Goal: Task Accomplishment & Management: Complete application form

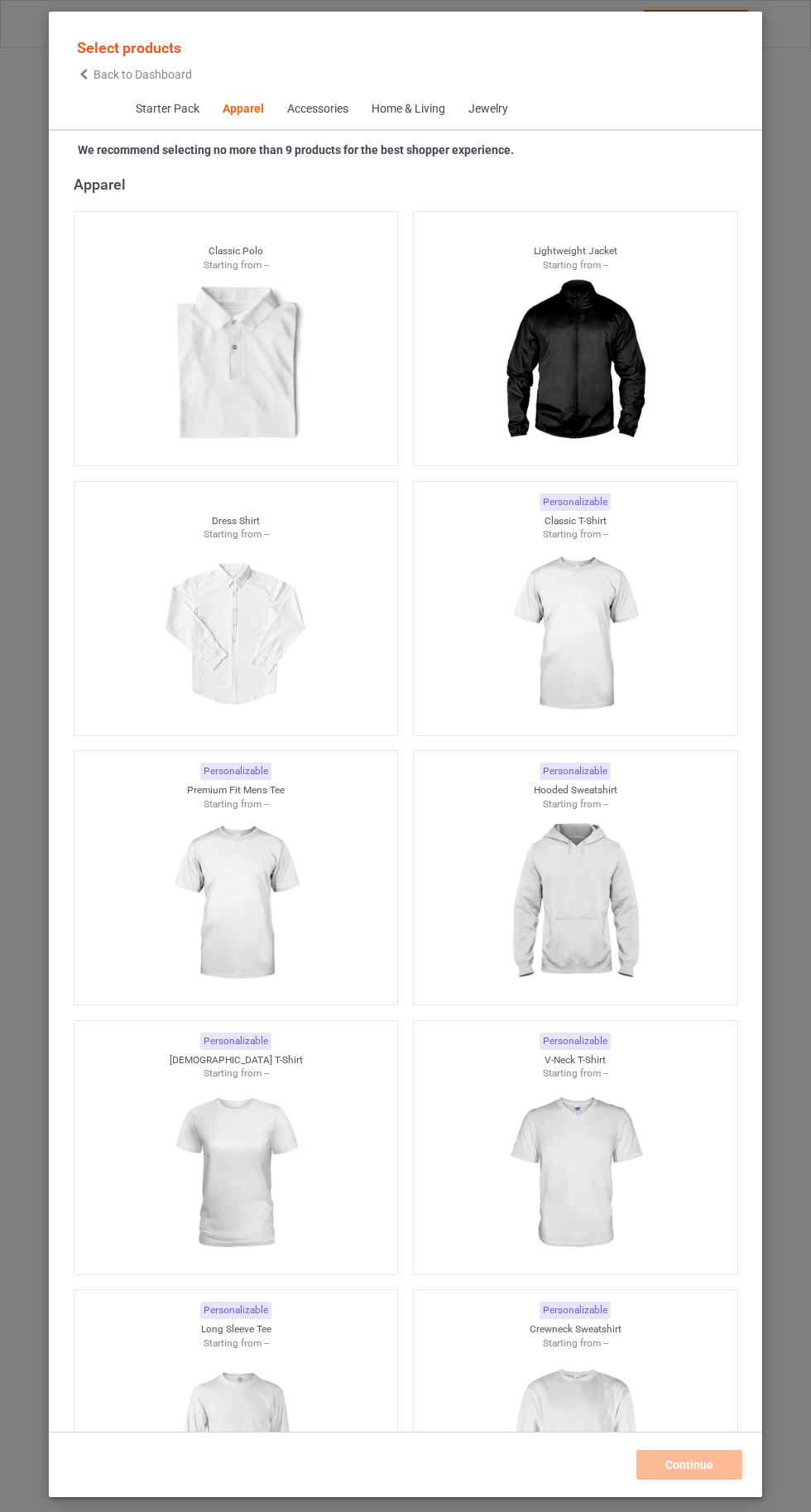
click at [617, 664] on img at bounding box center [574, 634] width 148 height 185
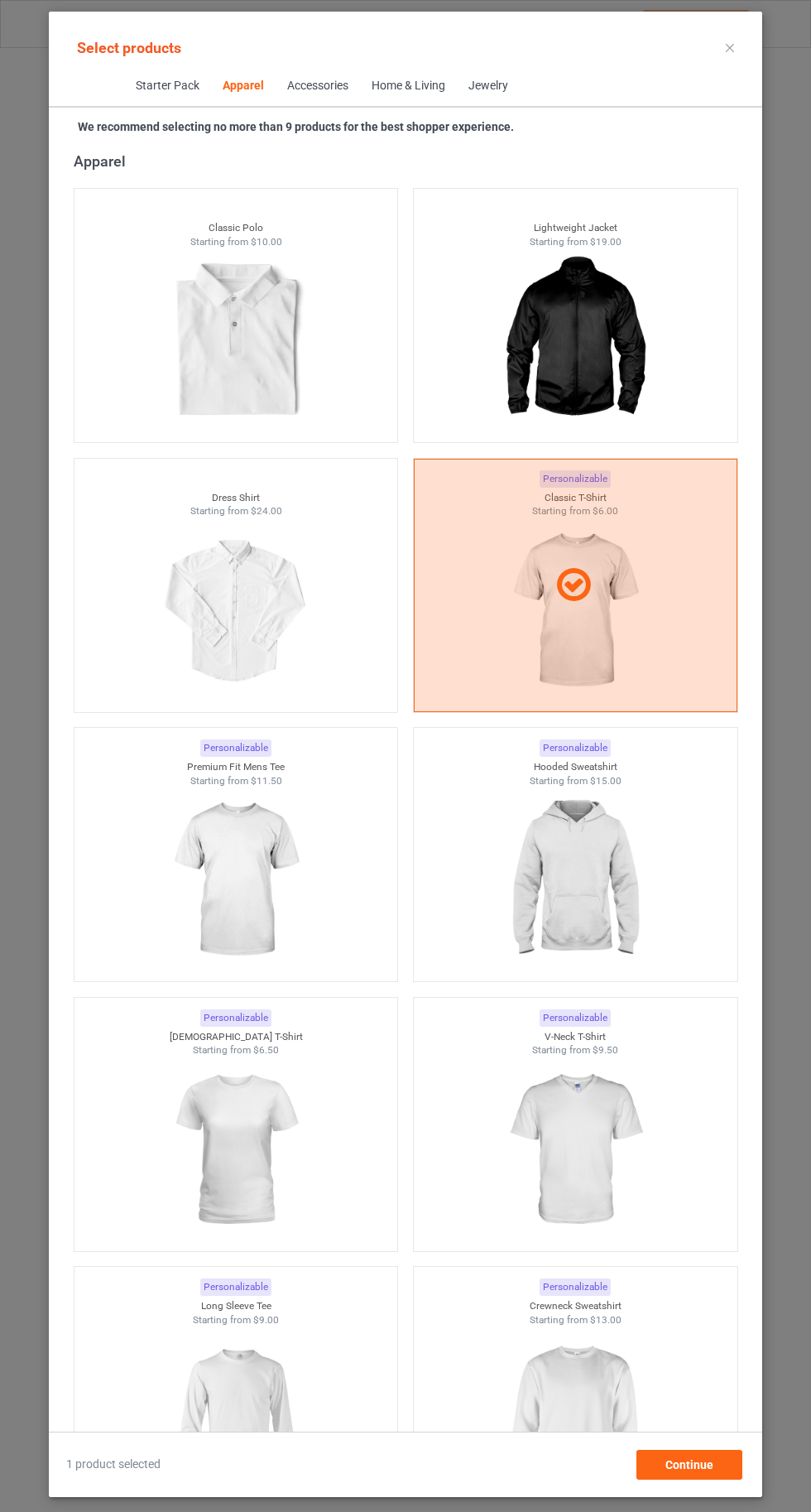
scroll to position [1264, 0]
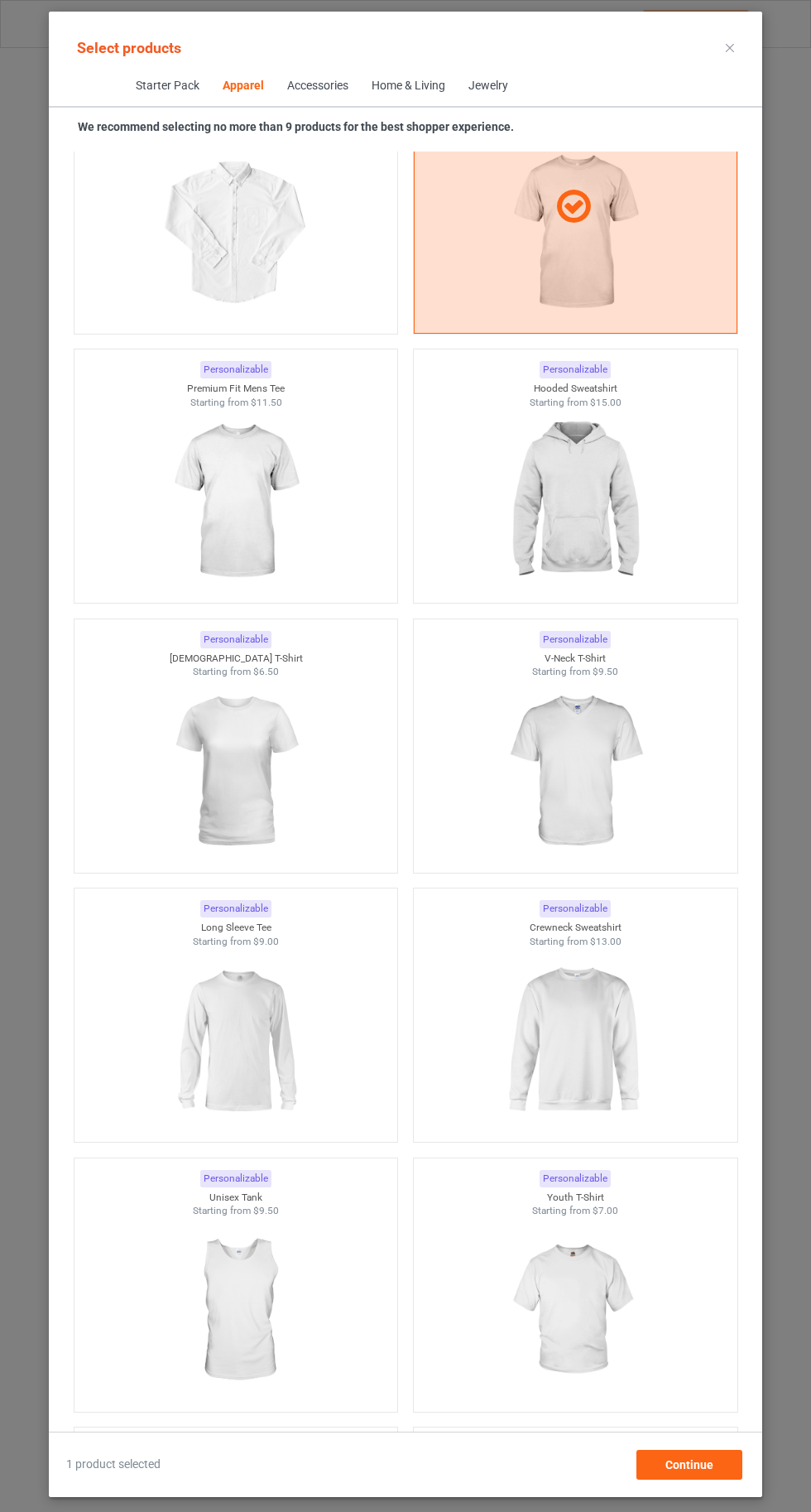
click at [607, 1045] on img at bounding box center [574, 1041] width 148 height 185
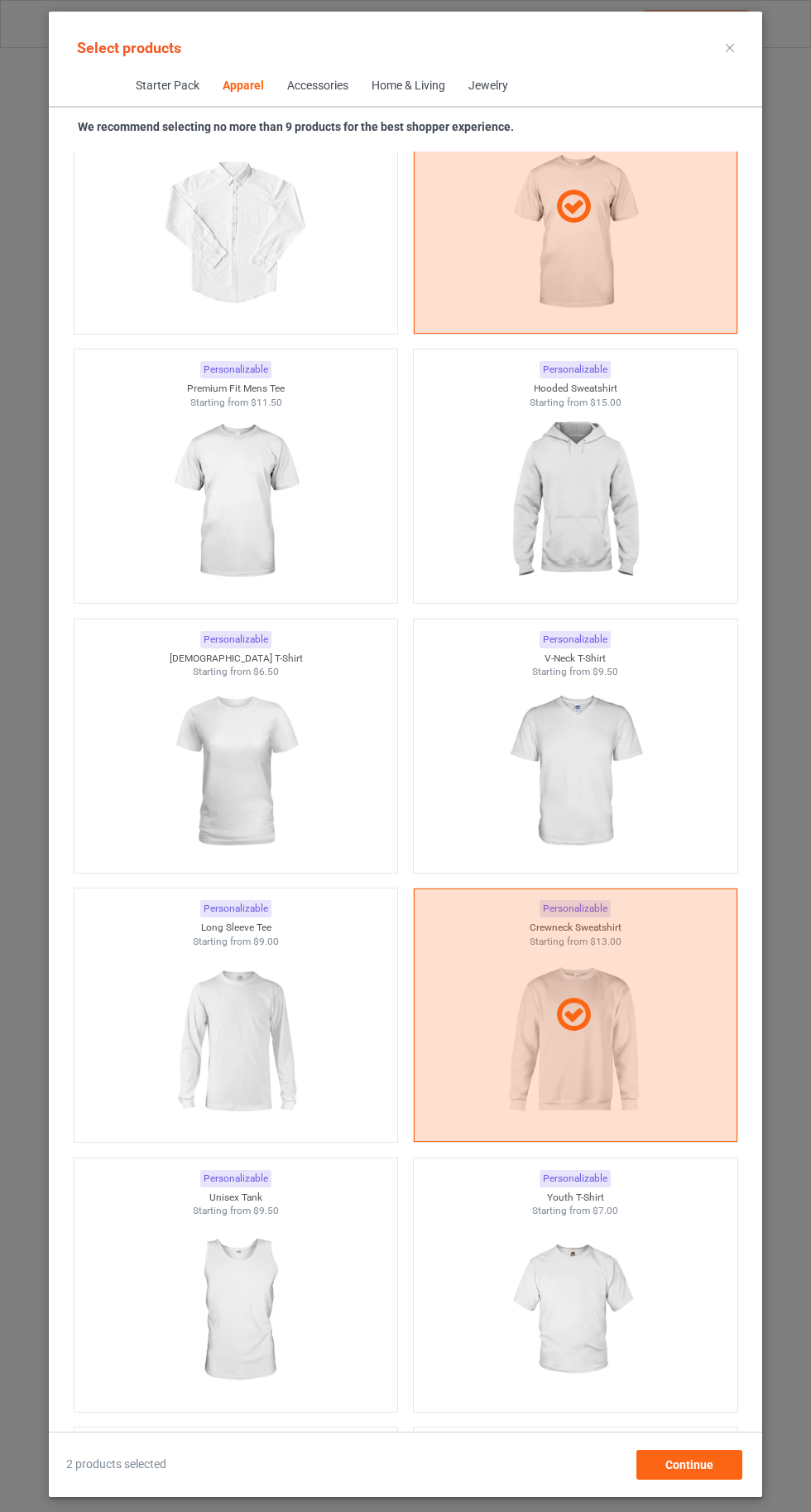
click at [232, 1001] on img at bounding box center [235, 1041] width 148 height 185
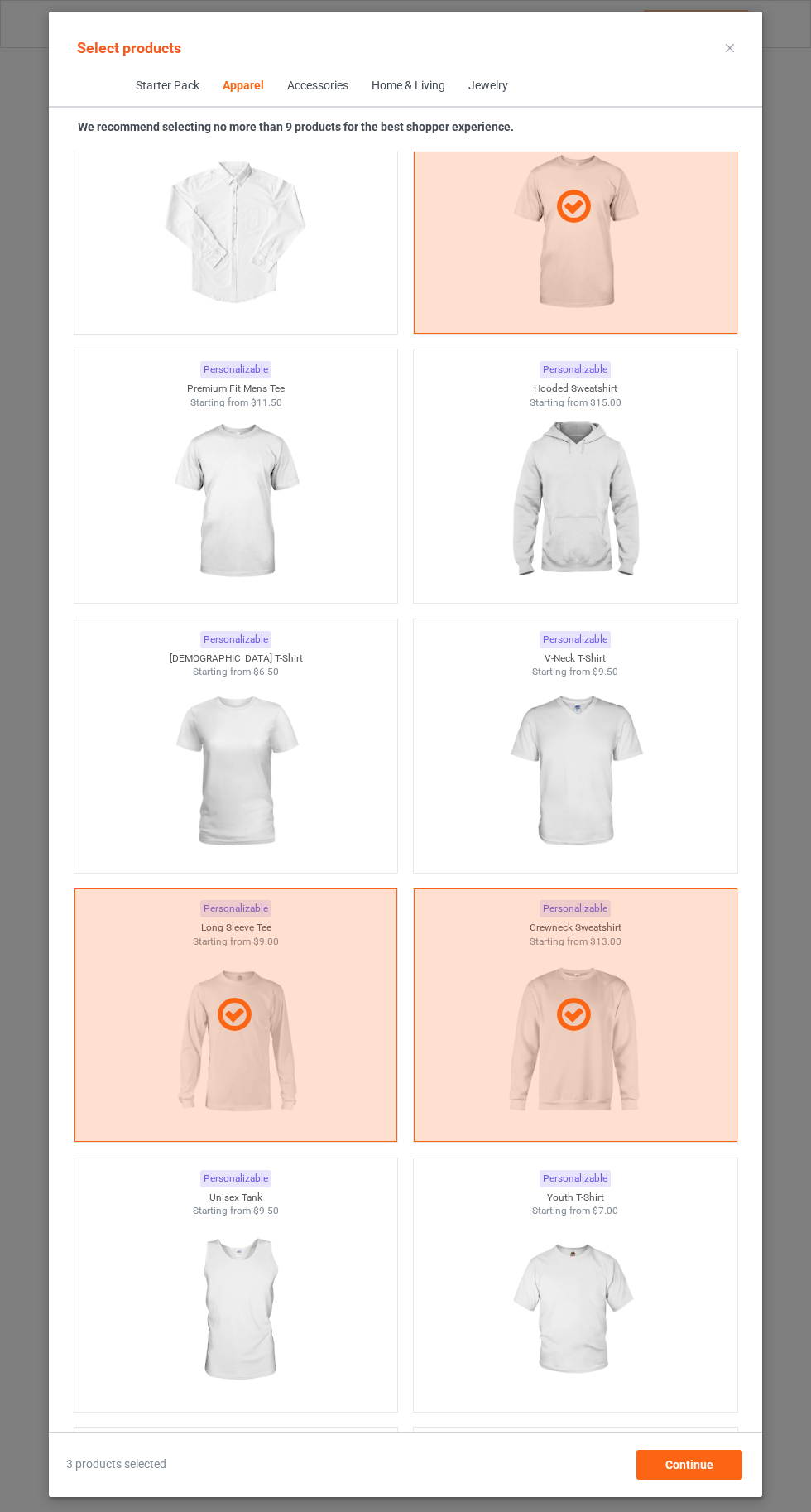
click at [212, 782] on img at bounding box center [235, 772] width 148 height 185
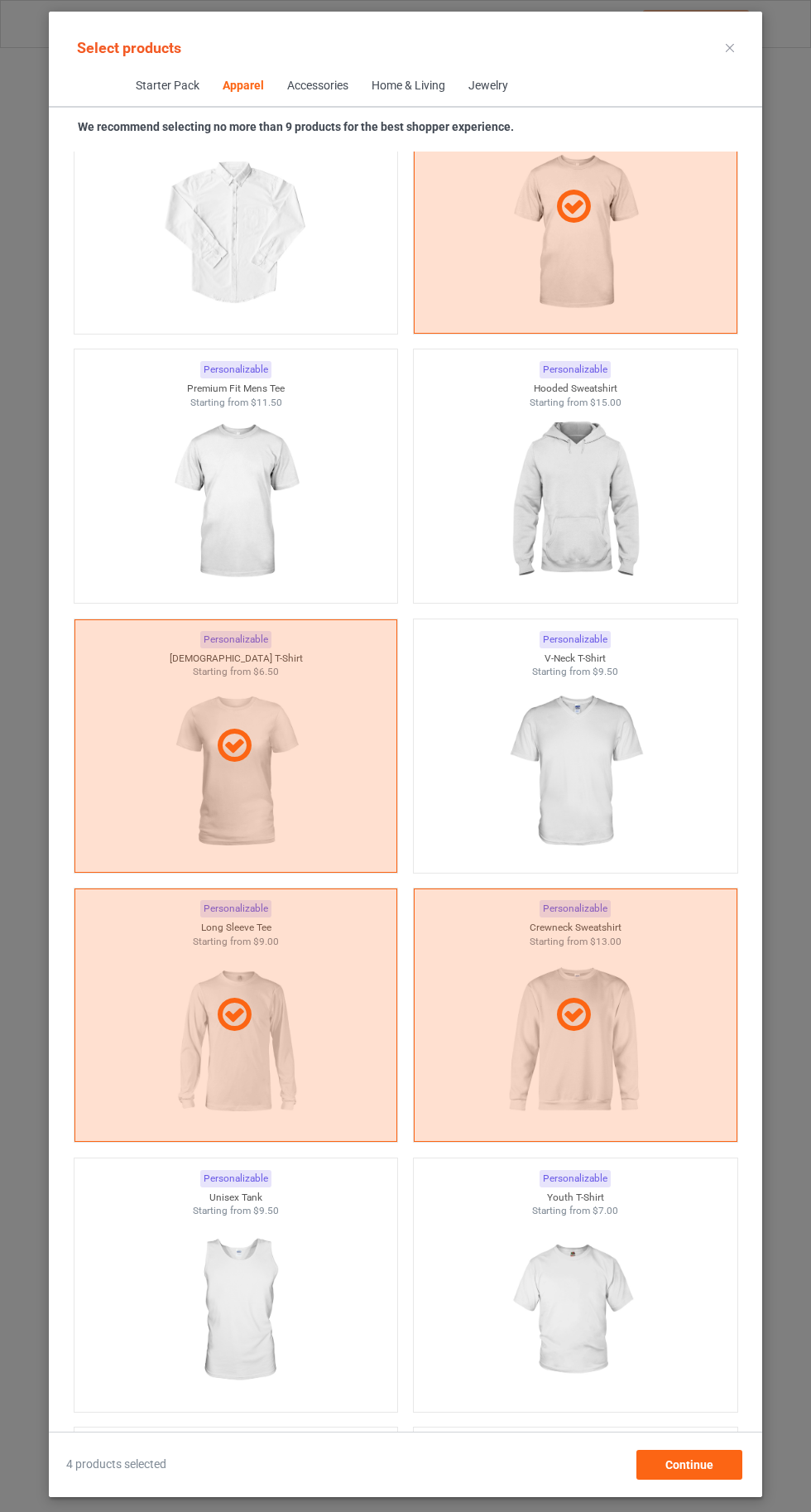
click at [612, 787] on img at bounding box center [574, 772] width 148 height 185
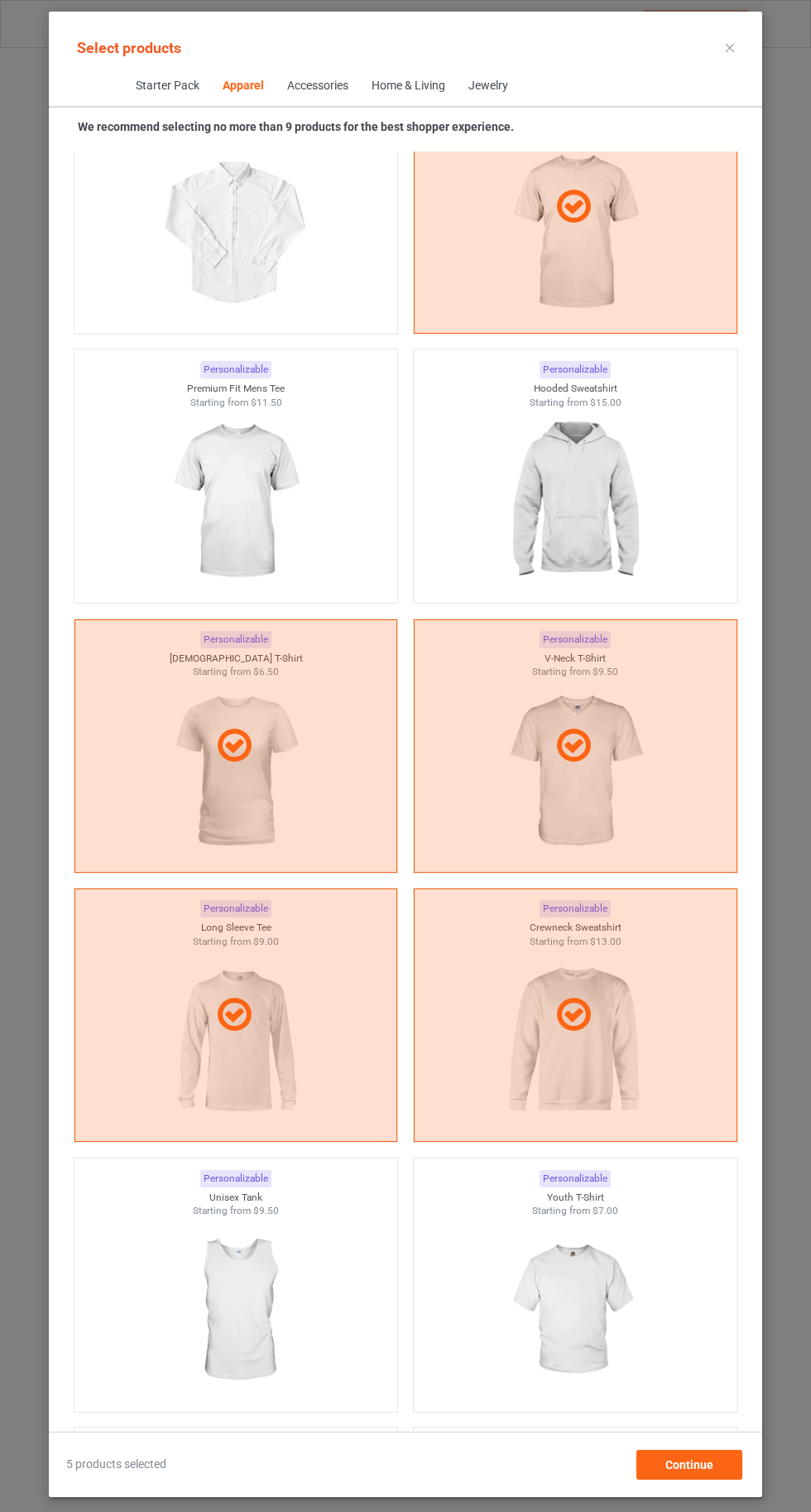
click at [612, 521] on img at bounding box center [574, 502] width 148 height 185
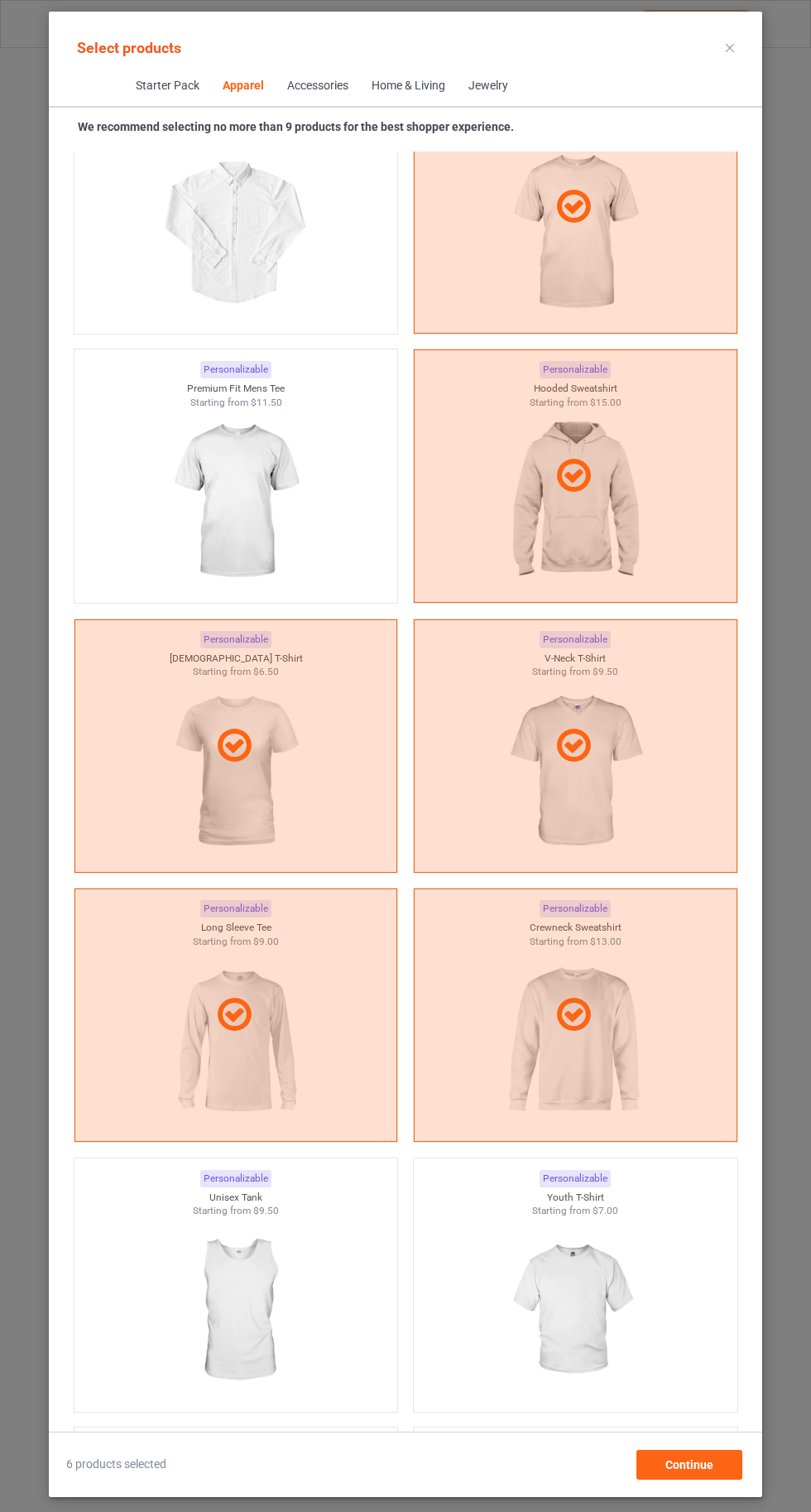
click at [229, 518] on img at bounding box center [235, 502] width 148 height 185
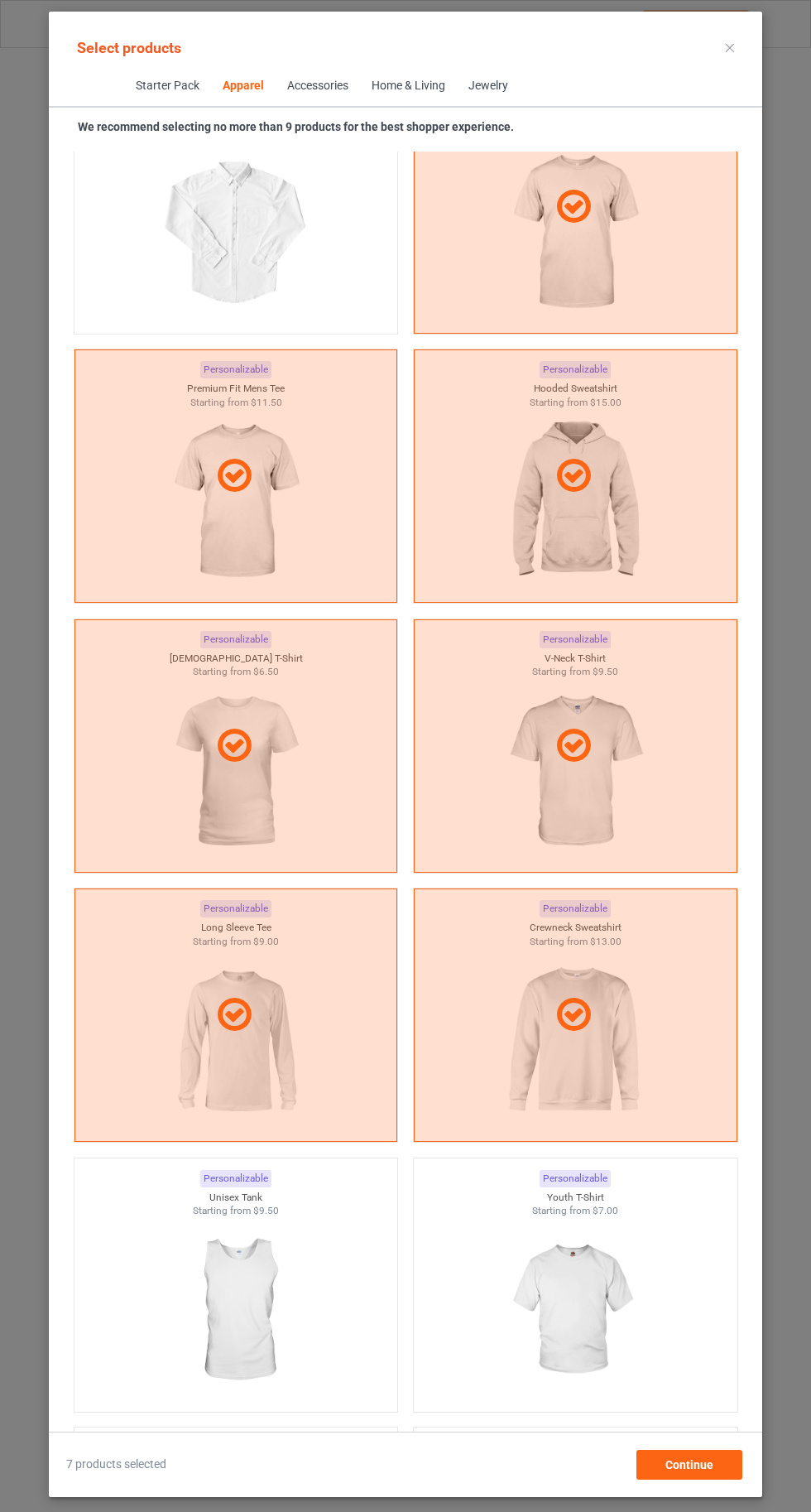
click at [574, 1306] on img at bounding box center [574, 1311] width 148 height 185
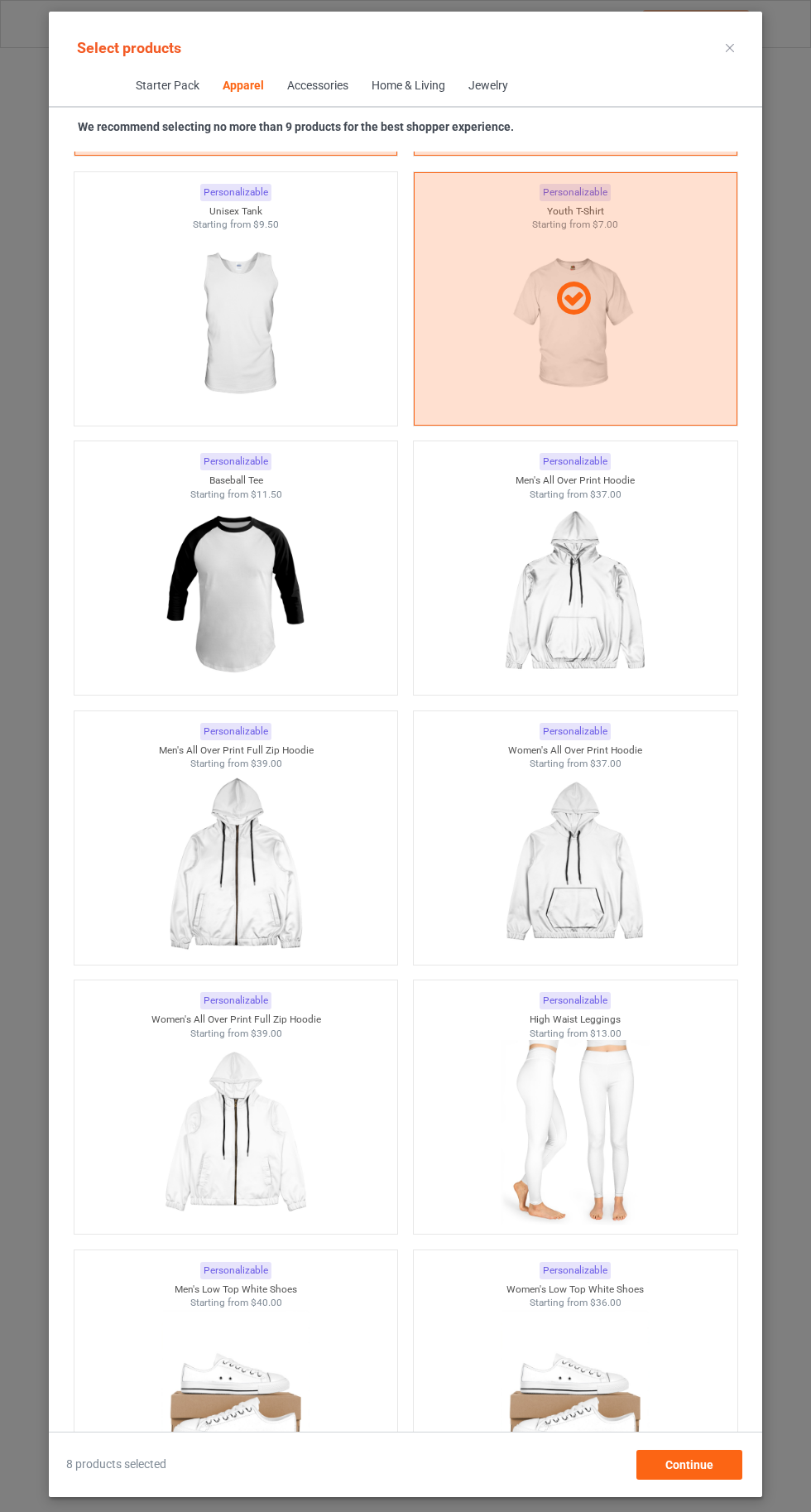
scroll to position [2265, 0]
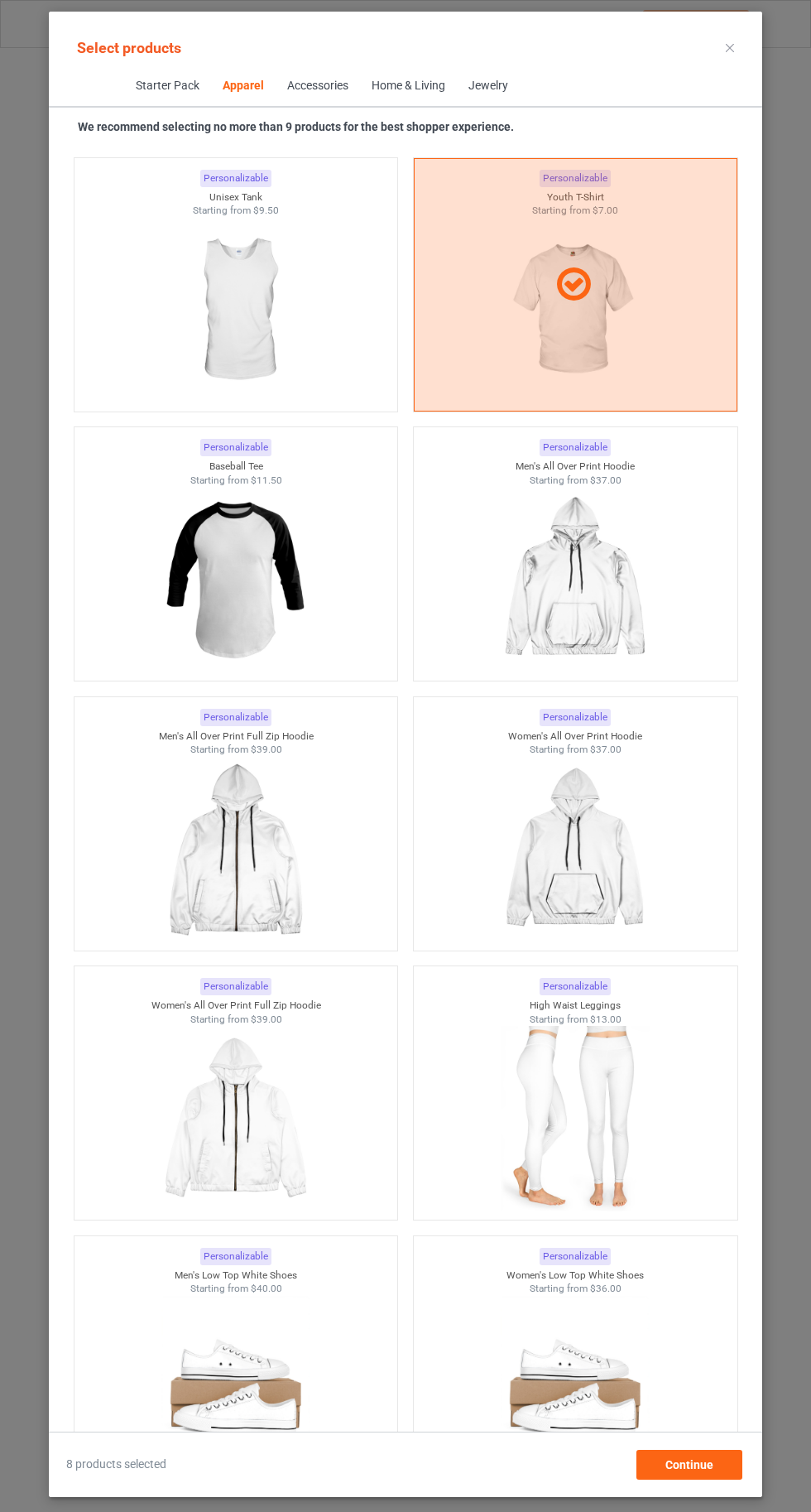
click at [730, 47] on icon at bounding box center [730, 48] width 8 height 8
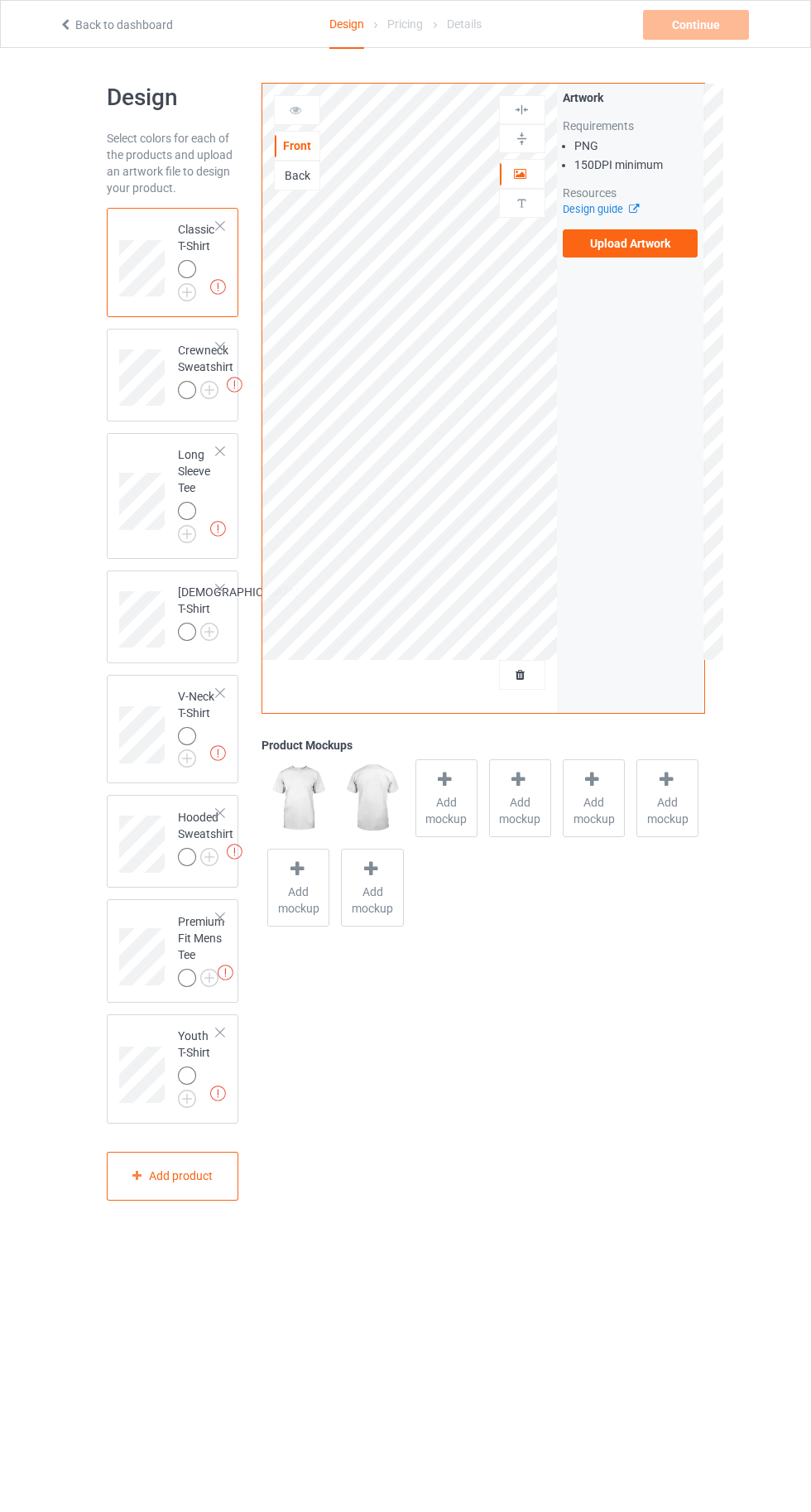
click at [0, 0] on img at bounding box center [0, 0] width 0 height 0
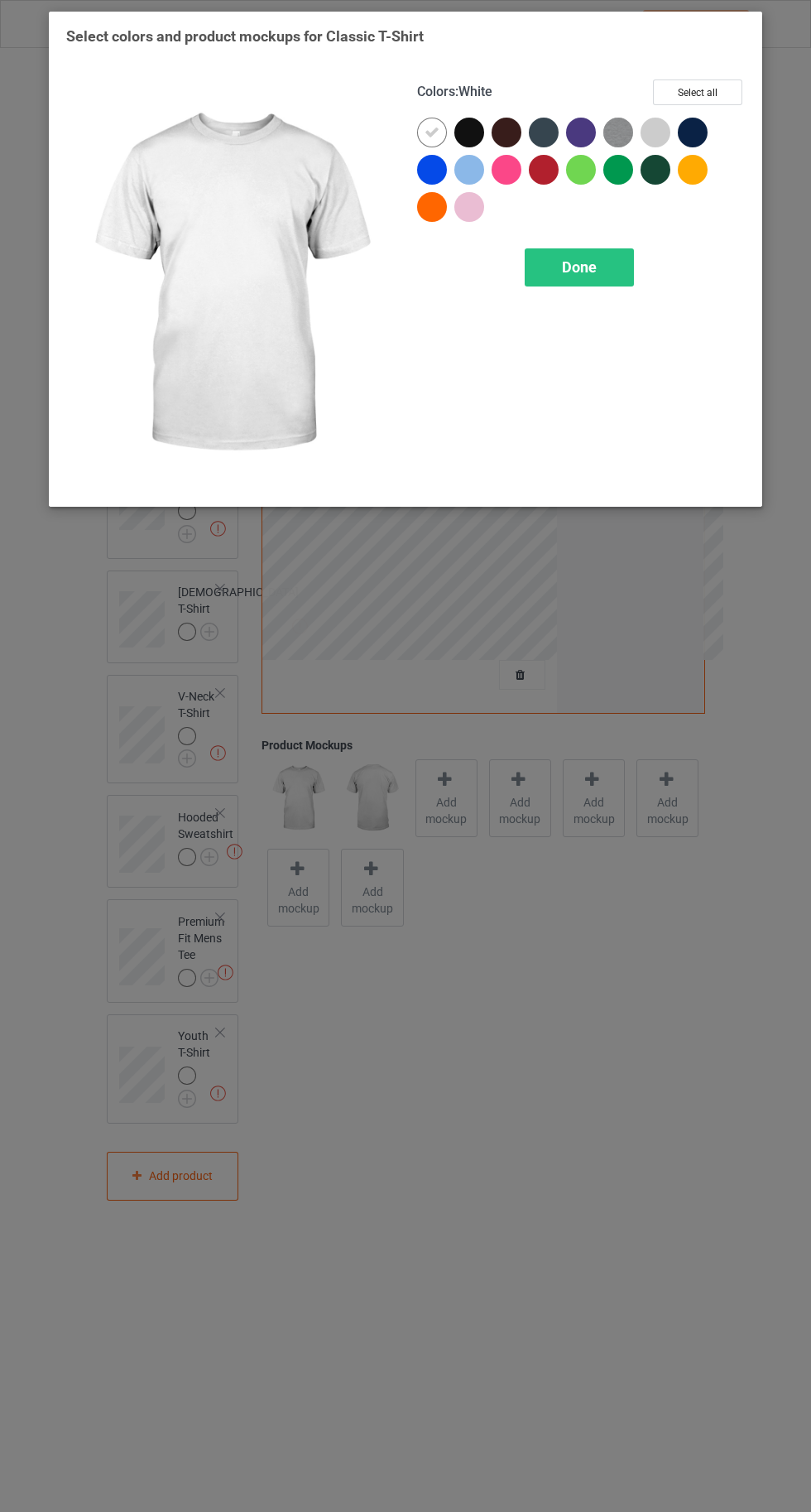
click at [692, 130] on div at bounding box center [693, 132] width 30 height 30
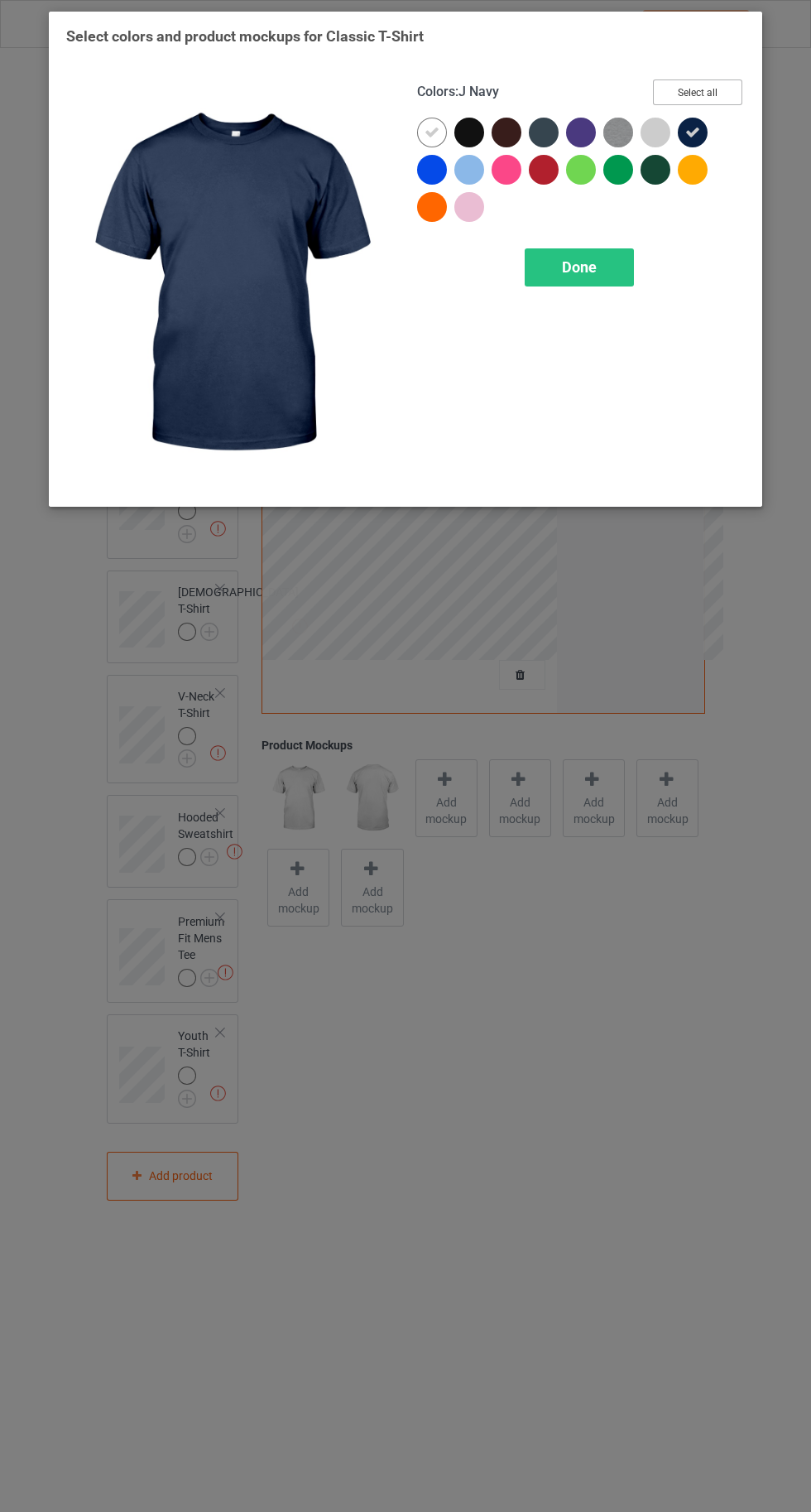
click at [703, 84] on button "Select all" at bounding box center [698, 92] width 89 height 26
click at [421, 135] on div at bounding box center [432, 132] width 30 height 30
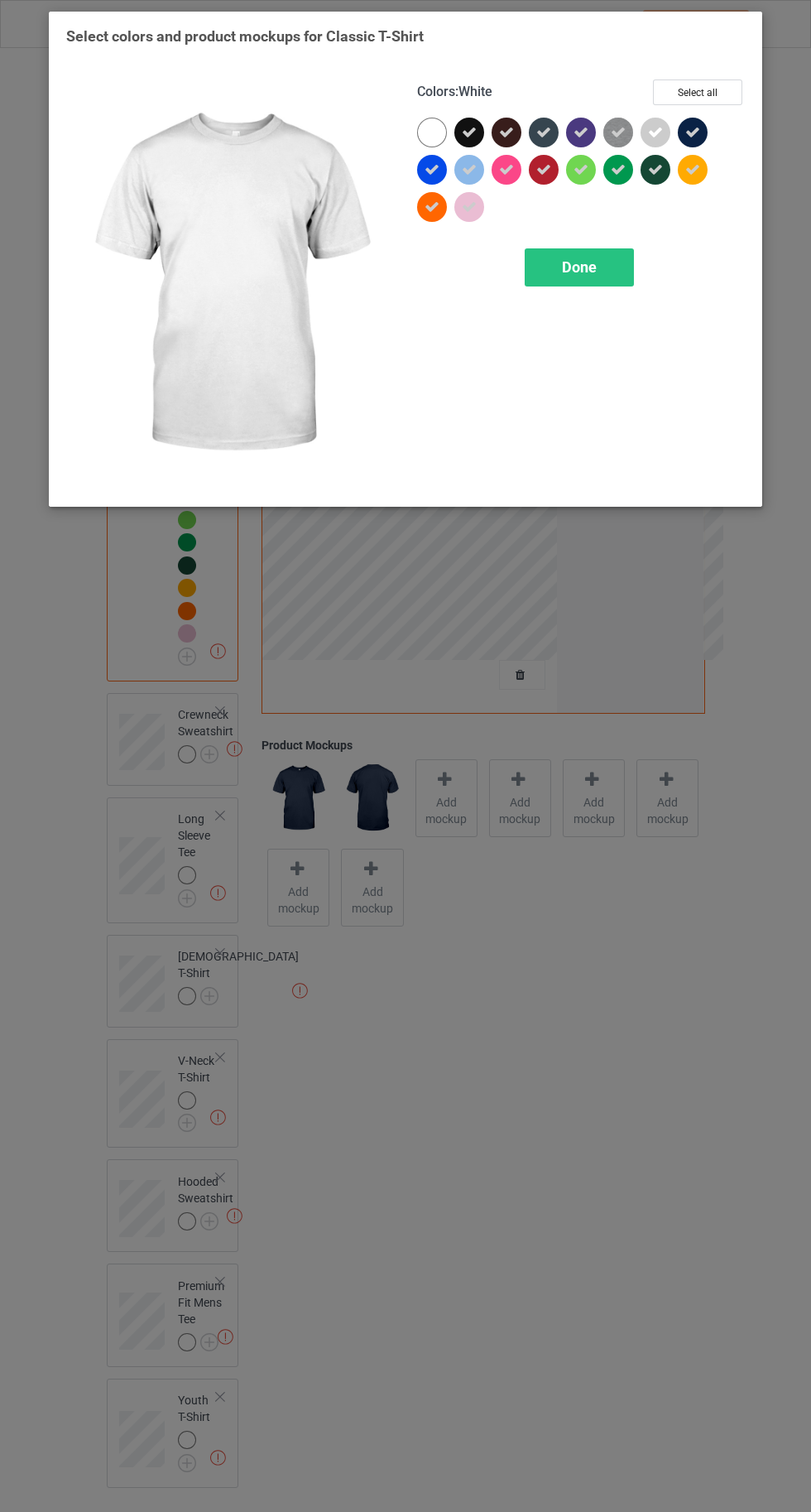
click at [658, 132] on icon at bounding box center [655, 132] width 15 height 15
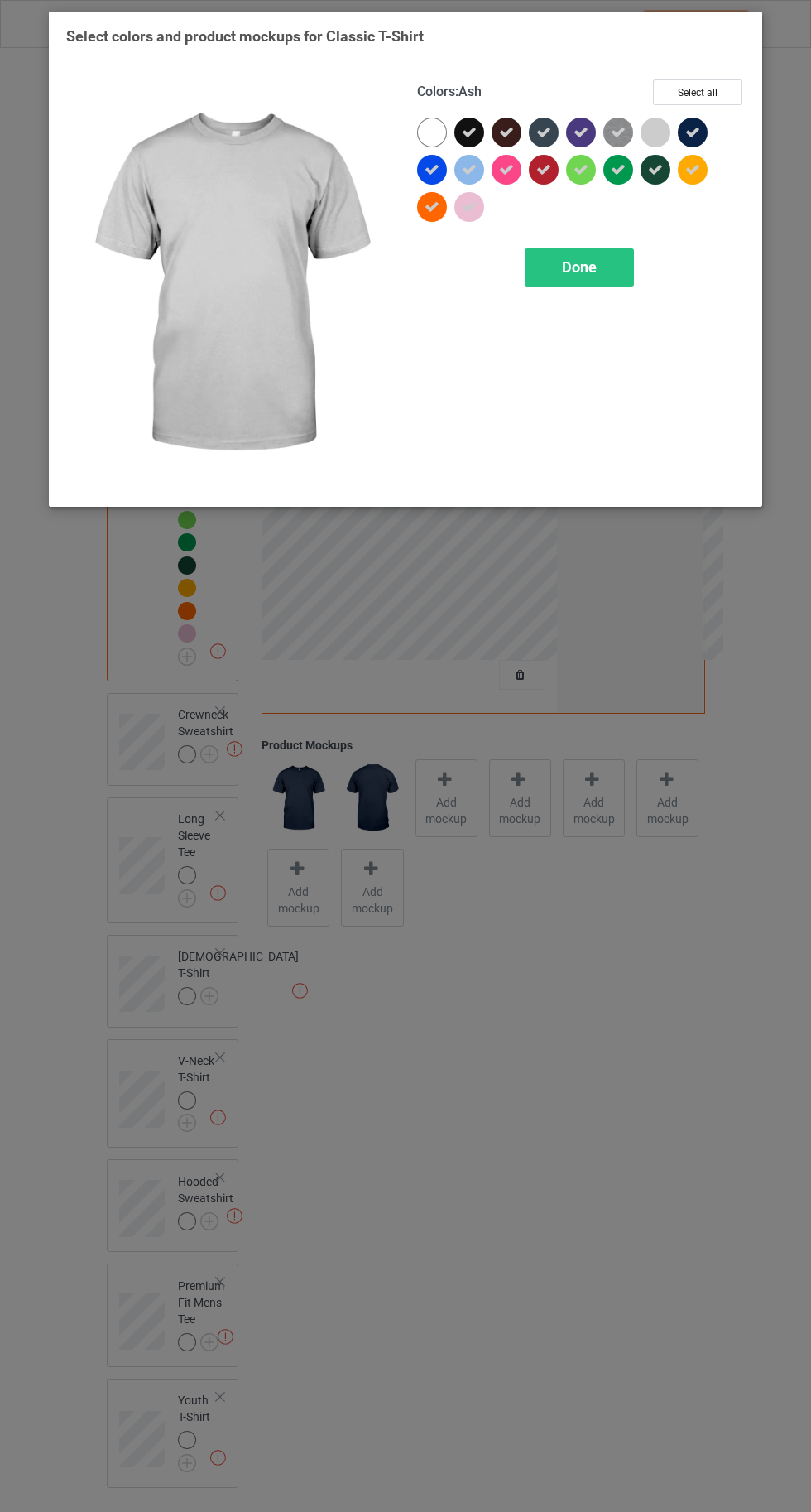
click at [568, 275] on div "Done" at bounding box center [579, 267] width 109 height 38
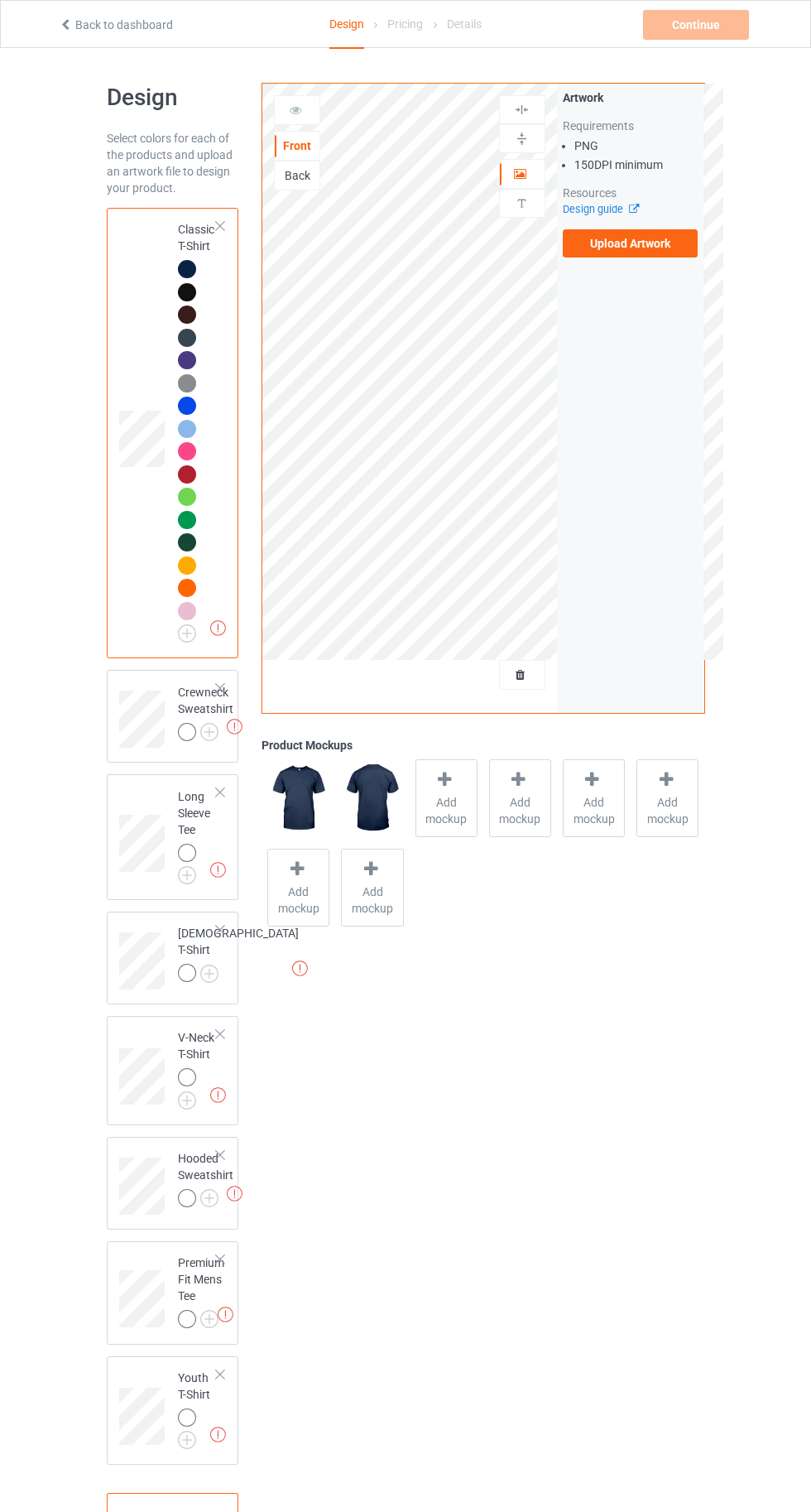
click at [0, 0] on img at bounding box center [0, 0] width 0 height 0
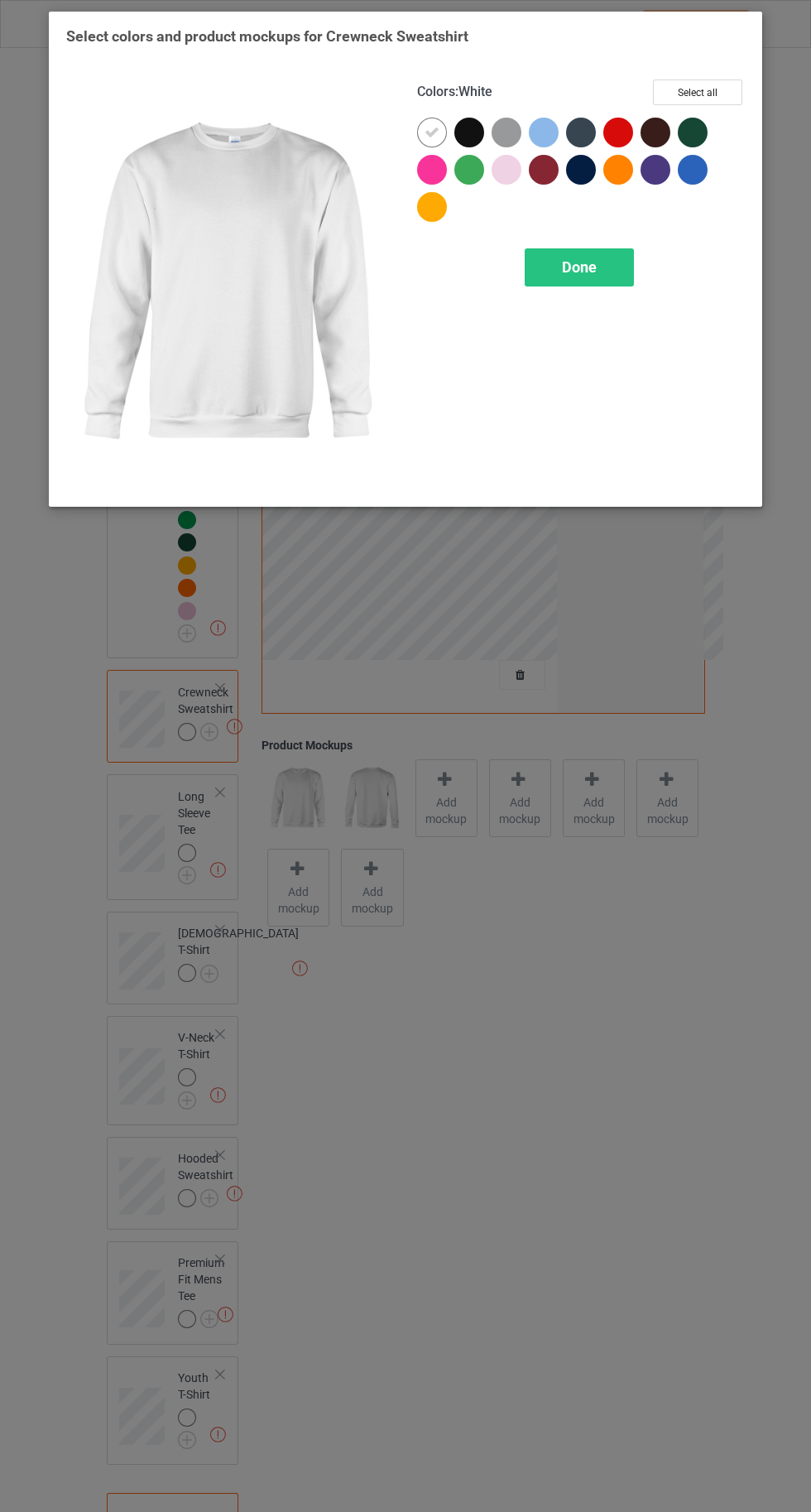
click at [572, 177] on div at bounding box center [581, 170] width 30 height 30
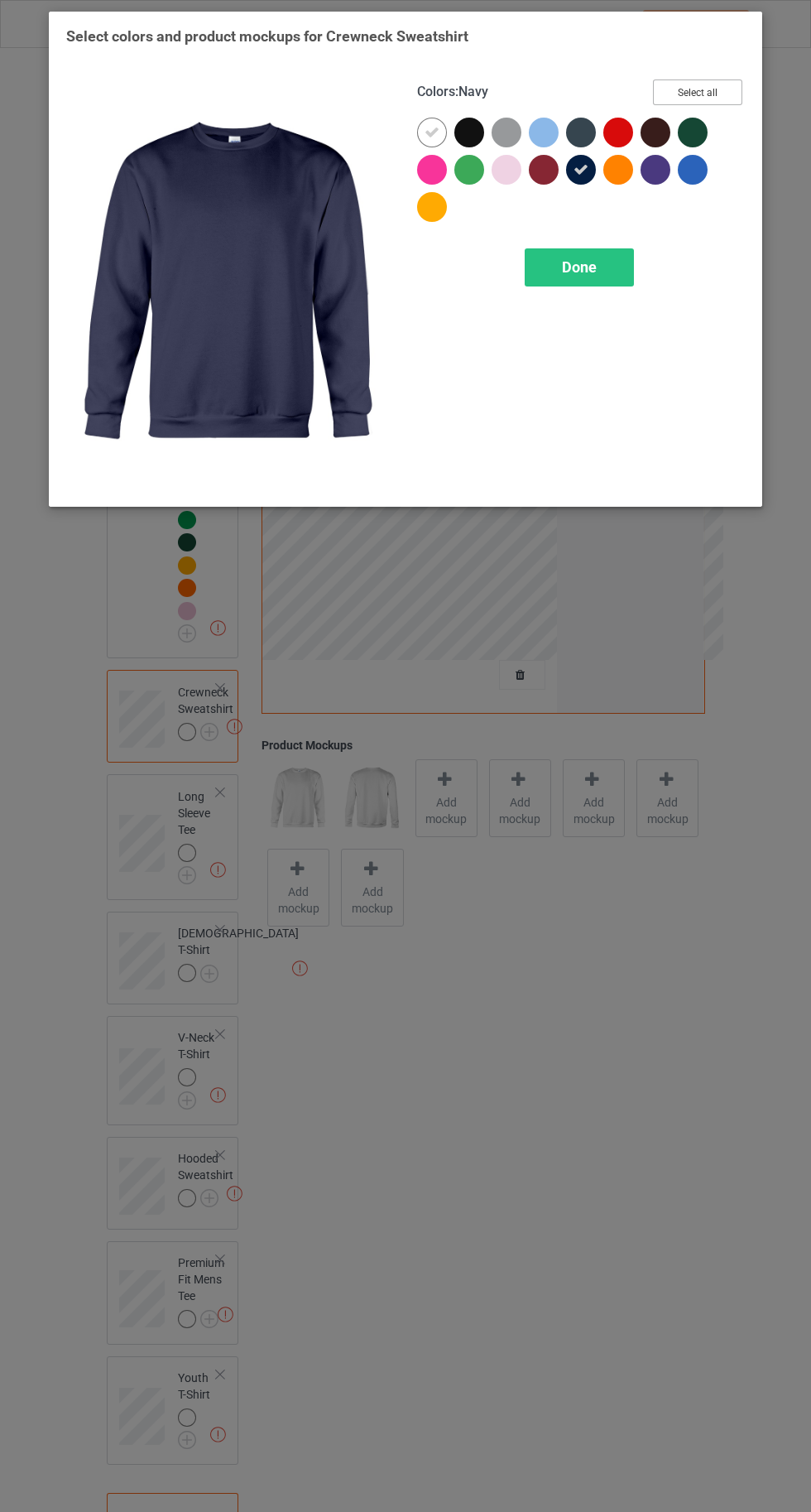
click at [713, 89] on button "Select all" at bounding box center [698, 92] width 89 height 26
click at [422, 130] on div at bounding box center [432, 132] width 30 height 30
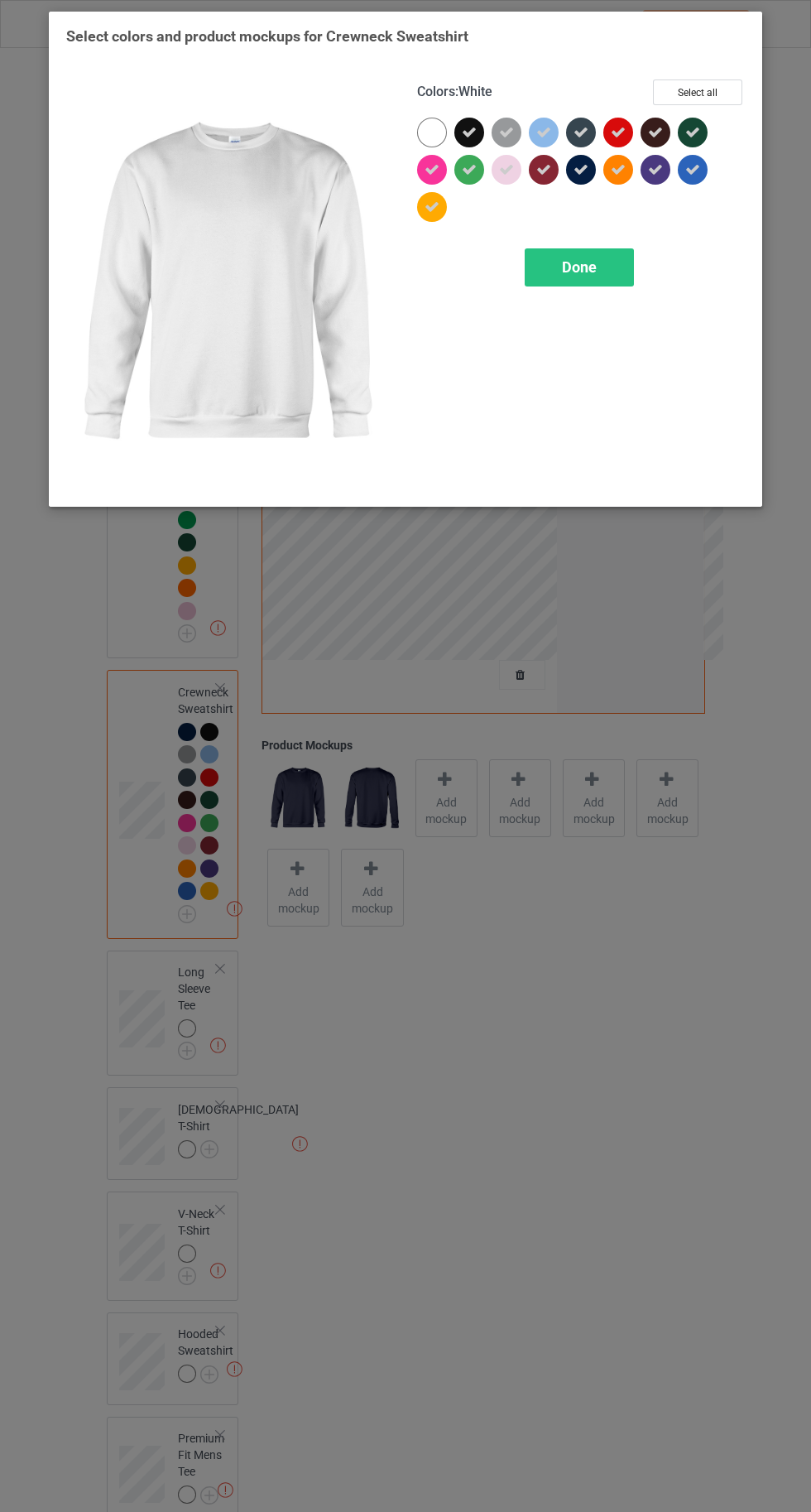
click at [557, 262] on div "Done" at bounding box center [579, 267] width 109 height 38
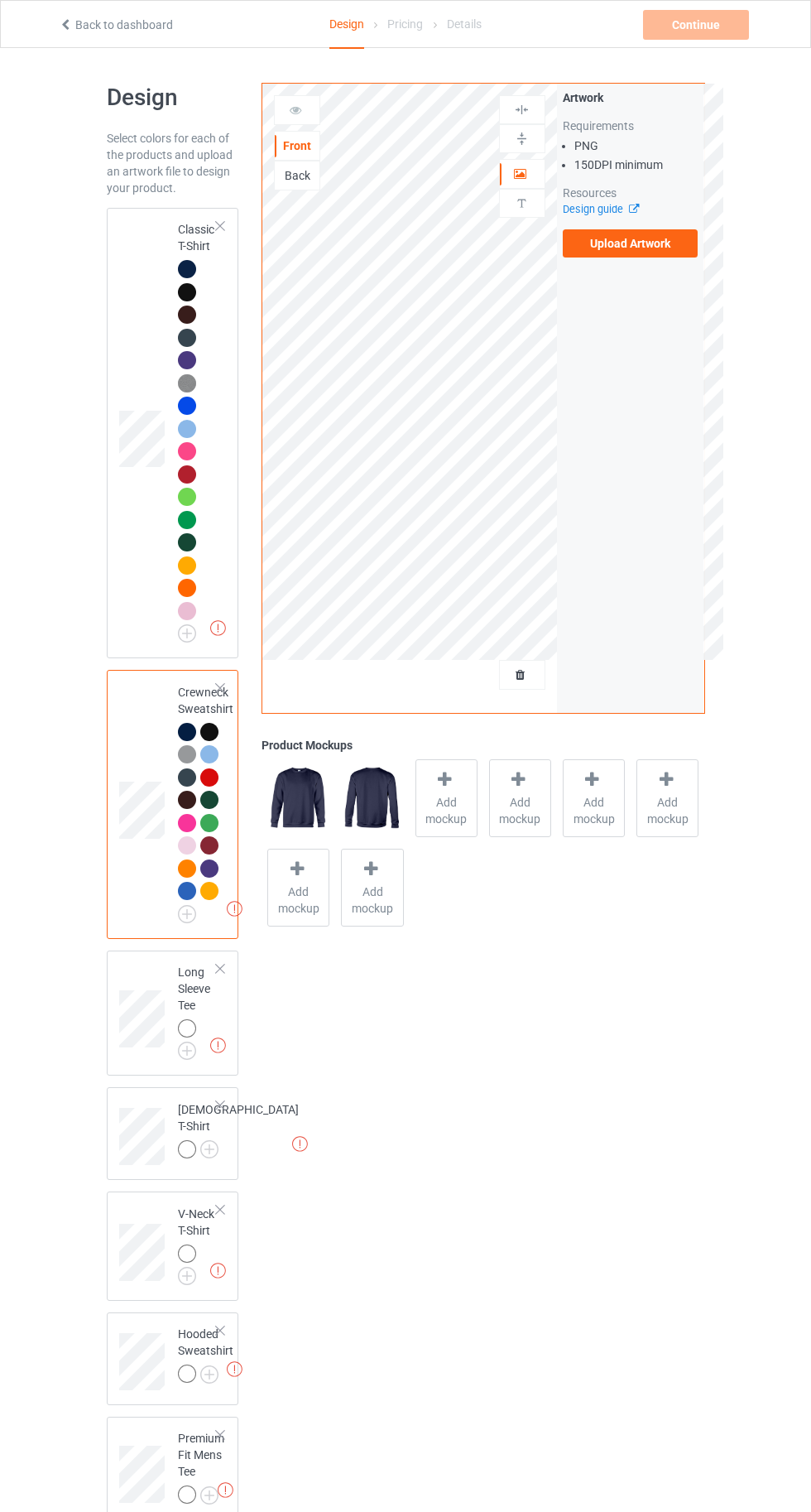
scroll to position [140, 0]
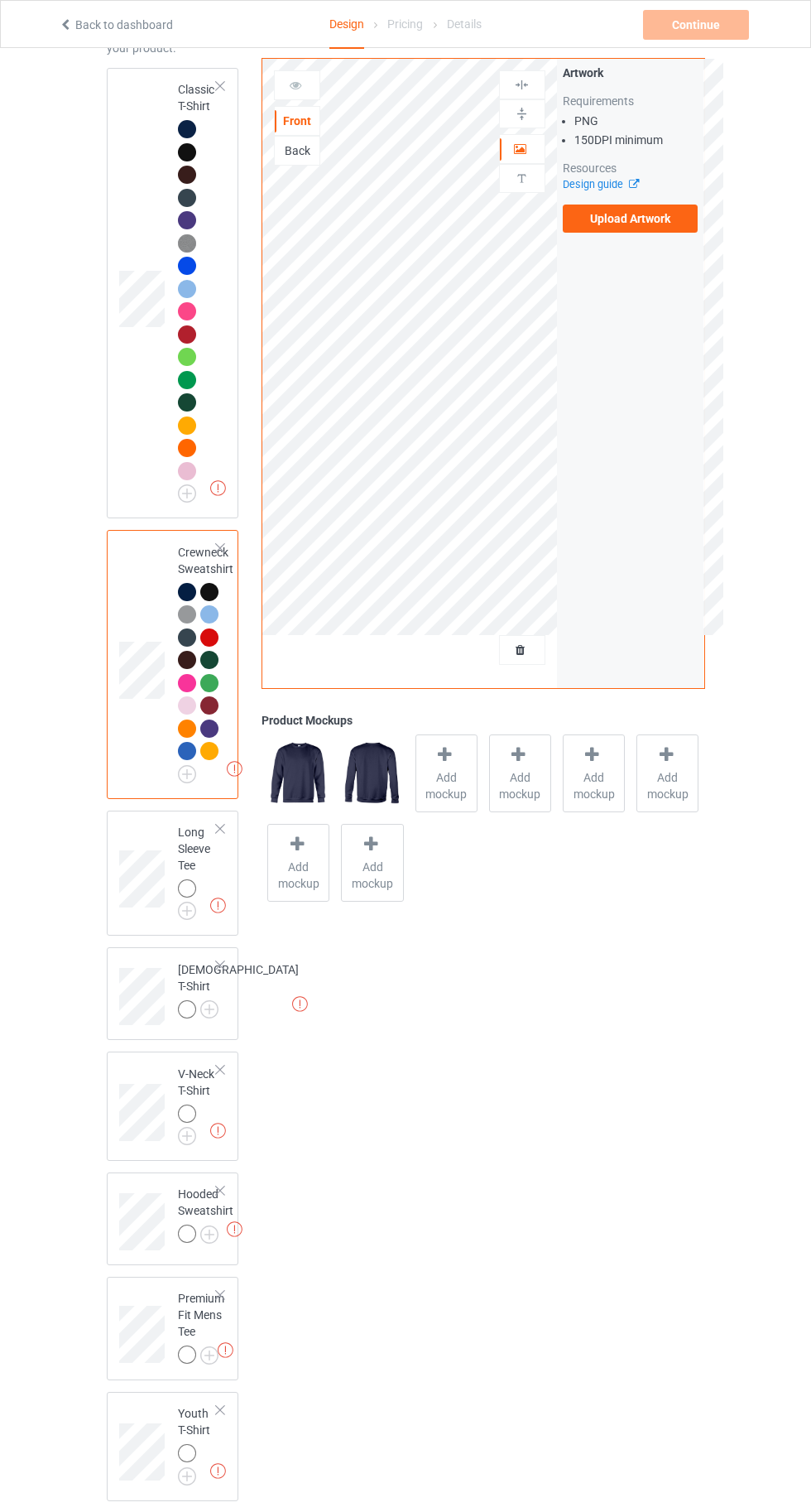
click at [0, 0] on img at bounding box center [0, 0] width 0 height 0
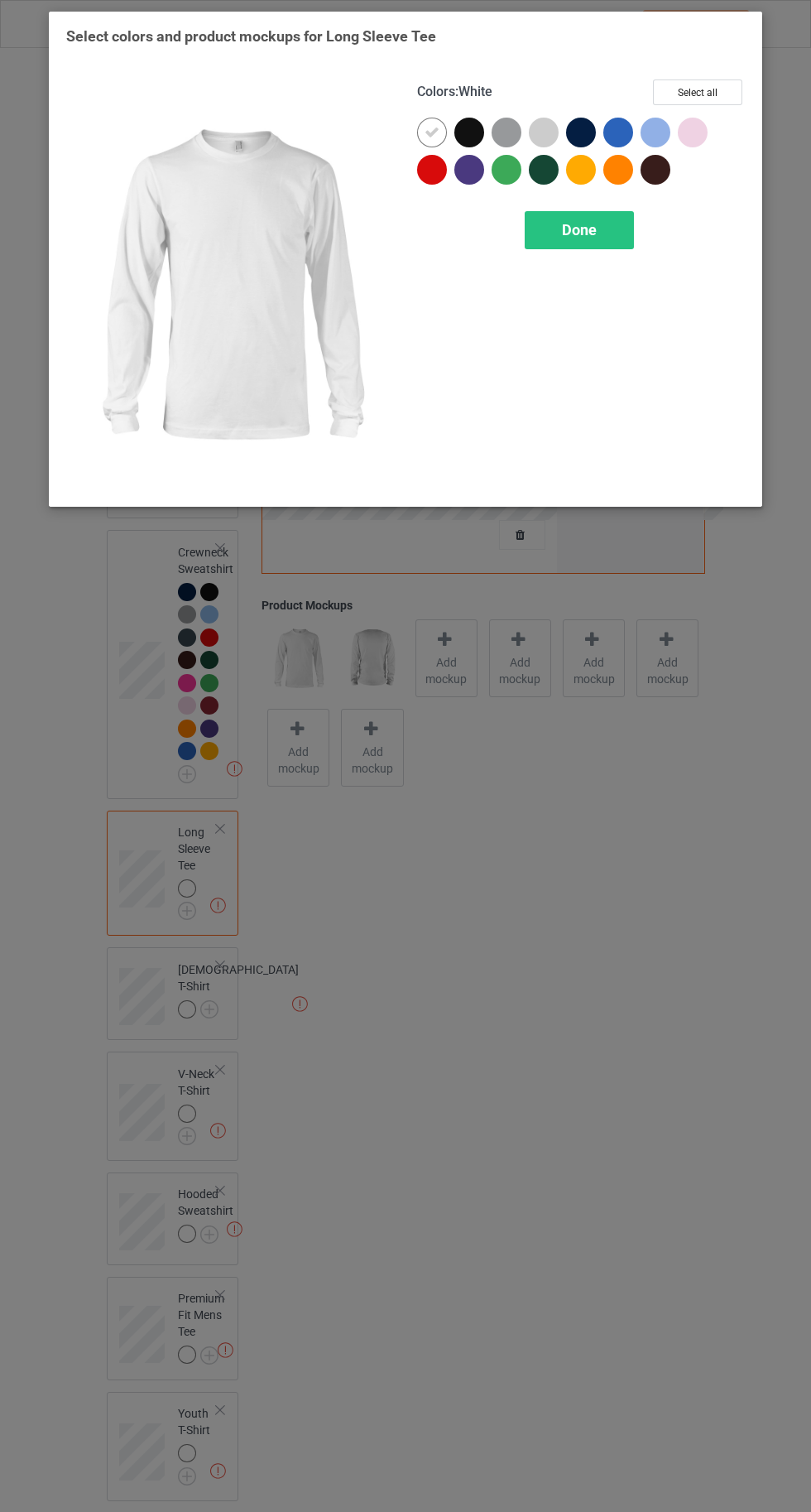
click at [583, 134] on div at bounding box center [581, 132] width 30 height 30
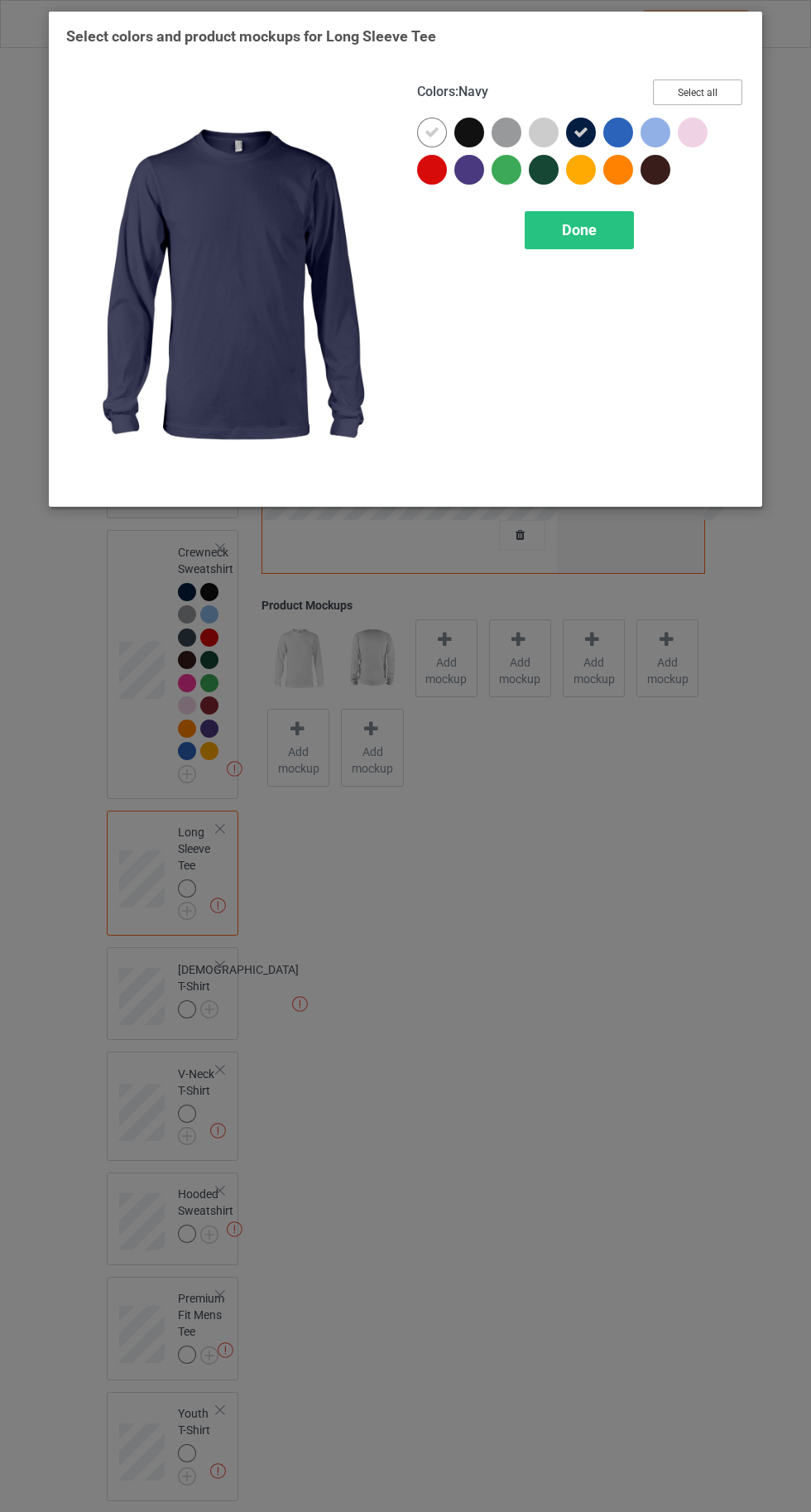
click at [698, 93] on button "Select all" at bounding box center [698, 92] width 89 height 26
click at [419, 132] on div at bounding box center [432, 132] width 30 height 30
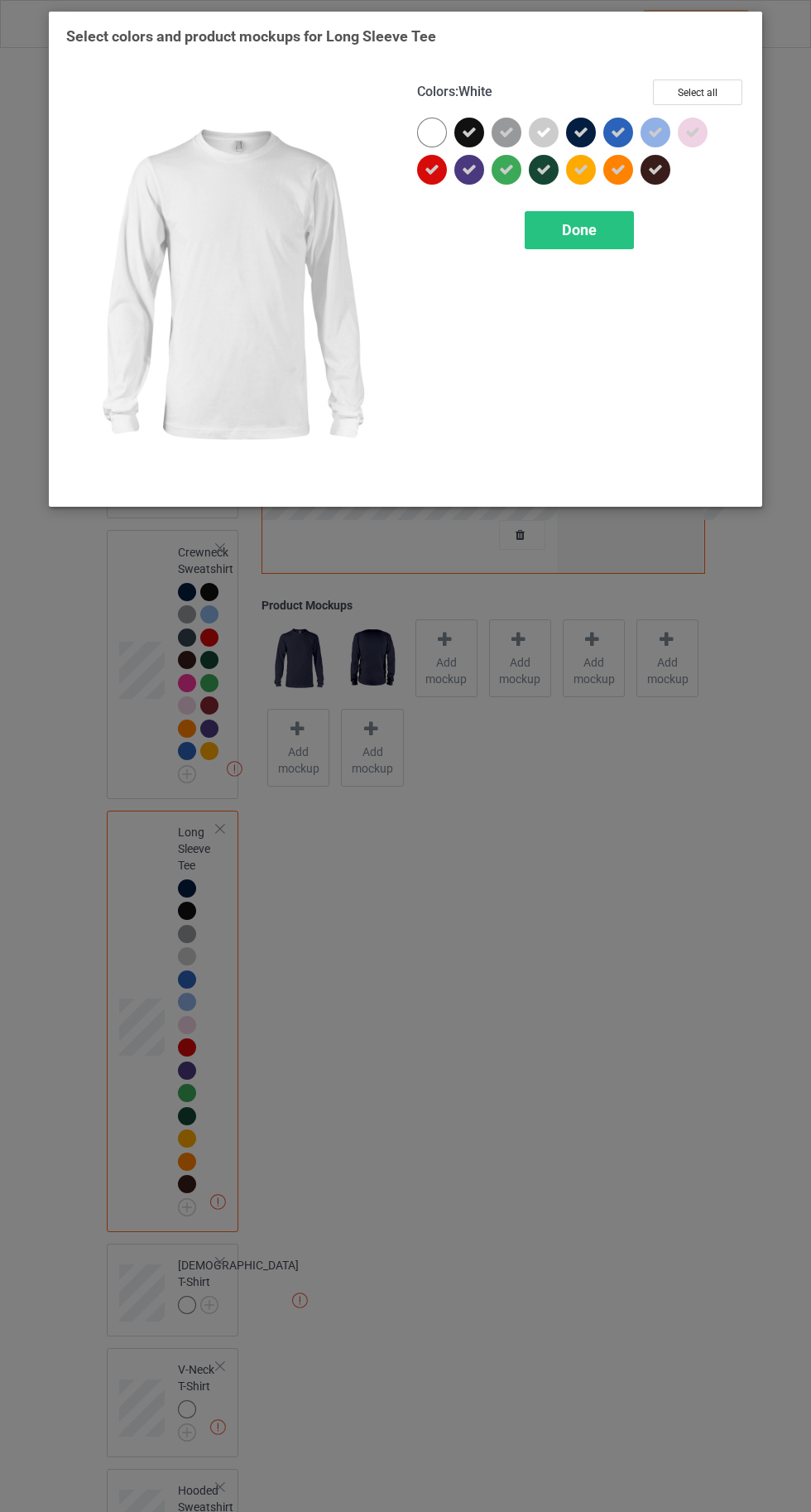
click at [578, 229] on span "Done" at bounding box center [579, 229] width 35 height 17
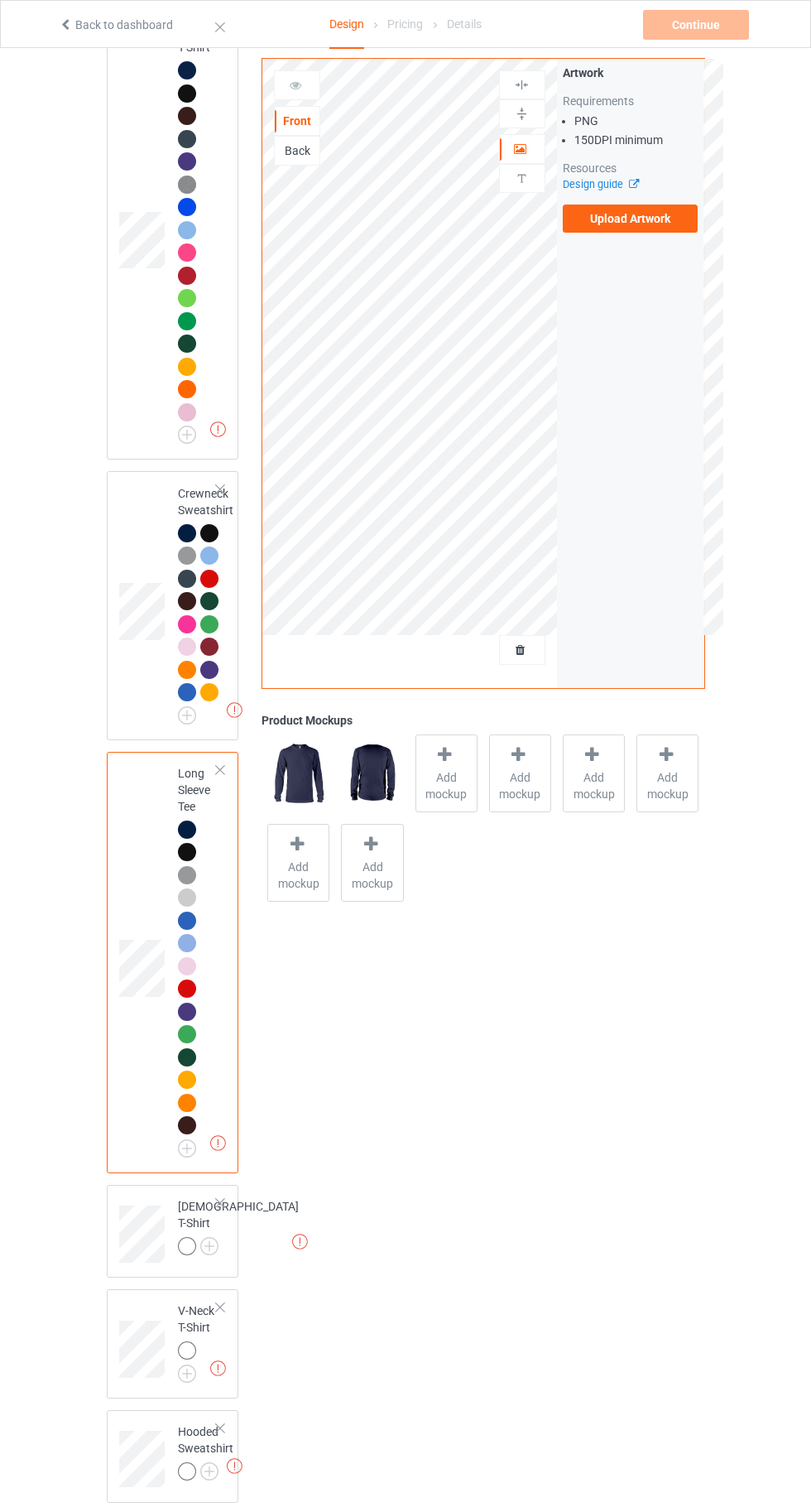
scroll to position [436, 0]
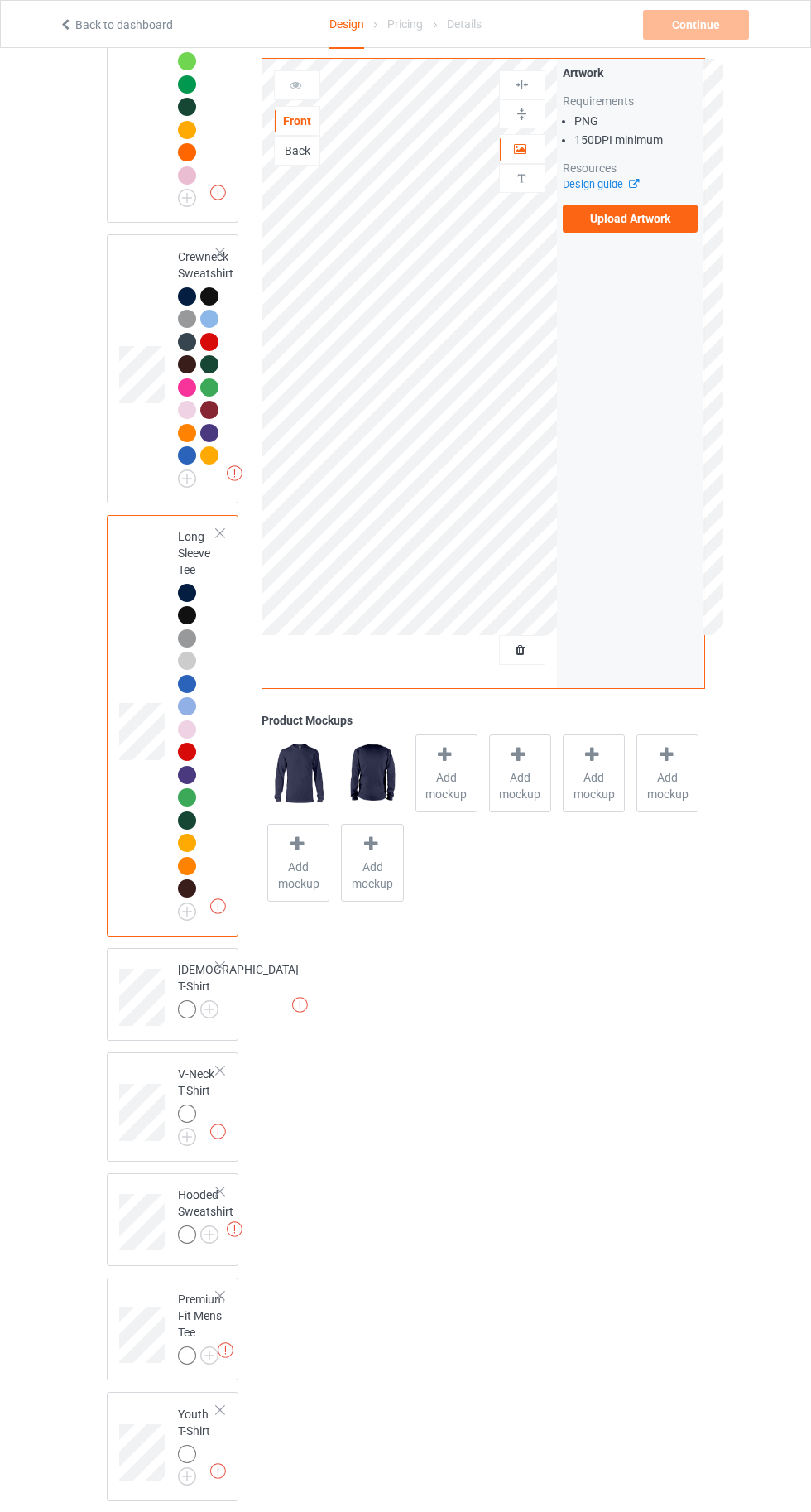
click at [0, 0] on img at bounding box center [0, 0] width 0 height 0
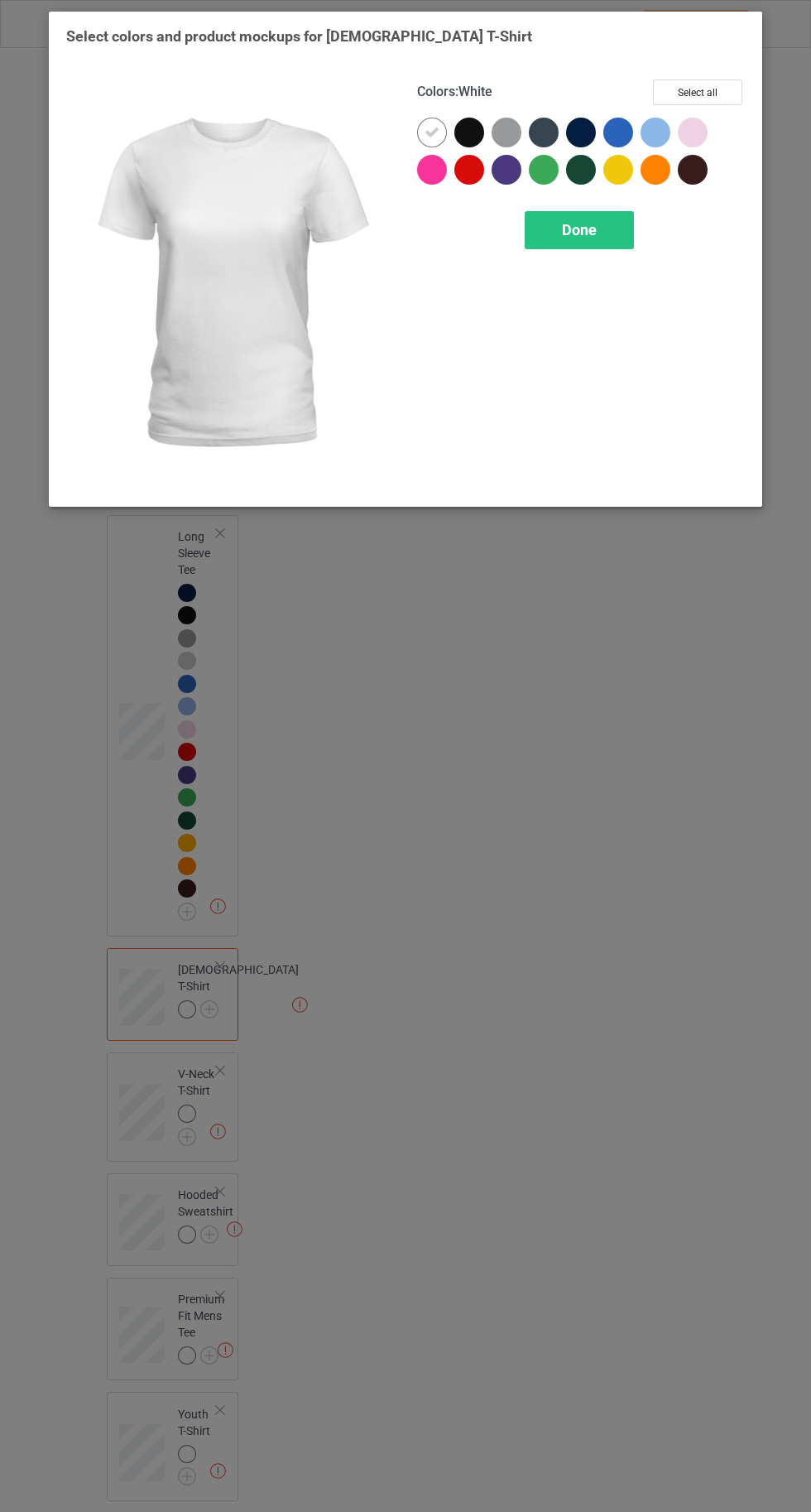
click at [587, 133] on div at bounding box center [581, 132] width 30 height 30
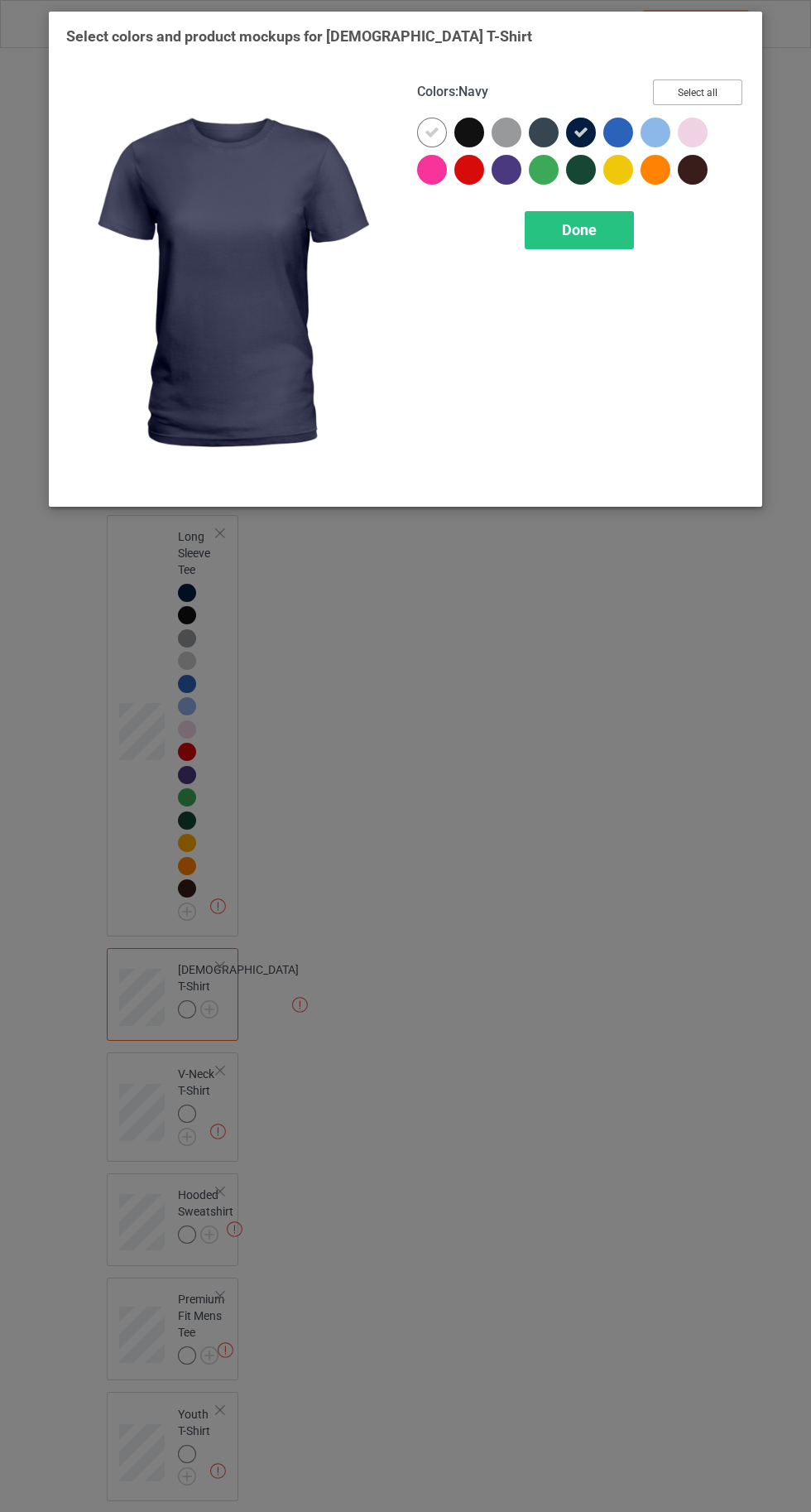
click at [715, 92] on button "Select all" at bounding box center [698, 92] width 89 height 26
click at [425, 132] on icon at bounding box center [432, 132] width 15 height 15
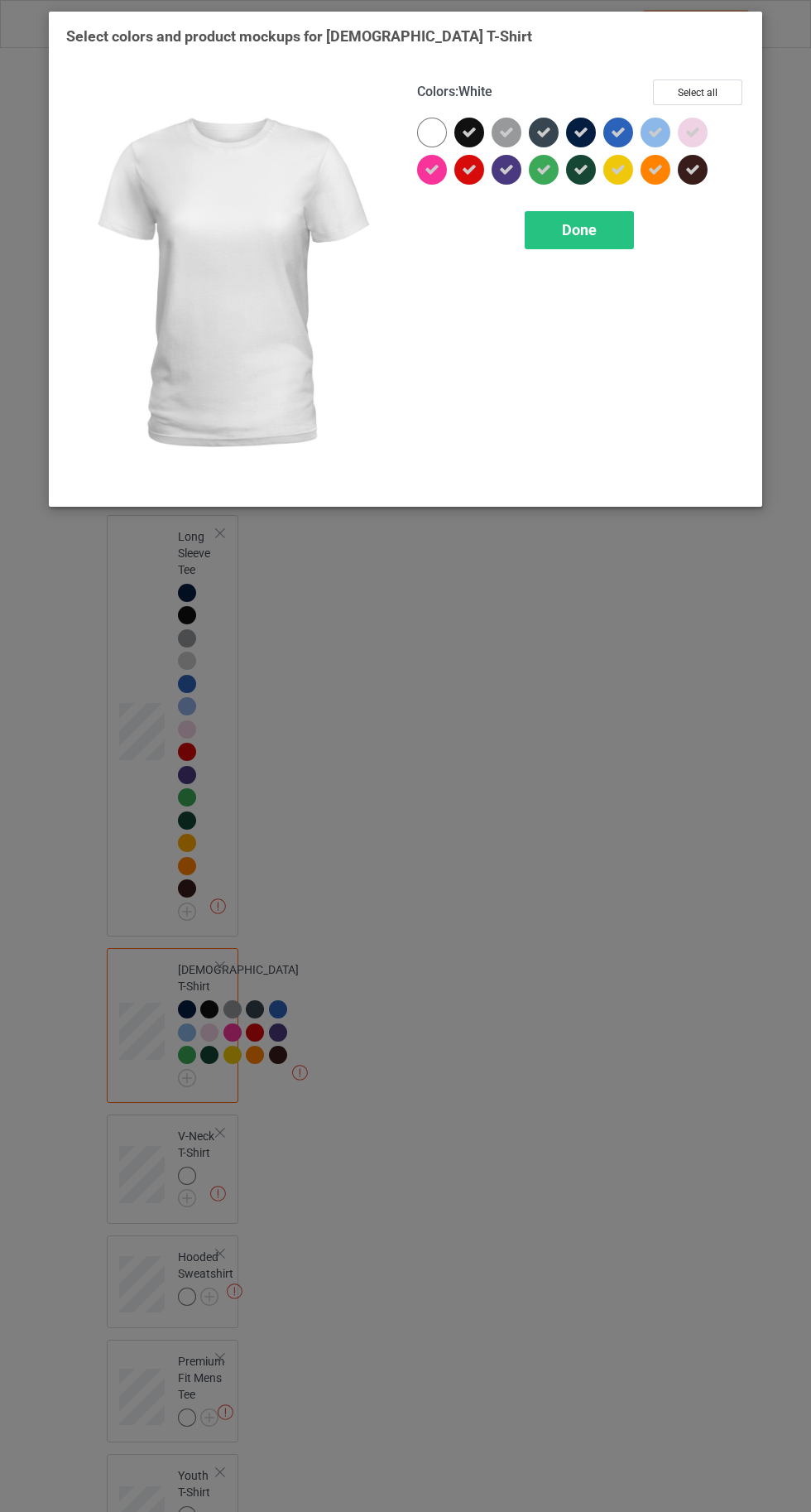
click at [573, 232] on span "Done" at bounding box center [579, 229] width 35 height 17
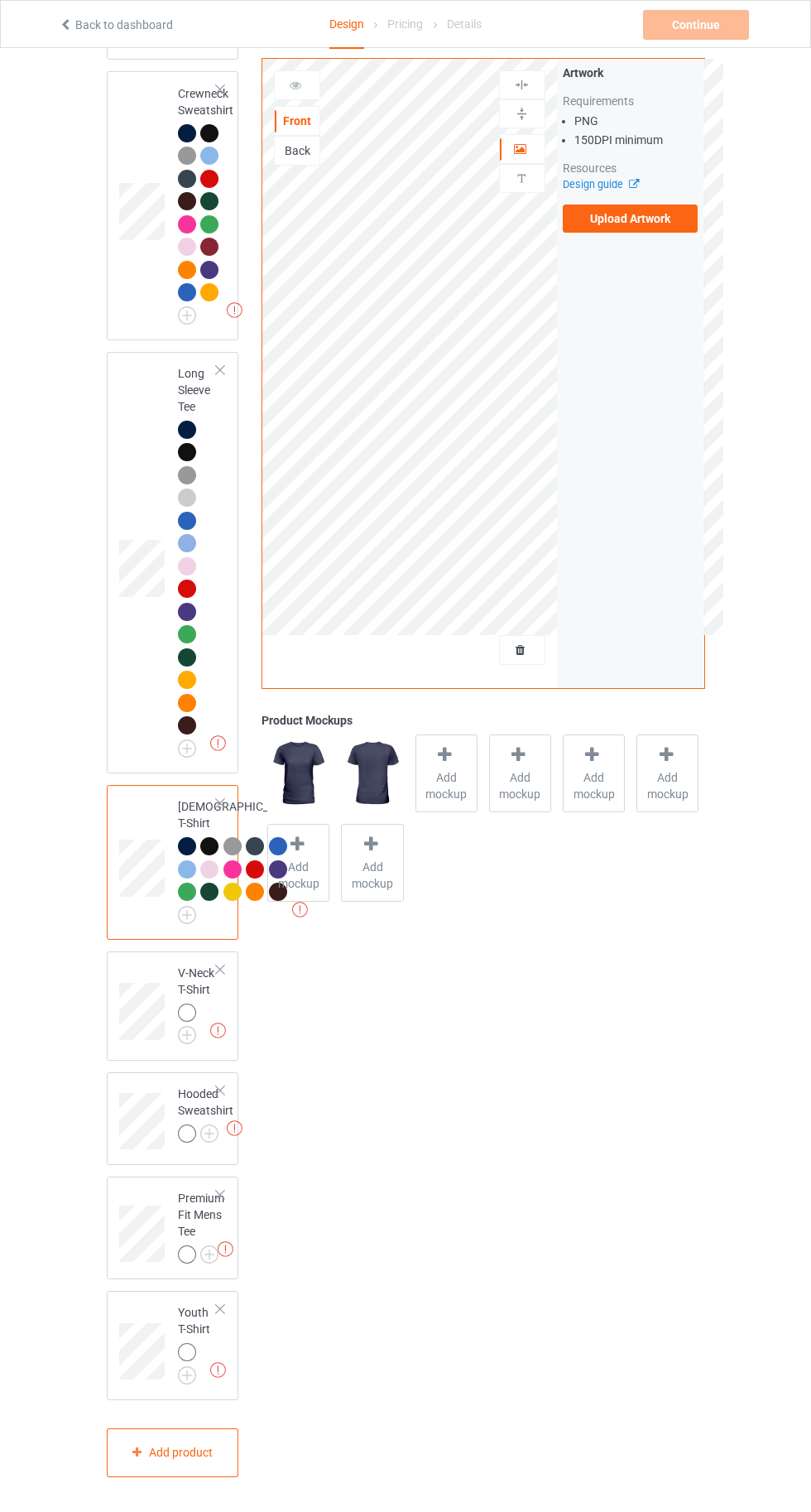
scroll to position [755, 0]
click at [0, 0] on img at bounding box center [0, 0] width 0 height 0
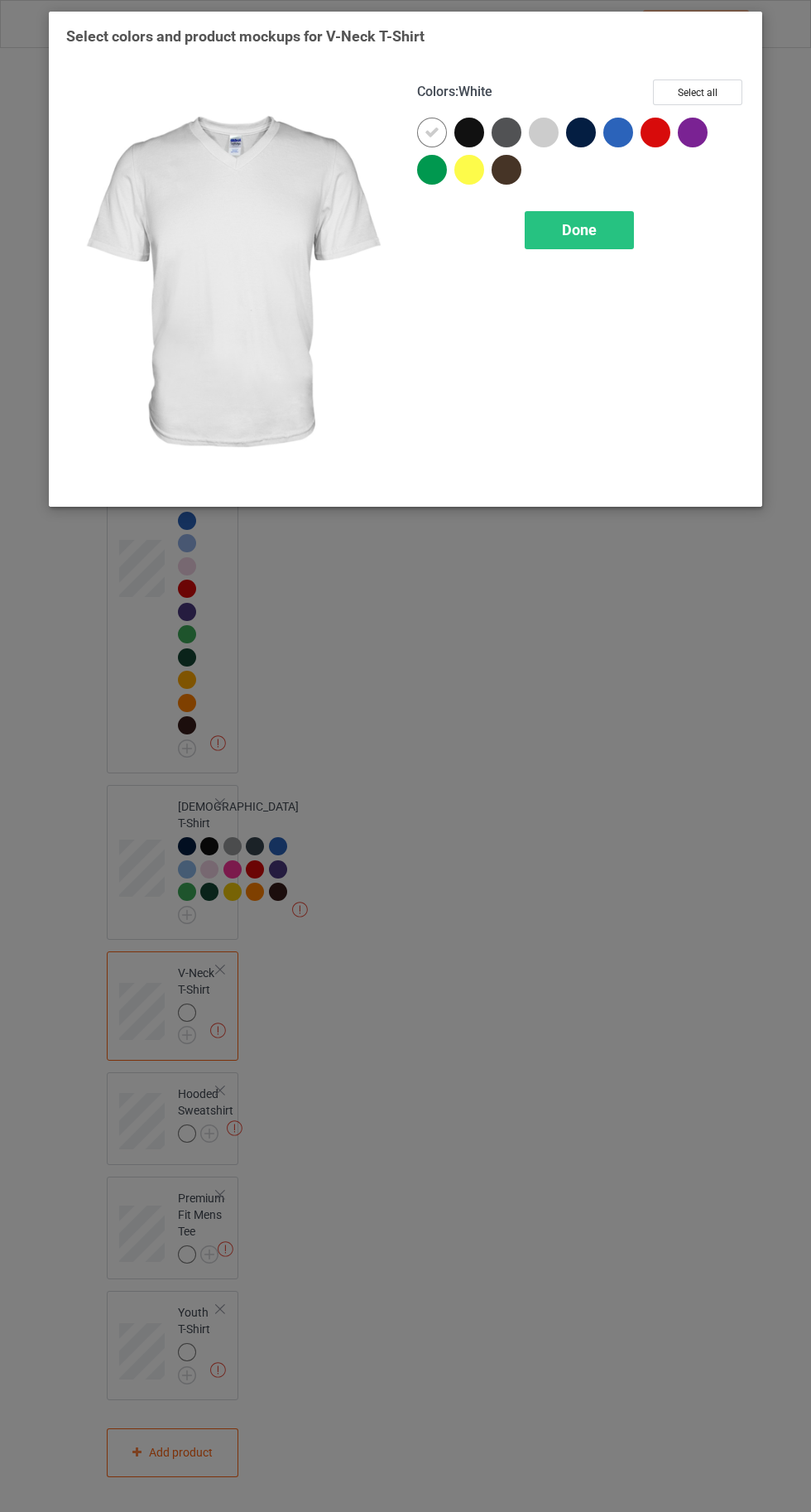
click at [580, 128] on div at bounding box center [581, 132] width 30 height 30
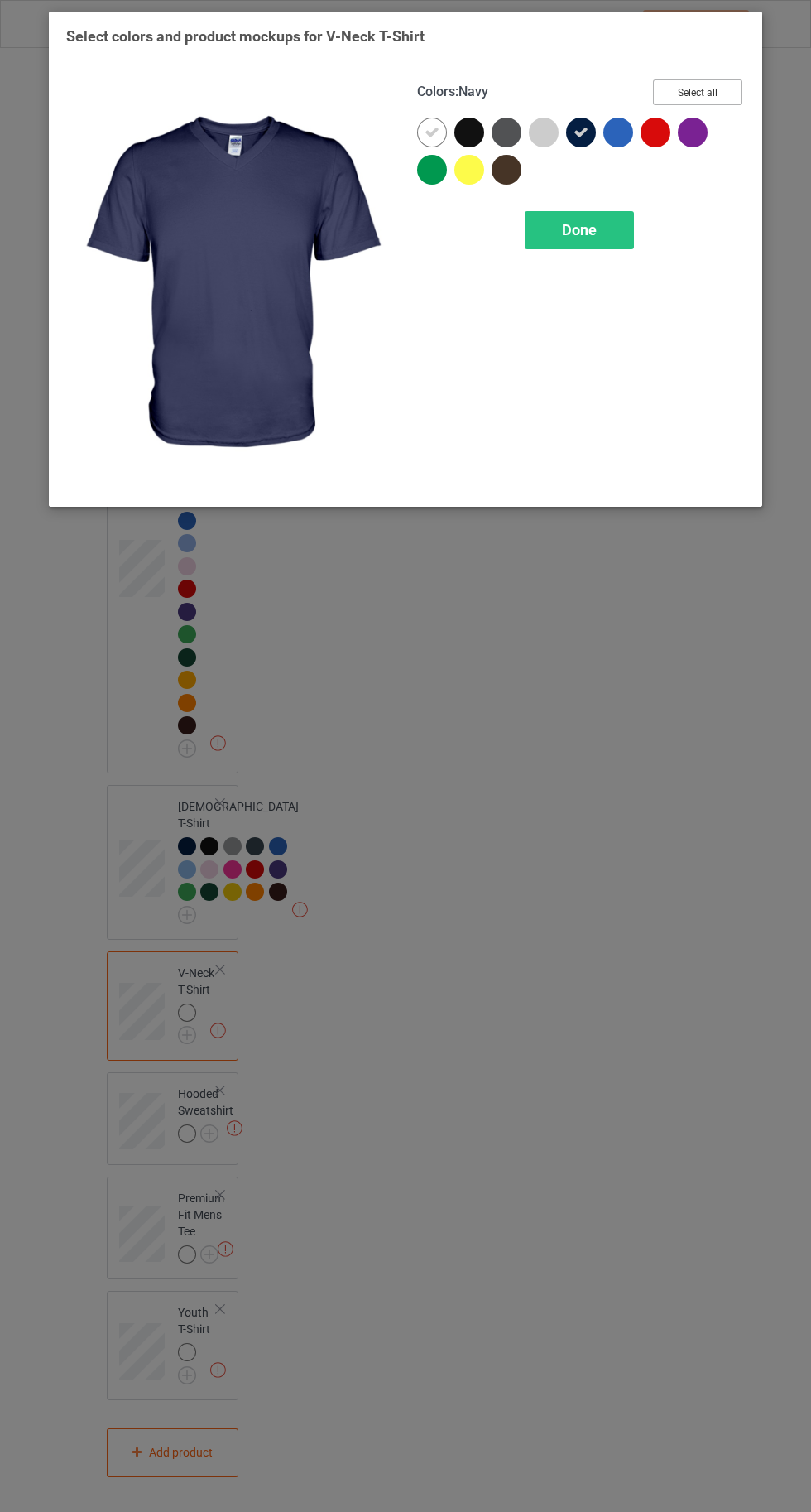
click at [706, 89] on button "Select all" at bounding box center [698, 92] width 89 height 26
click at [389, 133] on img at bounding box center [230, 284] width 328 height 410
click at [431, 132] on icon at bounding box center [432, 132] width 15 height 15
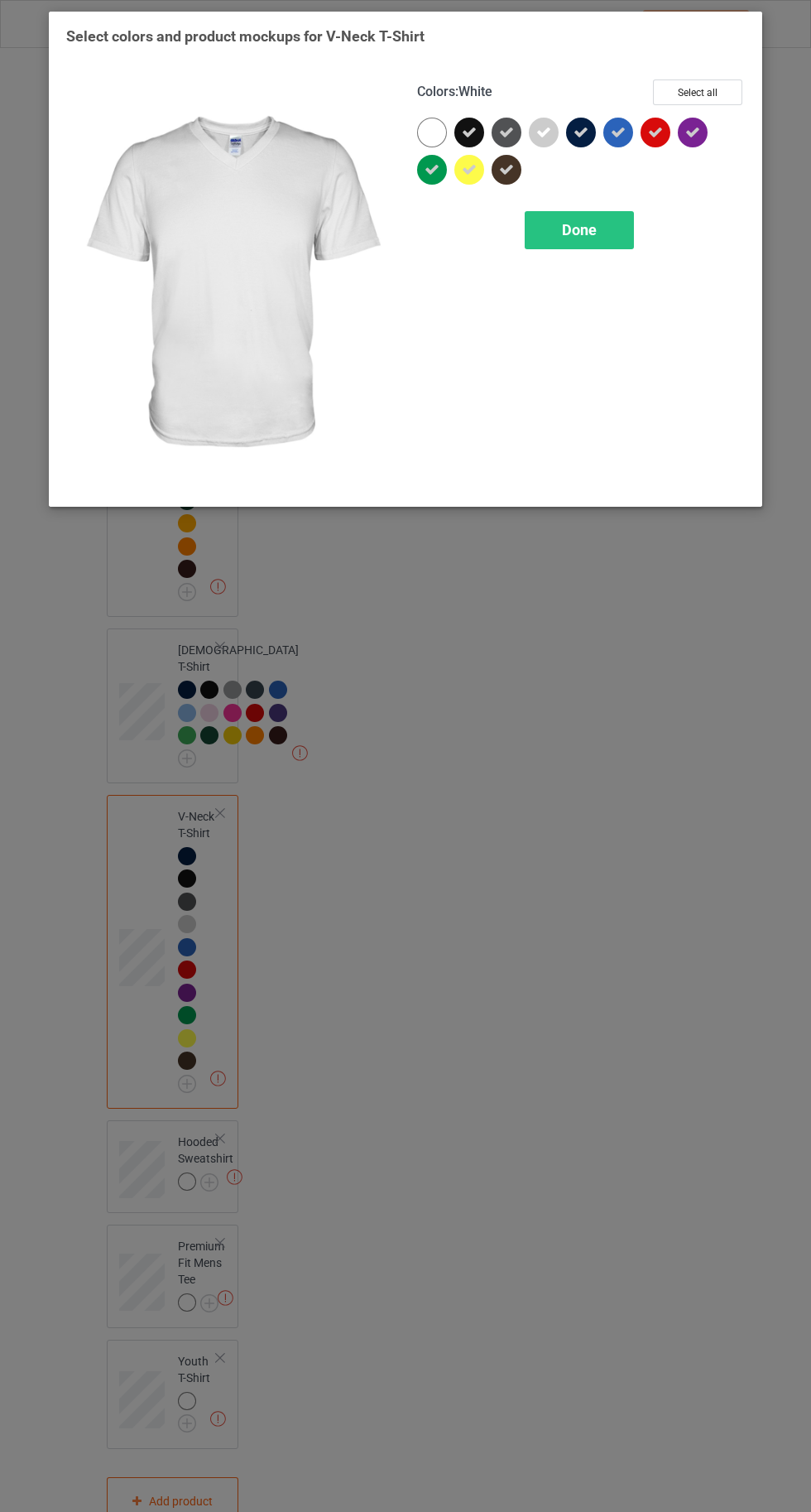
click at [588, 224] on span "Done" at bounding box center [579, 229] width 35 height 17
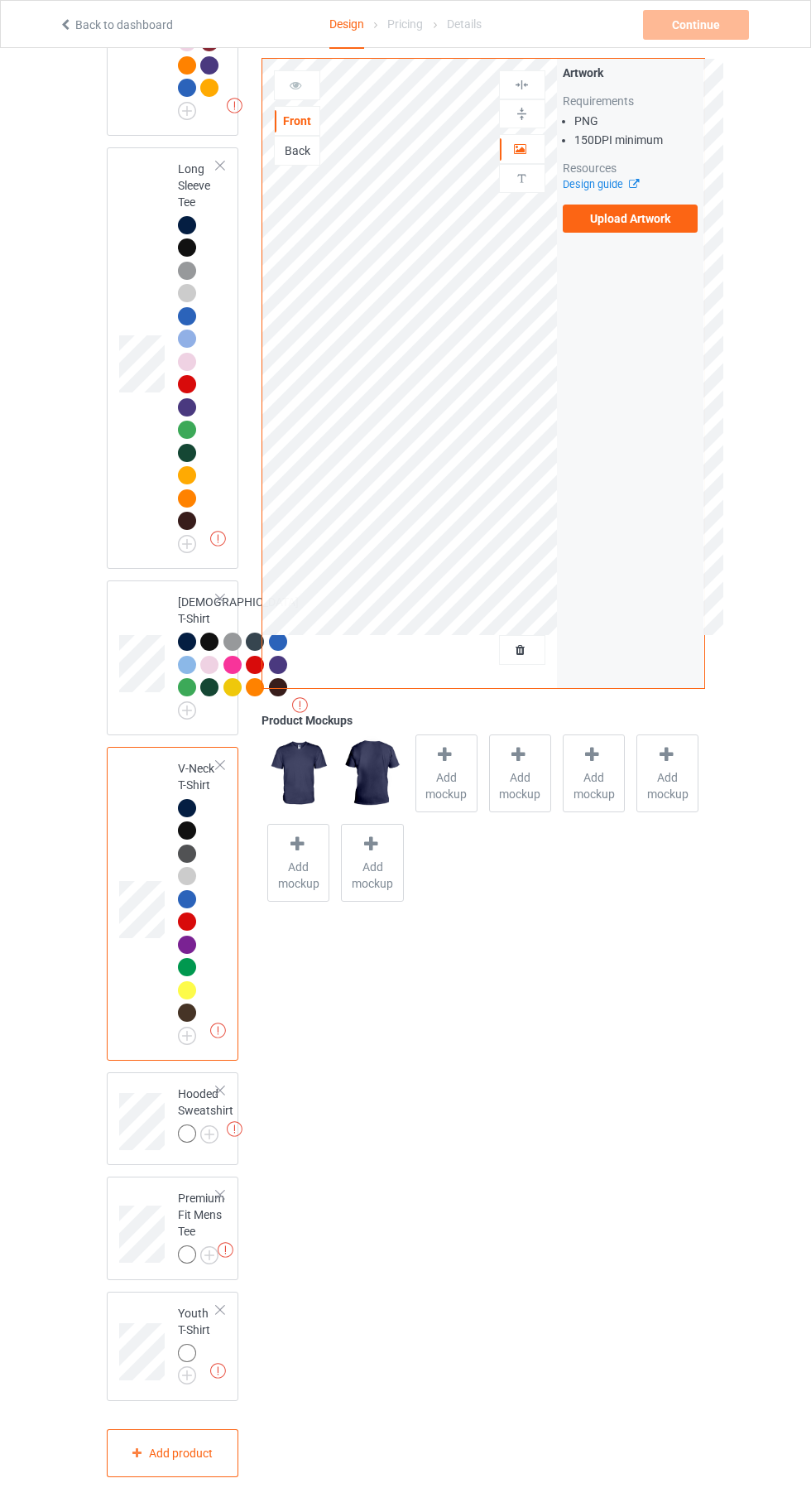
scroll to position [960, 0]
click at [0, 0] on img at bounding box center [0, 0] width 0 height 0
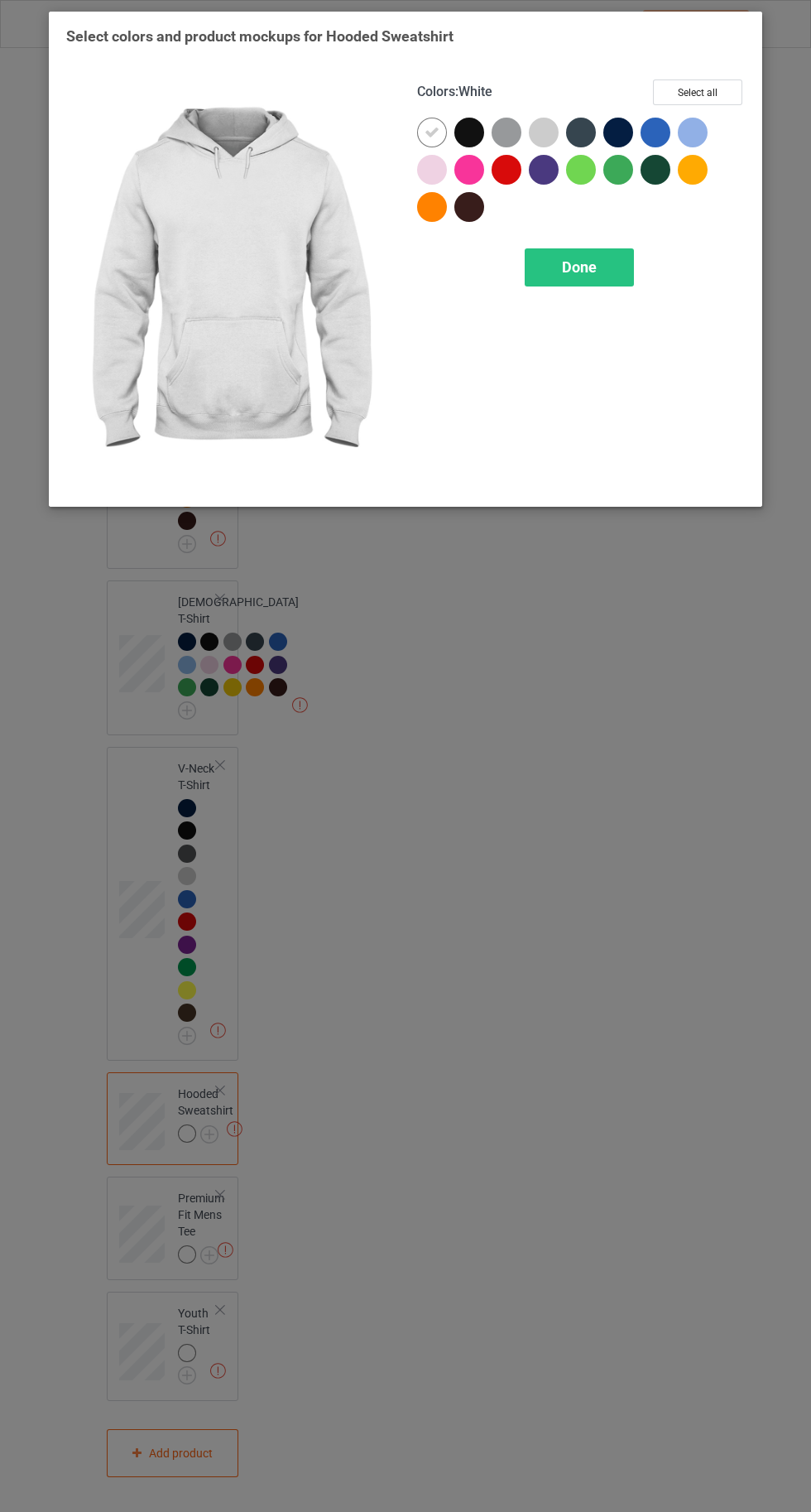
click at [628, 129] on div at bounding box center [618, 132] width 30 height 30
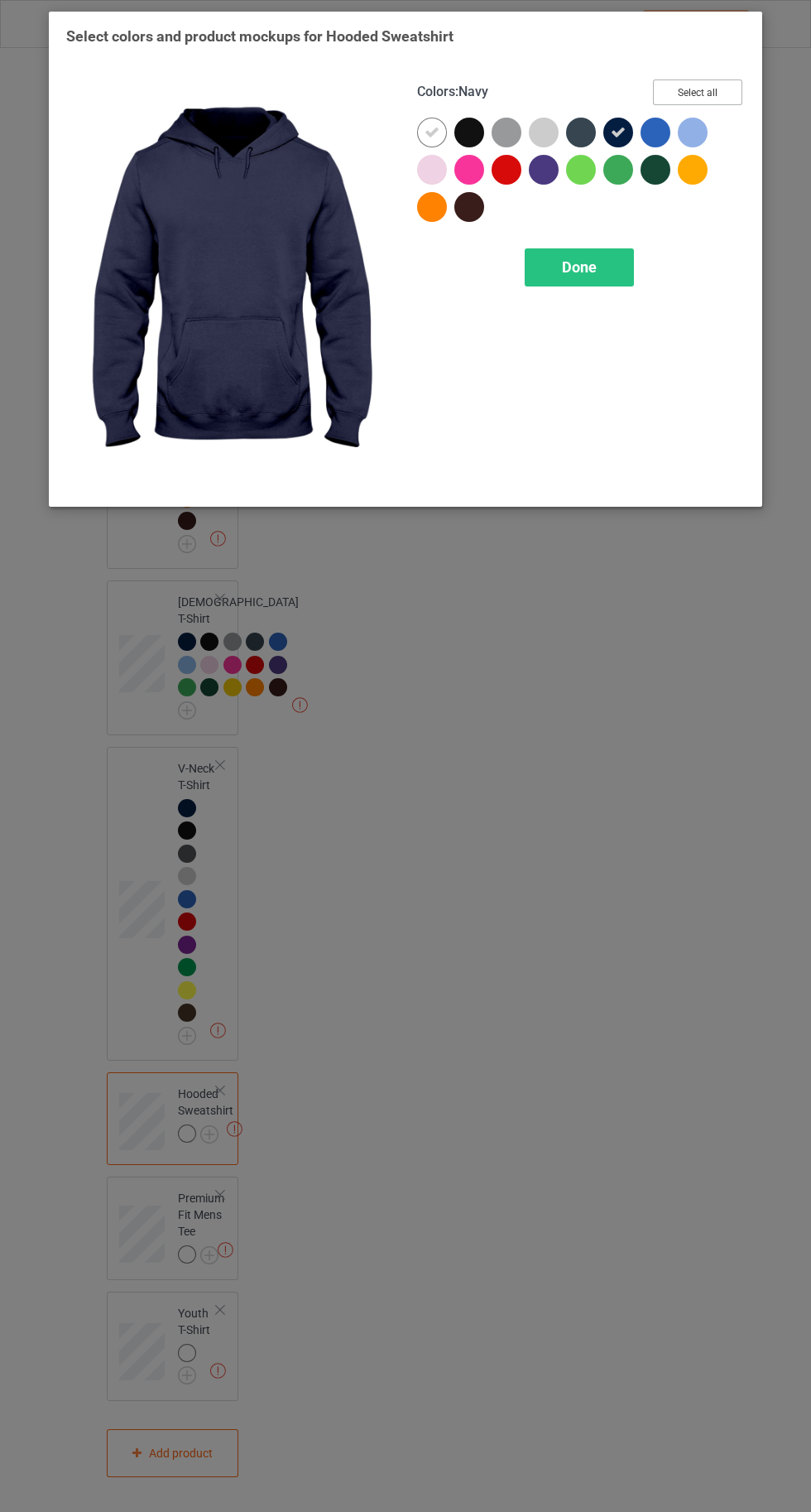
click at [685, 97] on button "Select all" at bounding box center [698, 92] width 89 height 26
click at [421, 136] on div at bounding box center [432, 132] width 30 height 30
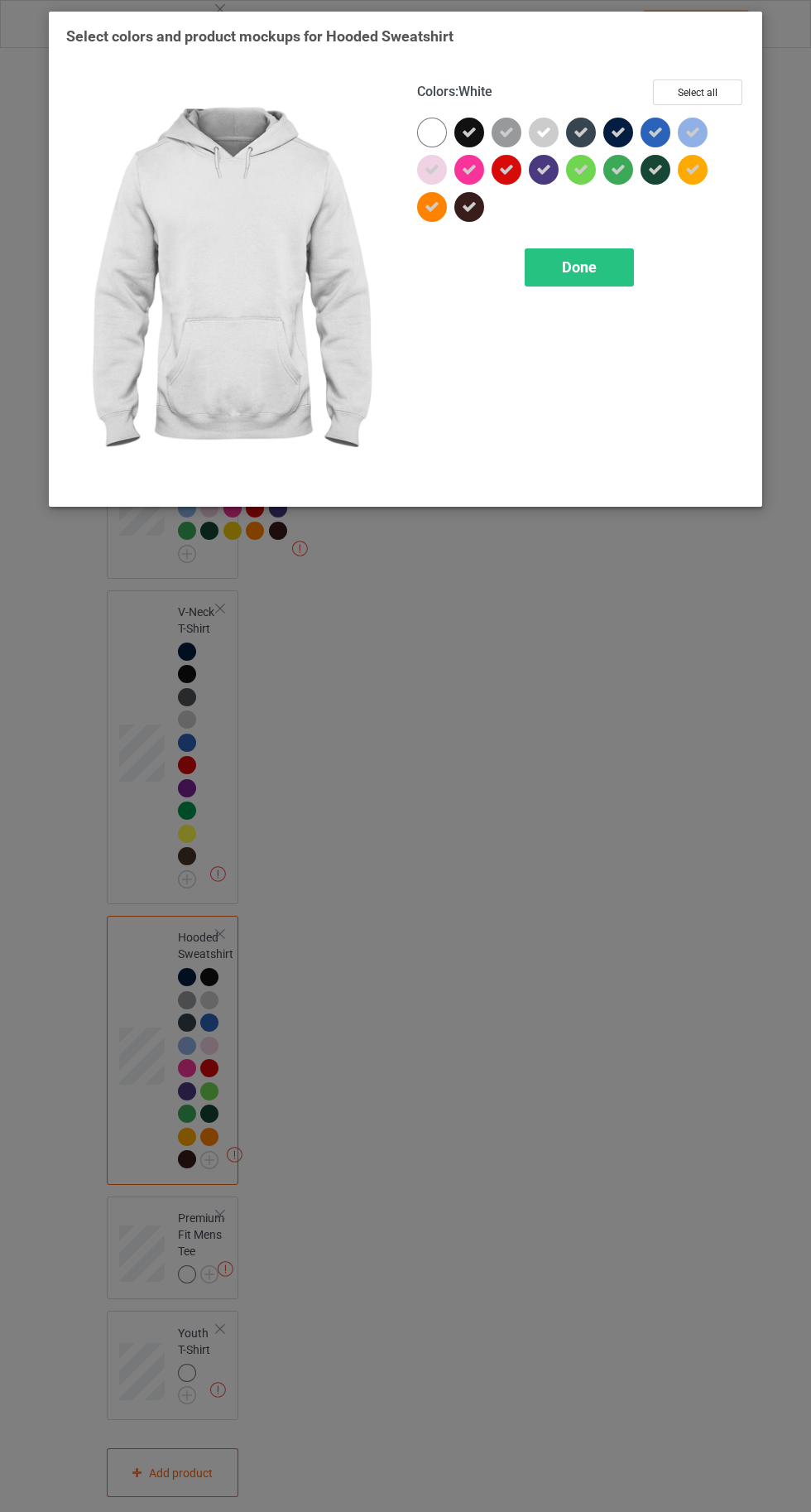
click at [578, 277] on div "Done" at bounding box center [579, 267] width 109 height 38
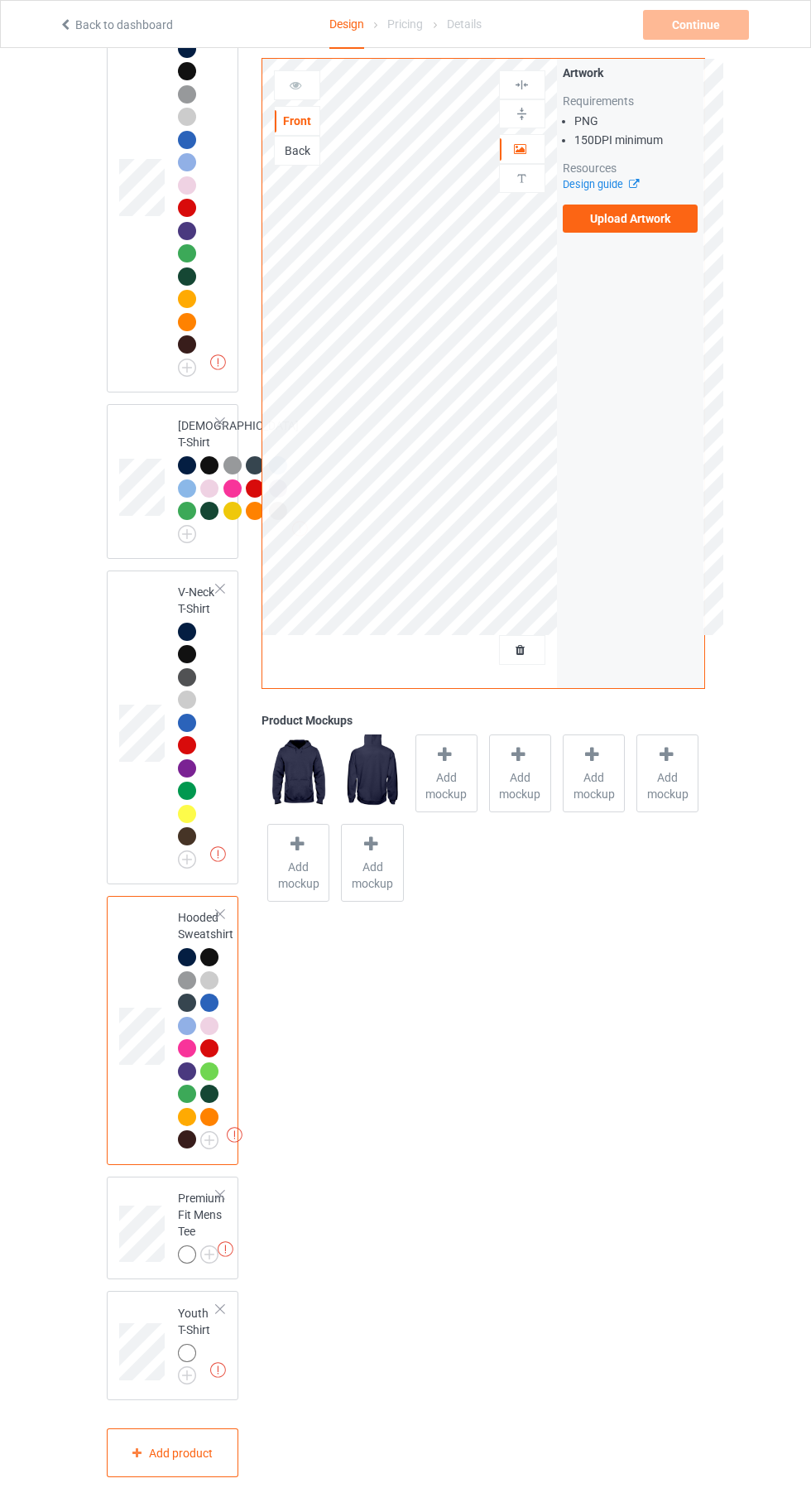
scroll to position [1136, 0]
click at [226, 1257] on img at bounding box center [225, 1249] width 16 height 16
click at [0, 0] on img at bounding box center [0, 0] width 0 height 0
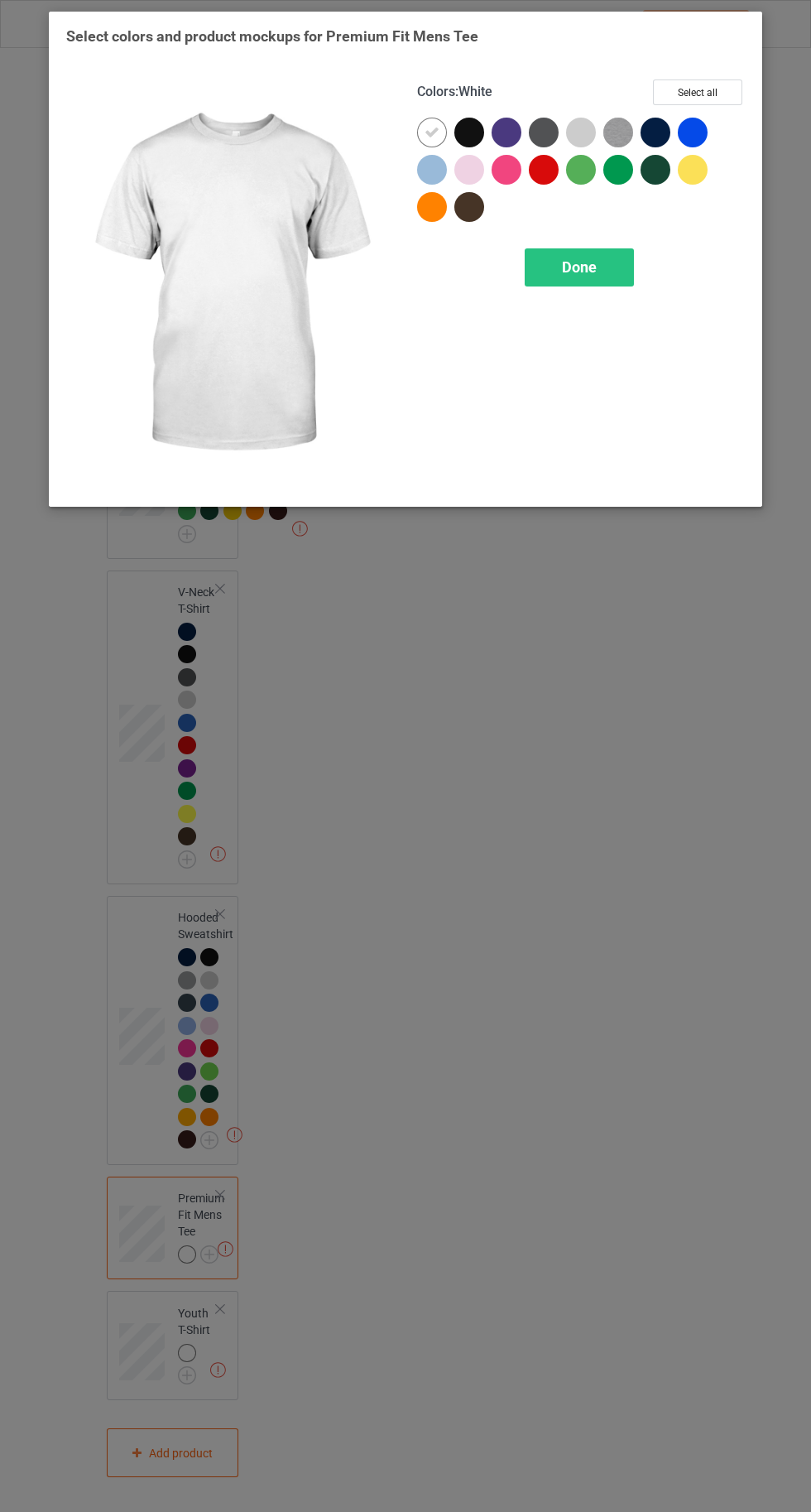
click at [656, 131] on div at bounding box center [655, 132] width 30 height 30
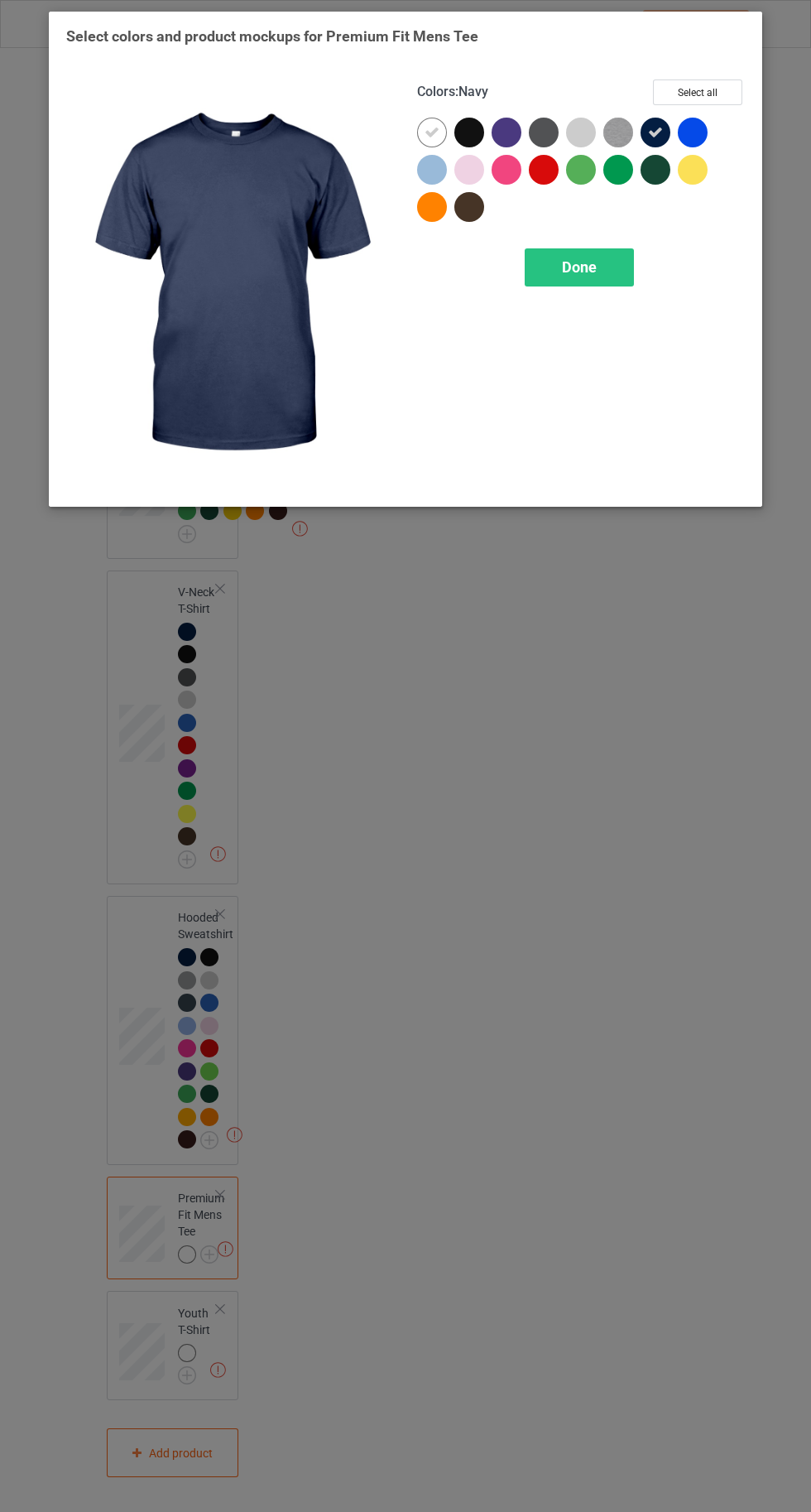
click at [691, 87] on button "Select all" at bounding box center [698, 92] width 89 height 26
click at [429, 132] on icon at bounding box center [432, 132] width 15 height 15
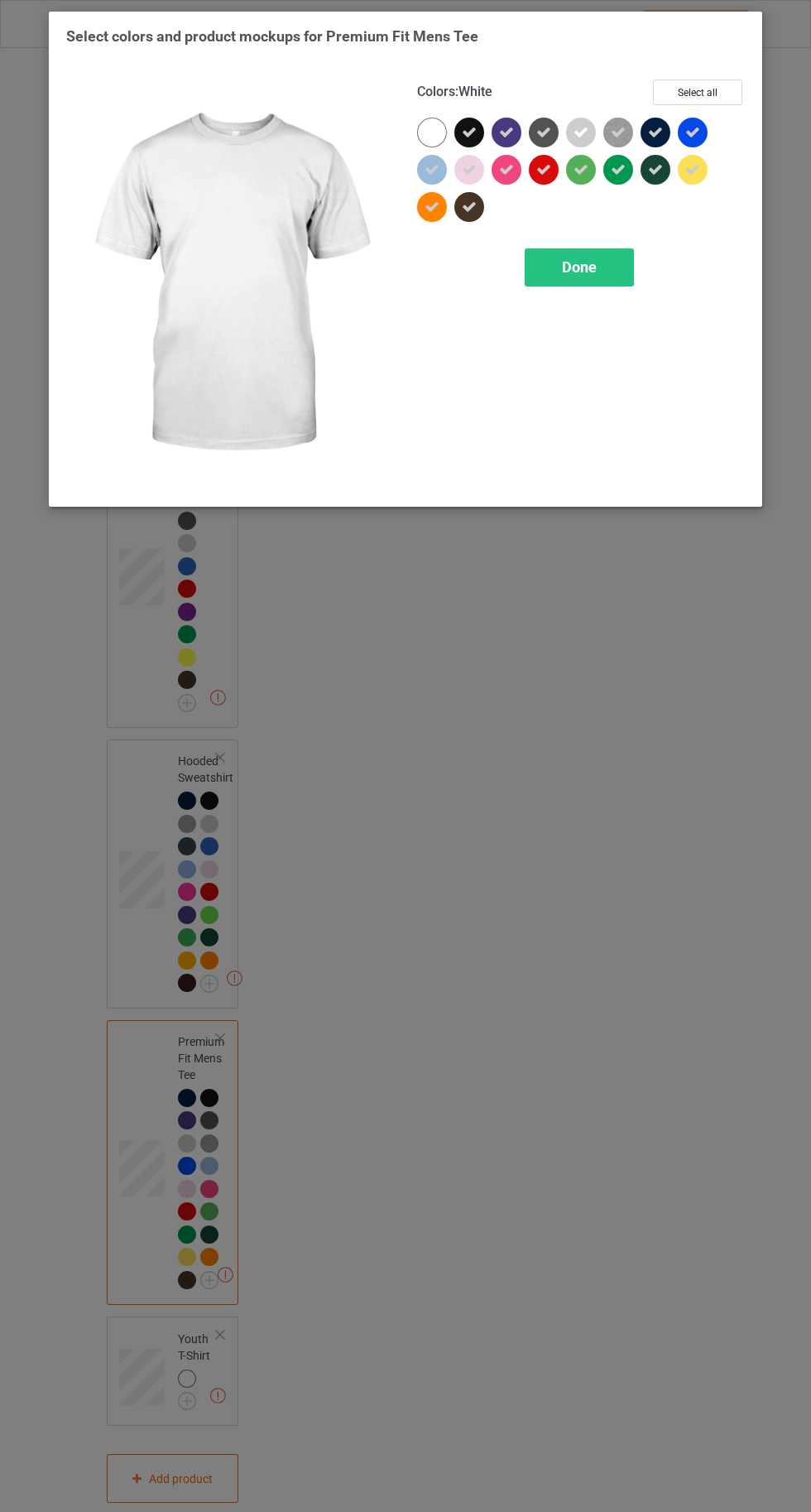
click at [557, 277] on div "Done" at bounding box center [579, 267] width 109 height 38
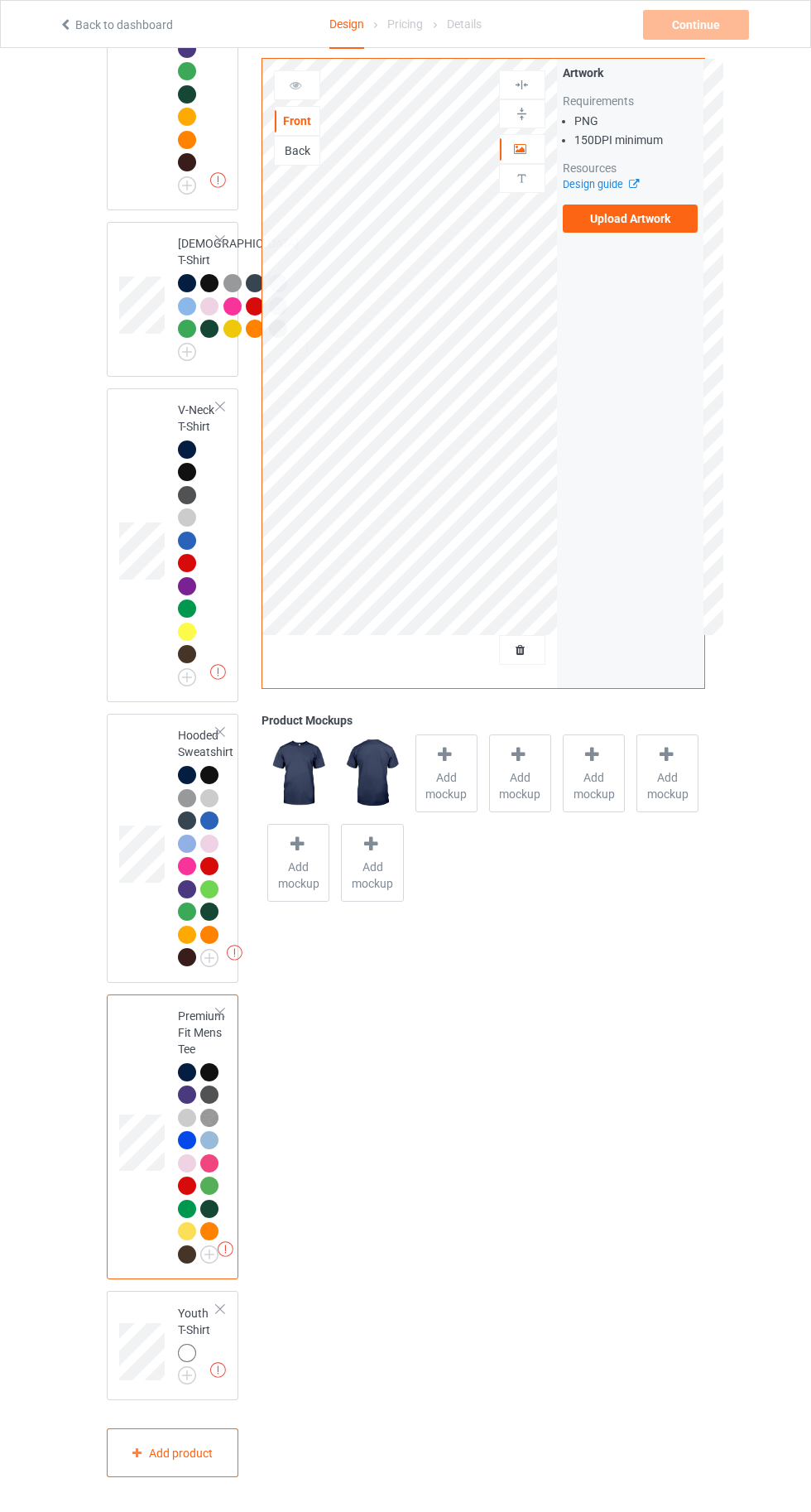
scroll to position [1318, 0]
click at [0, 0] on img at bounding box center [0, 0] width 0 height 0
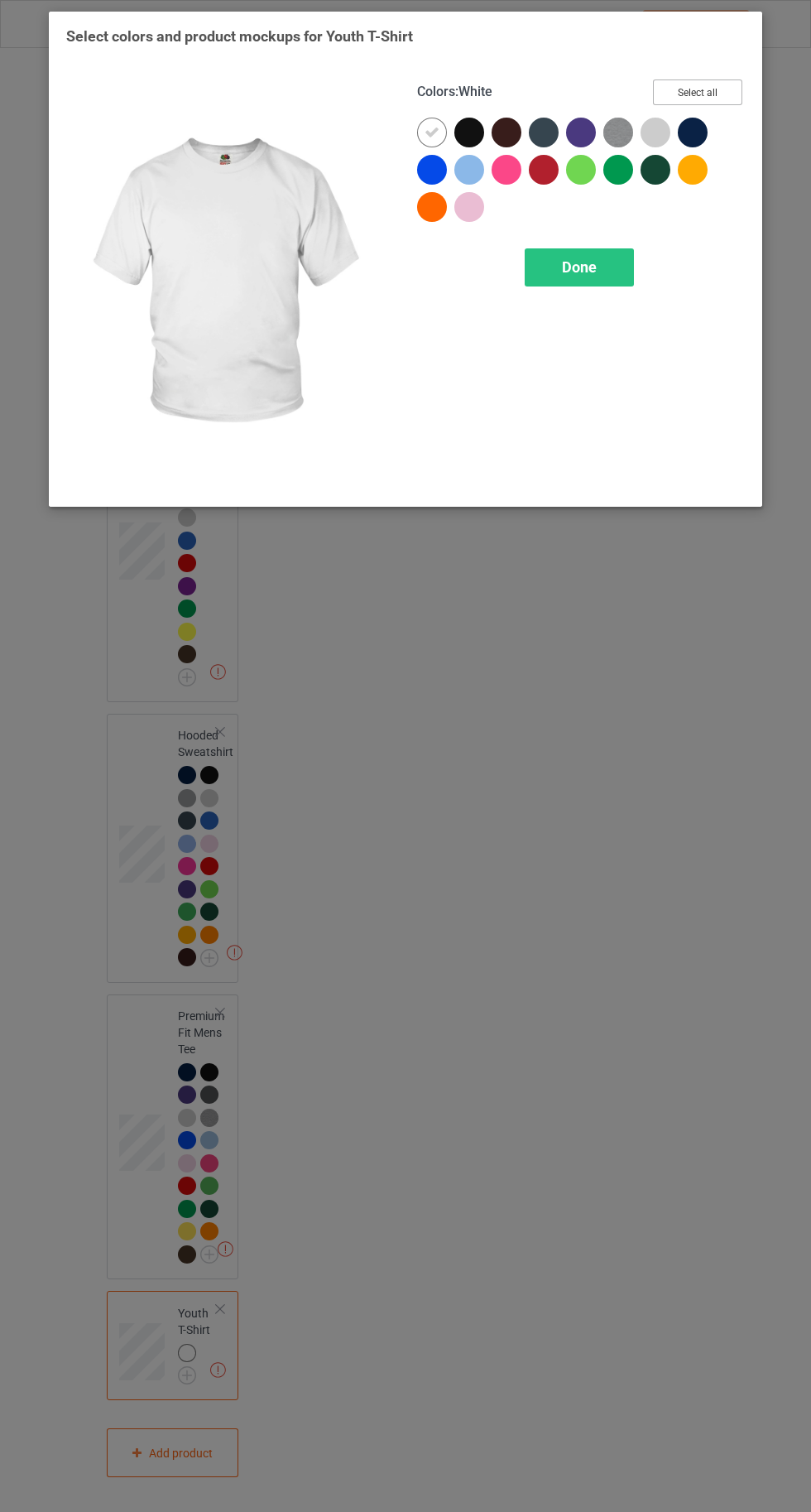
click at [720, 99] on button "Select all" at bounding box center [698, 92] width 89 height 26
click at [702, 82] on button "Reset to Default" at bounding box center [682, 92] width 120 height 26
click at [687, 132] on div at bounding box center [693, 132] width 30 height 30
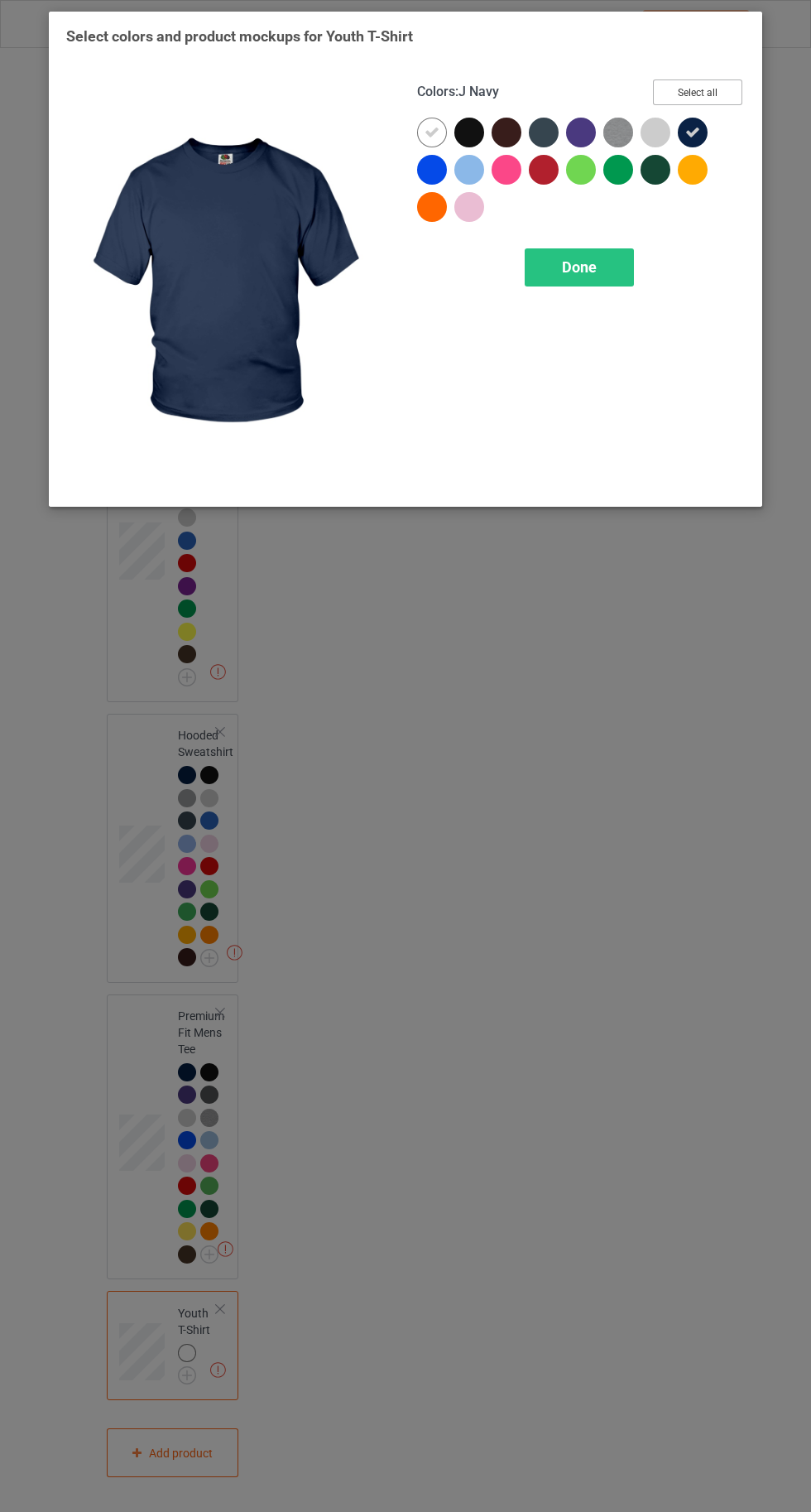
click at [693, 88] on button "Select all" at bounding box center [698, 92] width 89 height 26
click at [424, 132] on div at bounding box center [432, 132] width 30 height 30
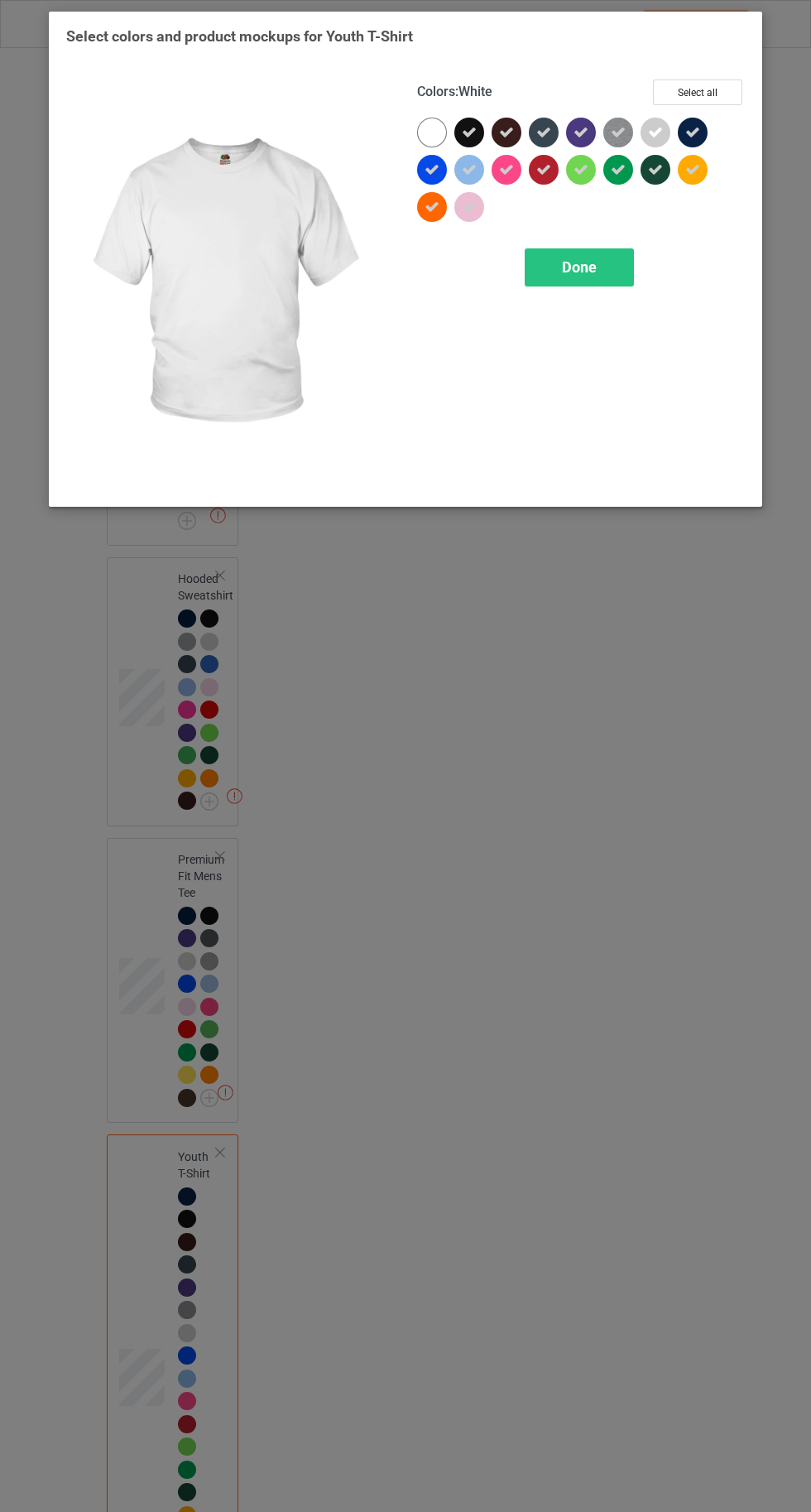
click at [566, 272] on span "Done" at bounding box center [579, 267] width 35 height 17
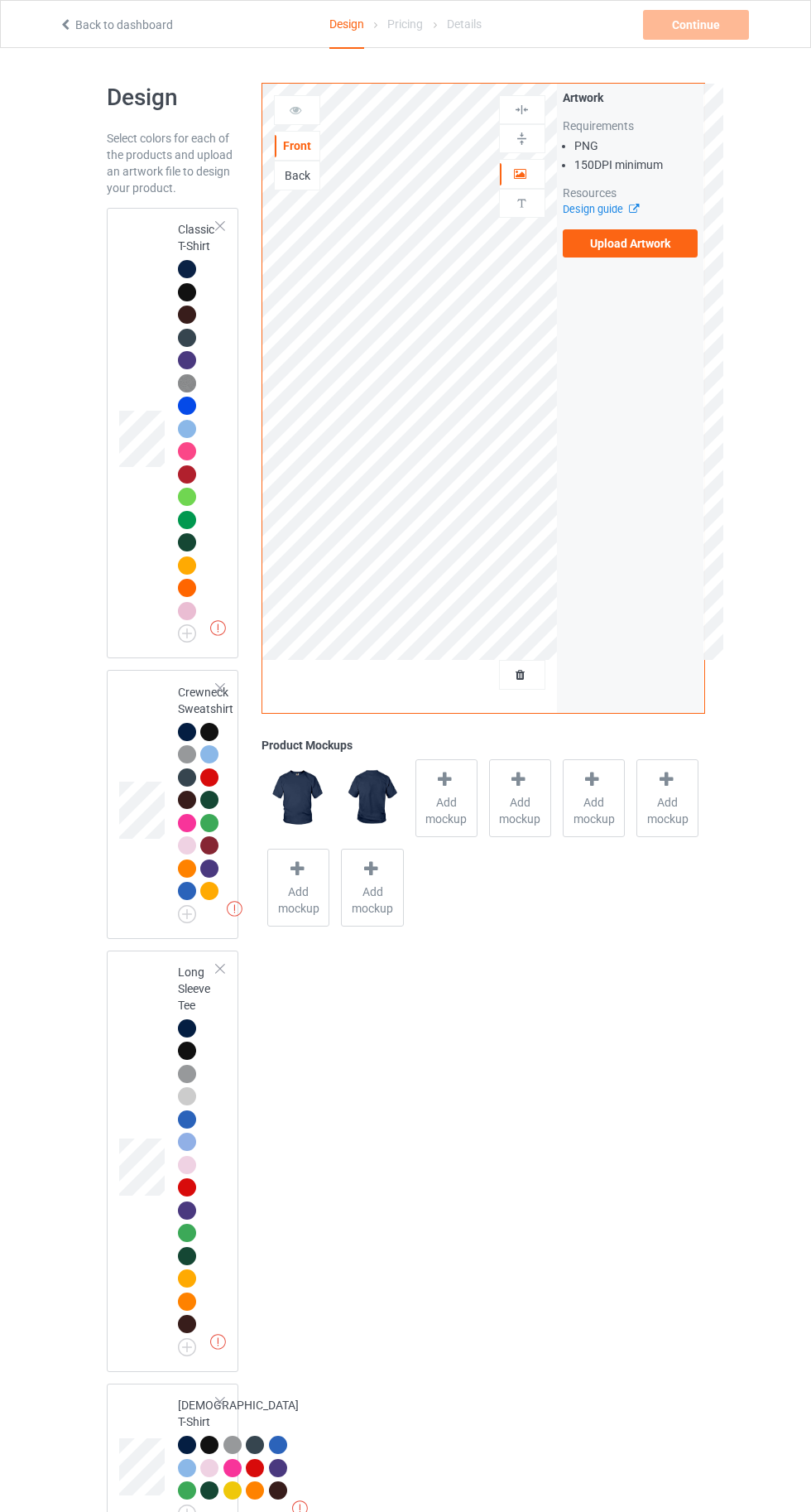
click at [183, 268] on div at bounding box center [187, 269] width 18 height 18
click at [461, 792] on div "Add mockup" at bounding box center [446, 798] width 62 height 78
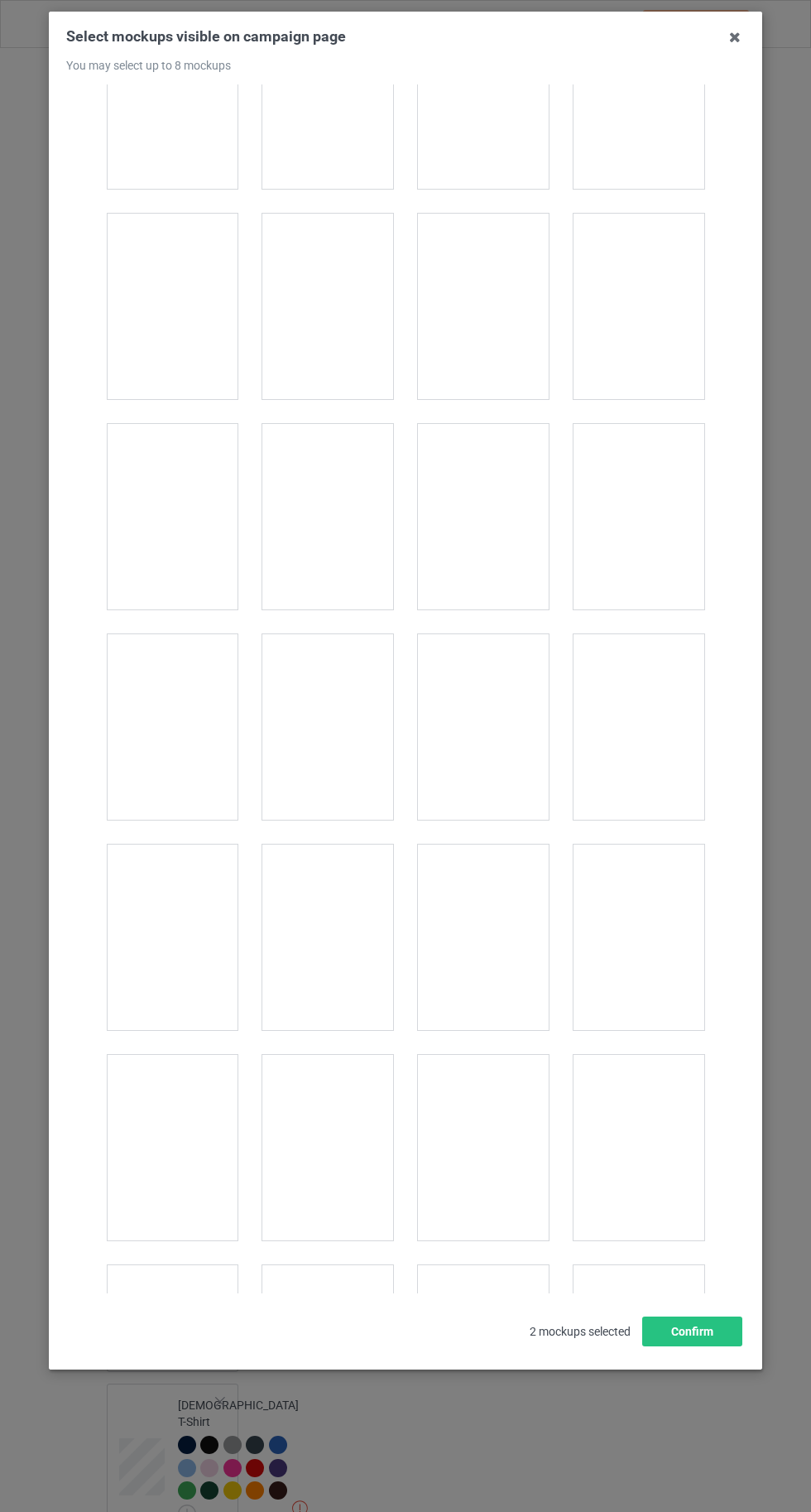
scroll to position [2244, 0]
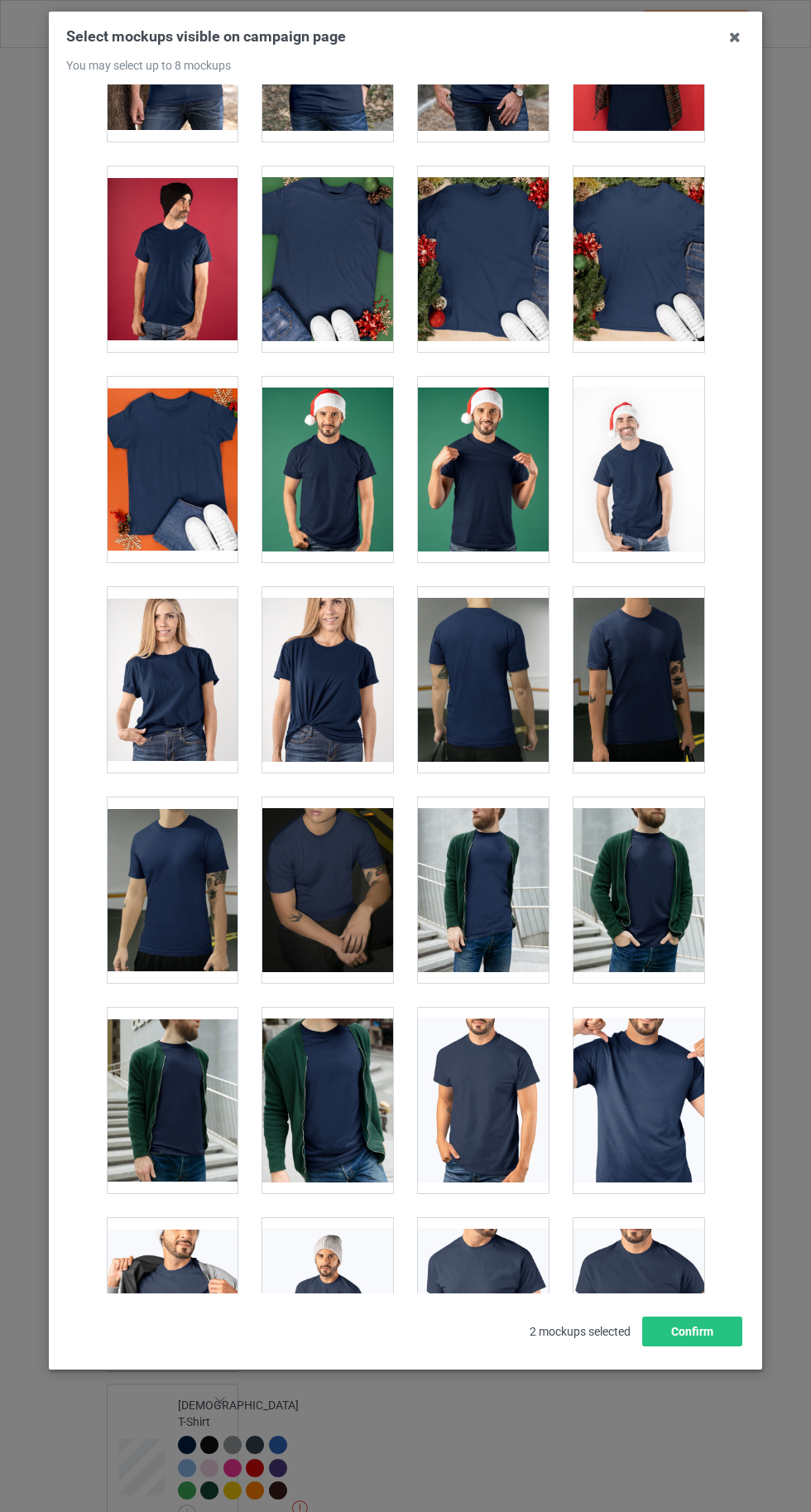
click at [334, 688] on div at bounding box center [328, 680] width 131 height 185
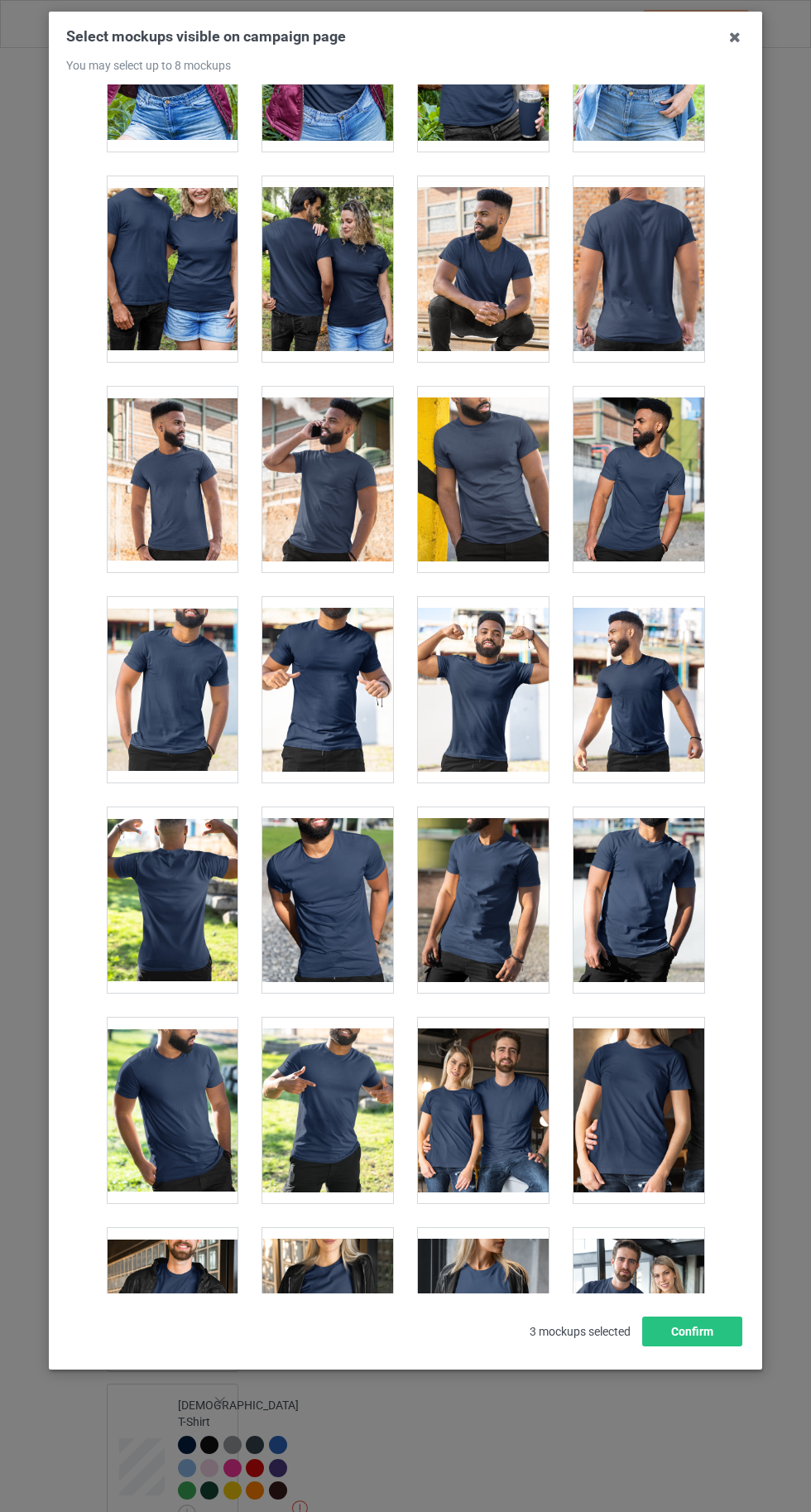
scroll to position [19060, 0]
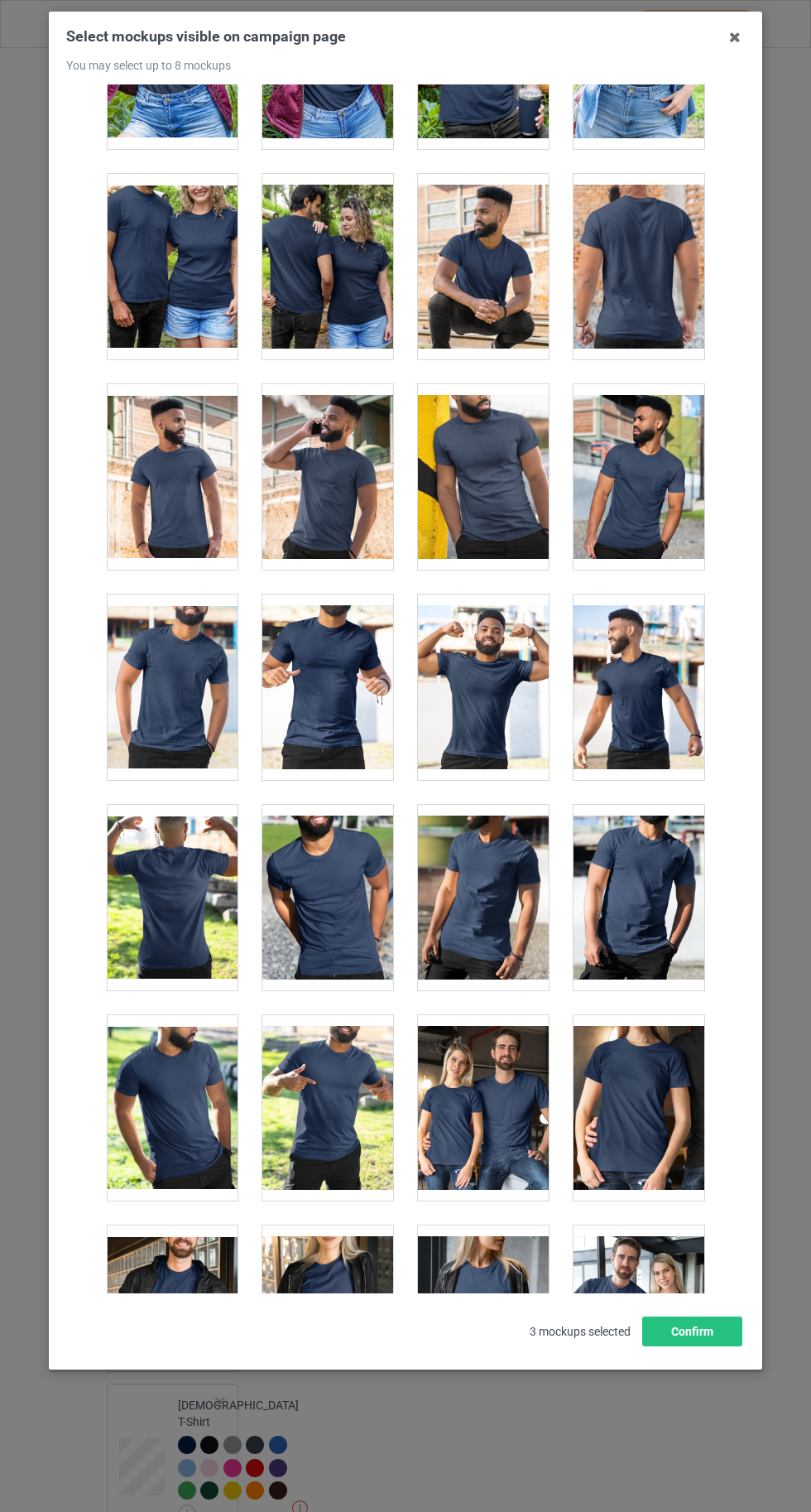
click at [462, 636] on div at bounding box center [483, 687] width 131 height 185
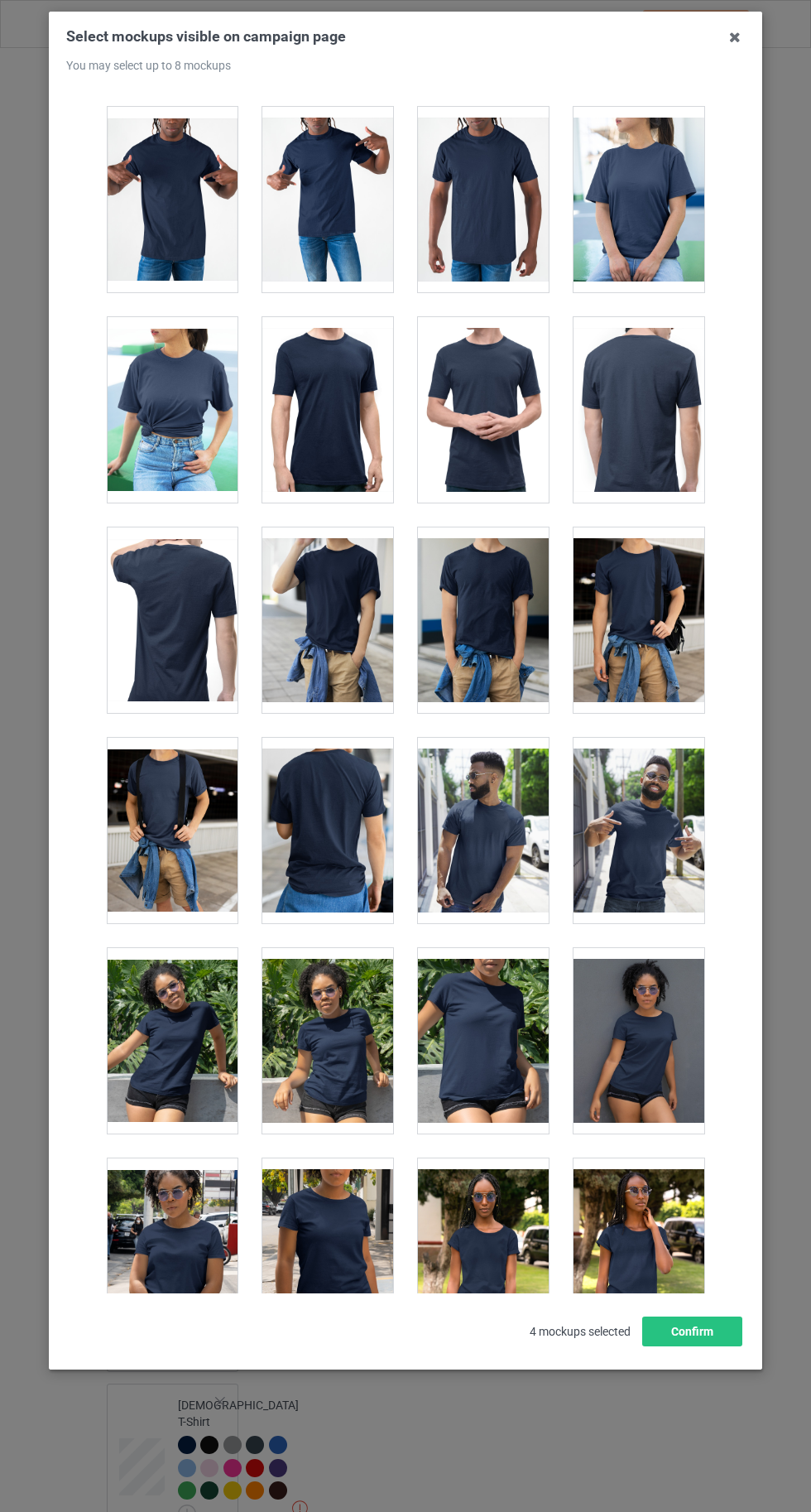
scroll to position [8993, 0]
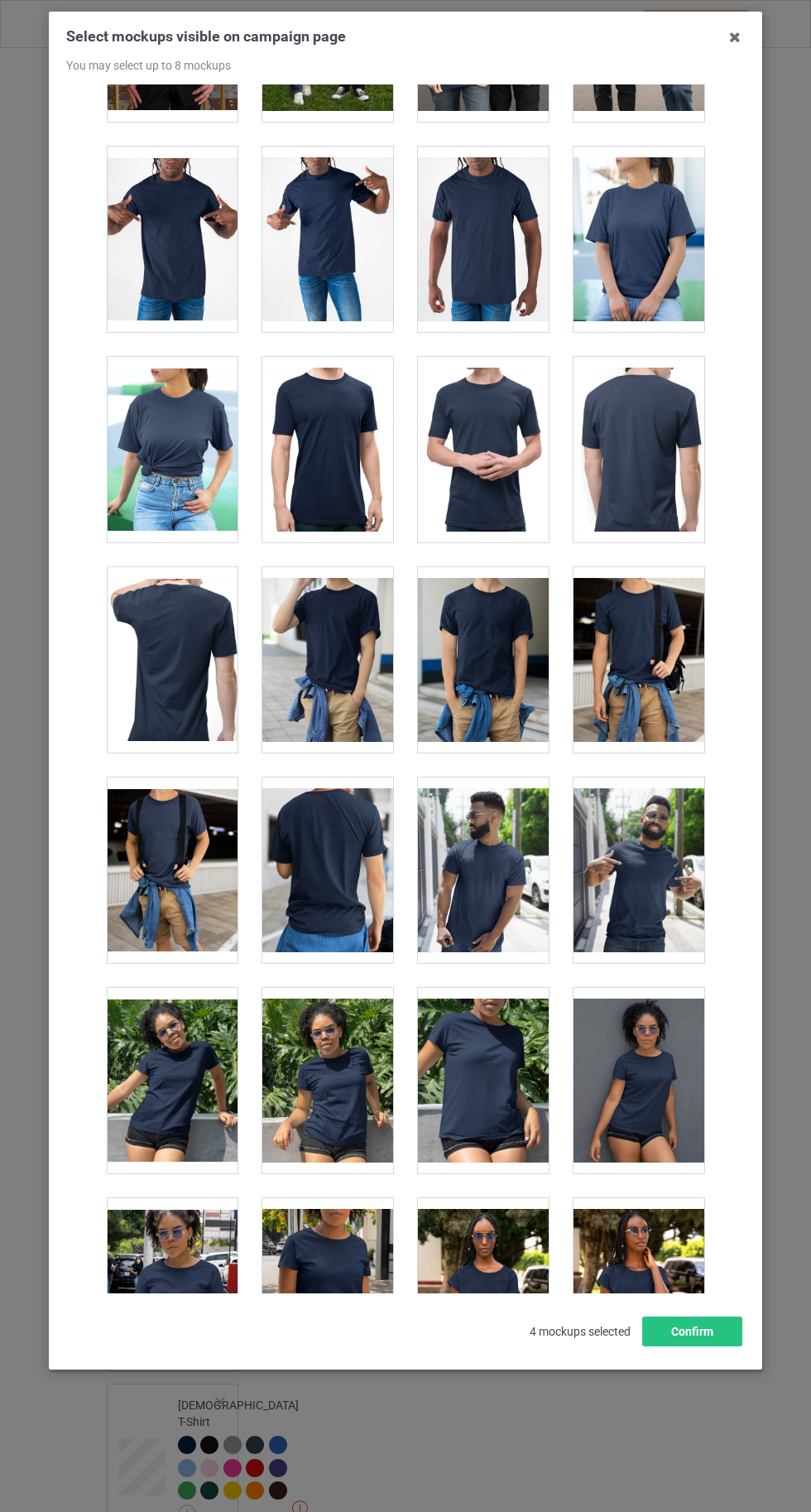
click at [179, 429] on div at bounding box center [172, 450] width 131 height 185
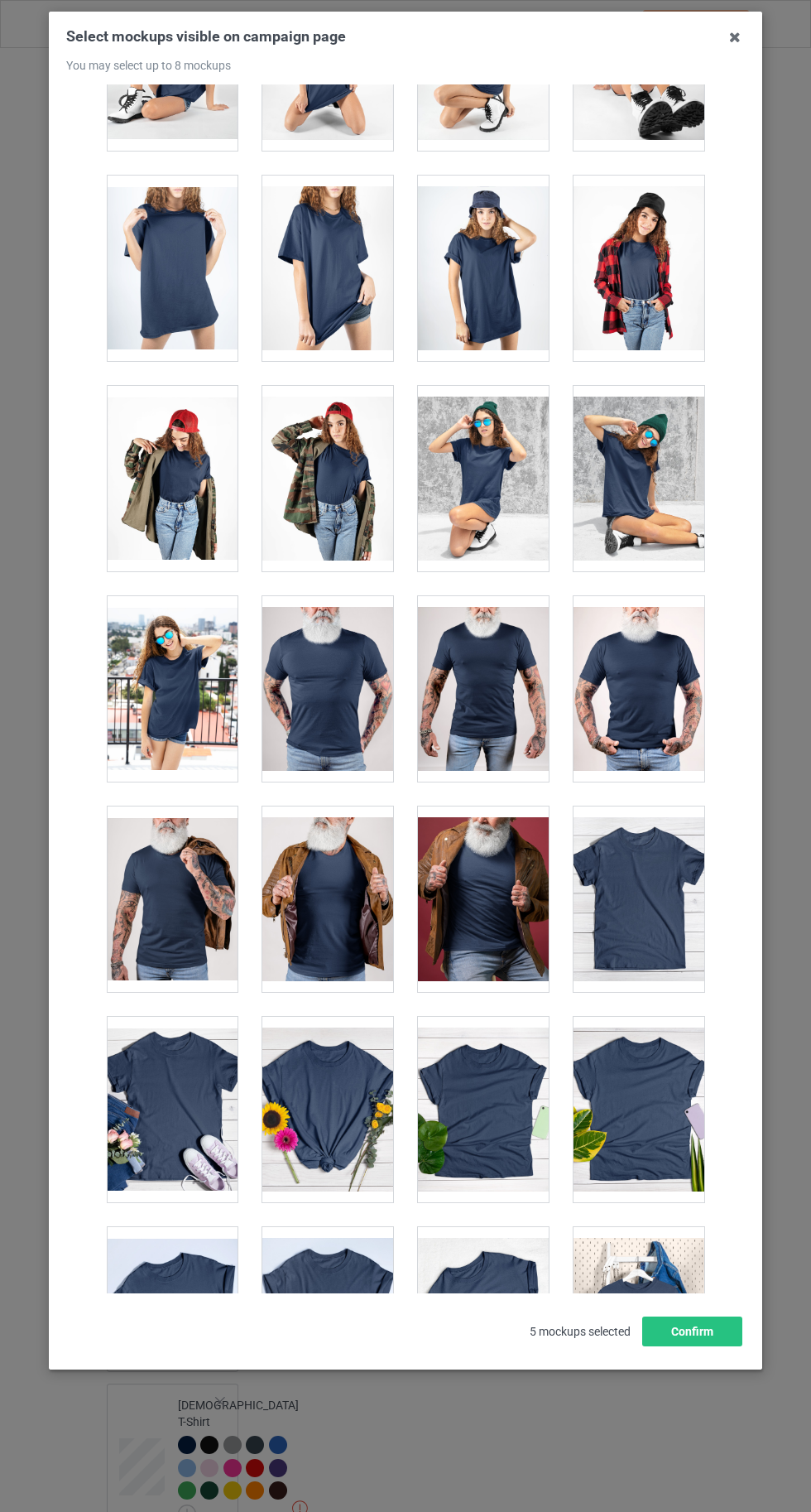
scroll to position [22829, 0]
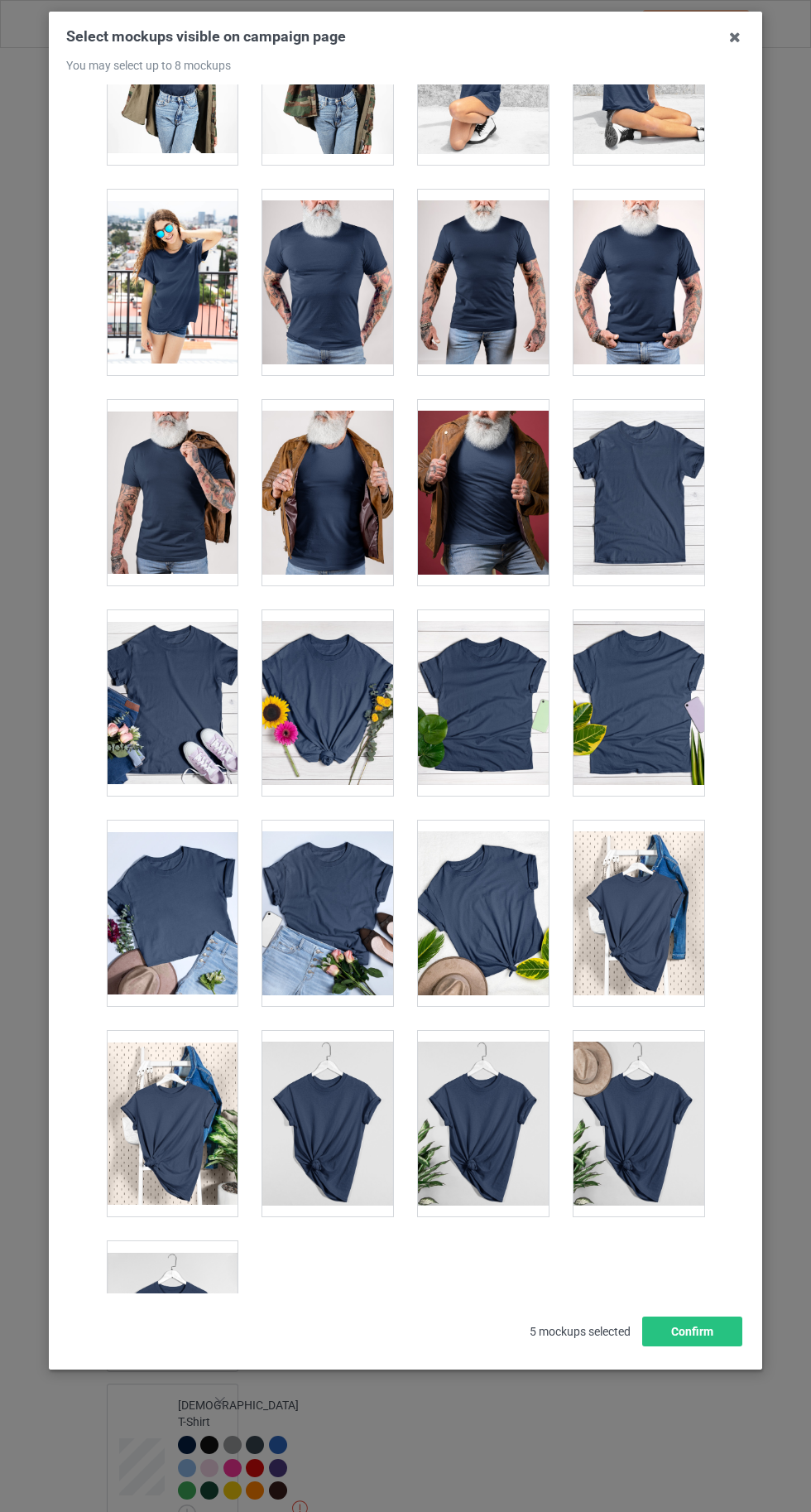
click at [673, 1080] on div at bounding box center [639, 1124] width 131 height 185
click at [144, 1327] on div at bounding box center [172, 1334] width 131 height 185
click at [675, 1122] on div at bounding box center [639, 1124] width 131 height 185
click at [703, 1346] on button "Confirm" at bounding box center [692, 1331] width 100 height 30
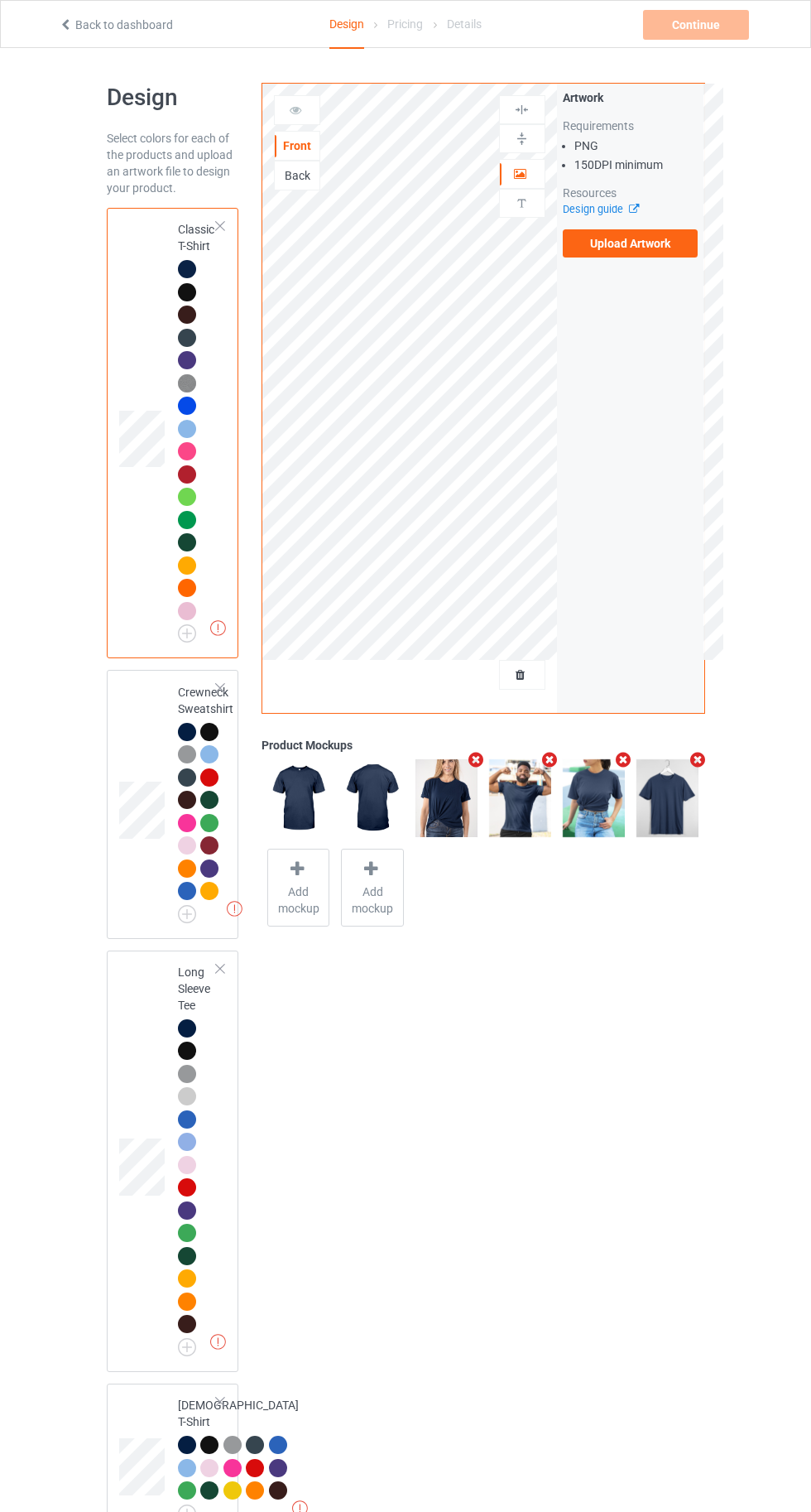
click at [626, 243] on label "Upload Artwork" at bounding box center [631, 243] width 136 height 28
click at [0, 0] on input "Upload Artwork" at bounding box center [0, 0] width 0 height 0
click at [607, 250] on label "Upload Artwork" at bounding box center [631, 243] width 136 height 28
click at [0, 0] on input "Upload Artwork" at bounding box center [0, 0] width 0 height 0
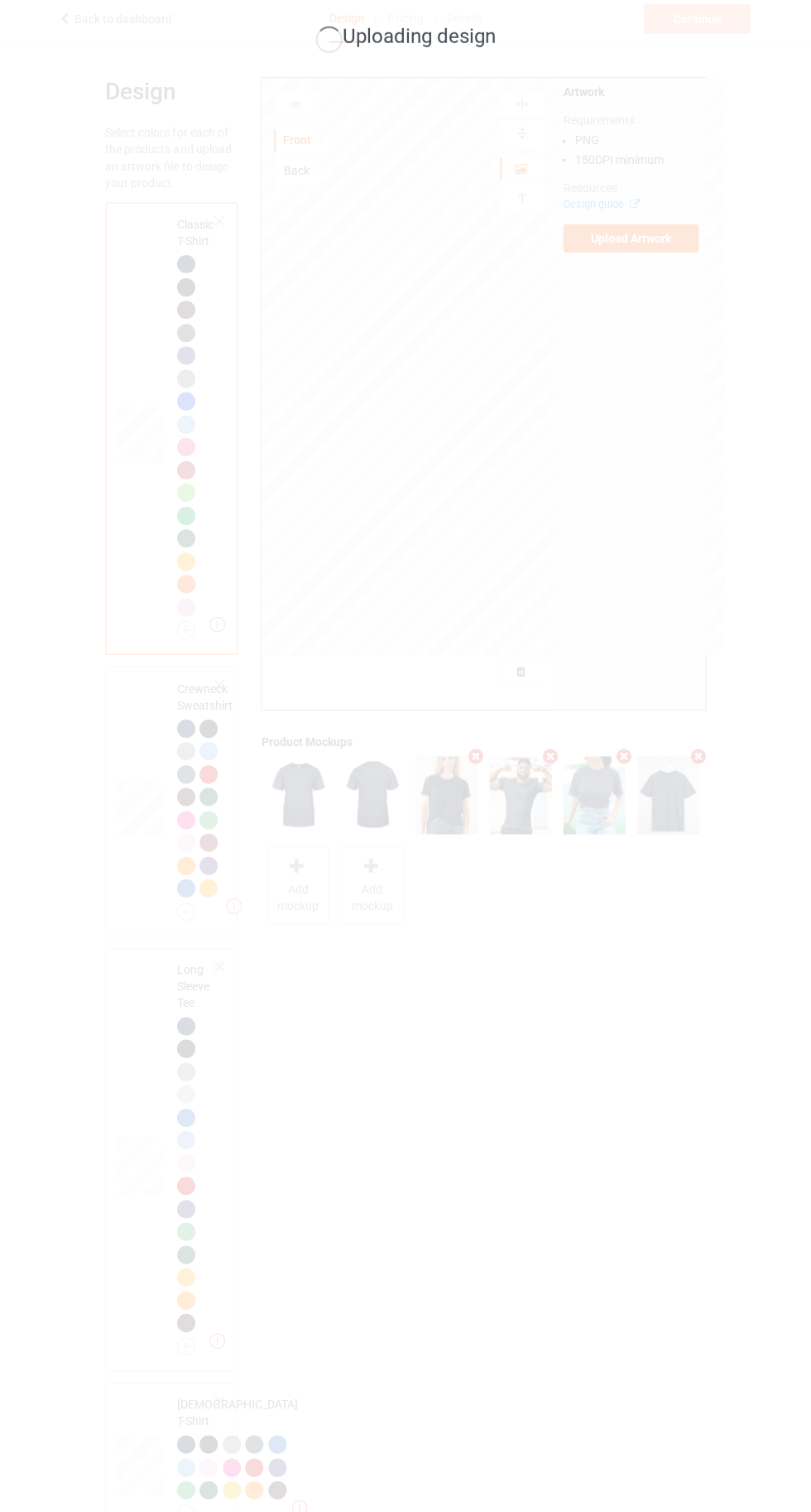
scroll to position [0, 0]
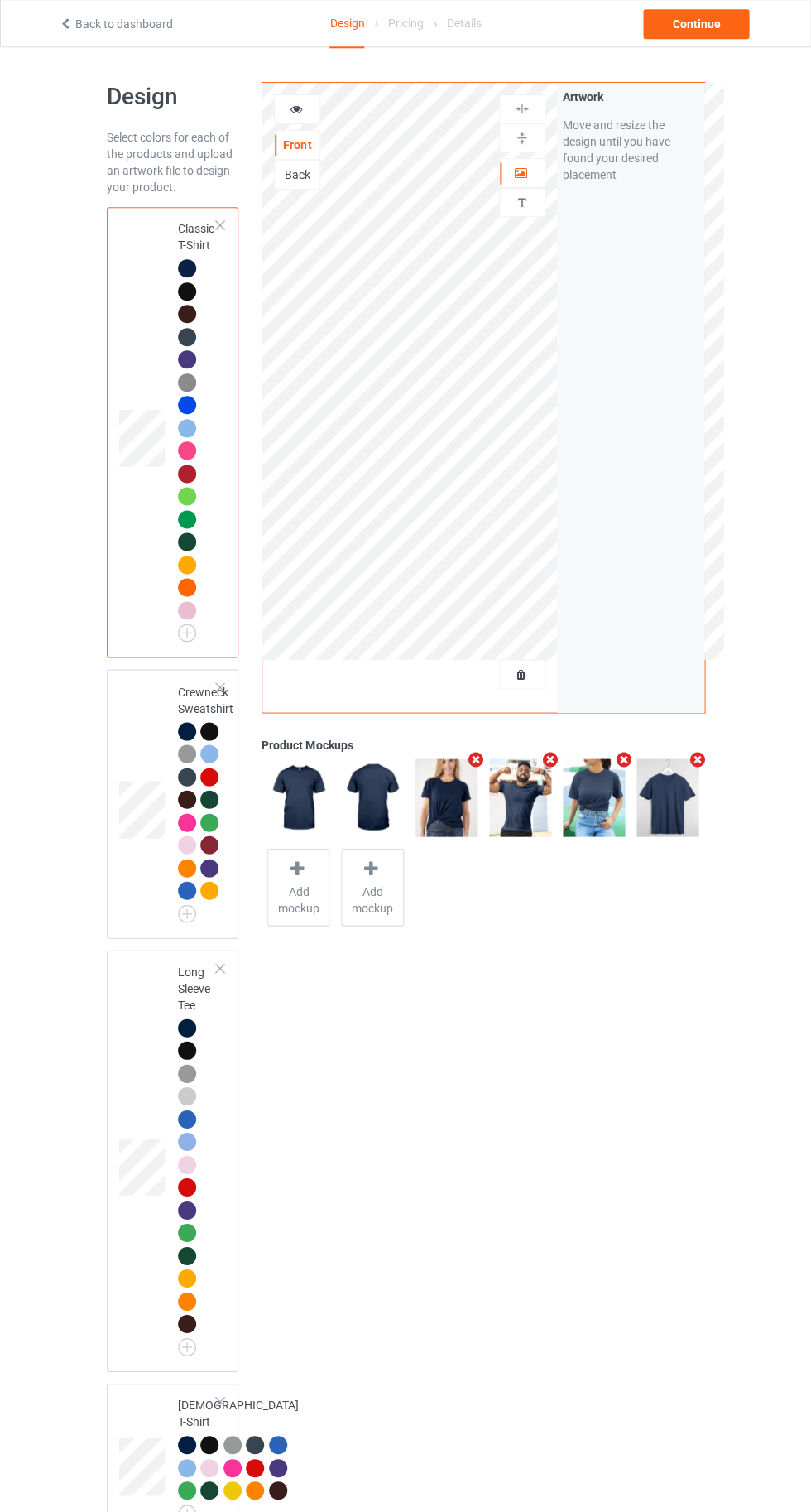
click at [384, 875] on div "Add mockup" at bounding box center [372, 888] width 62 height 78
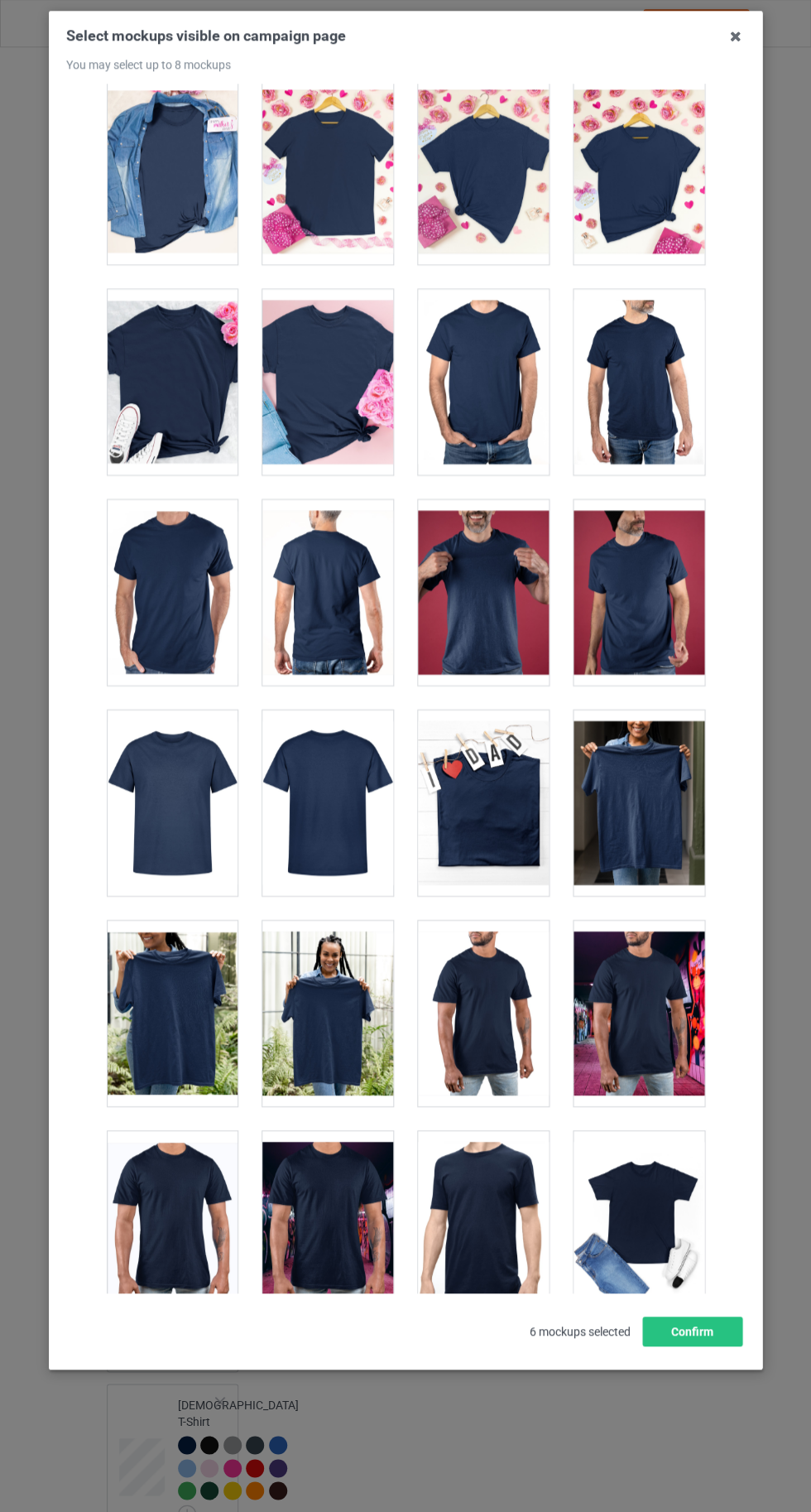
scroll to position [6738, 0]
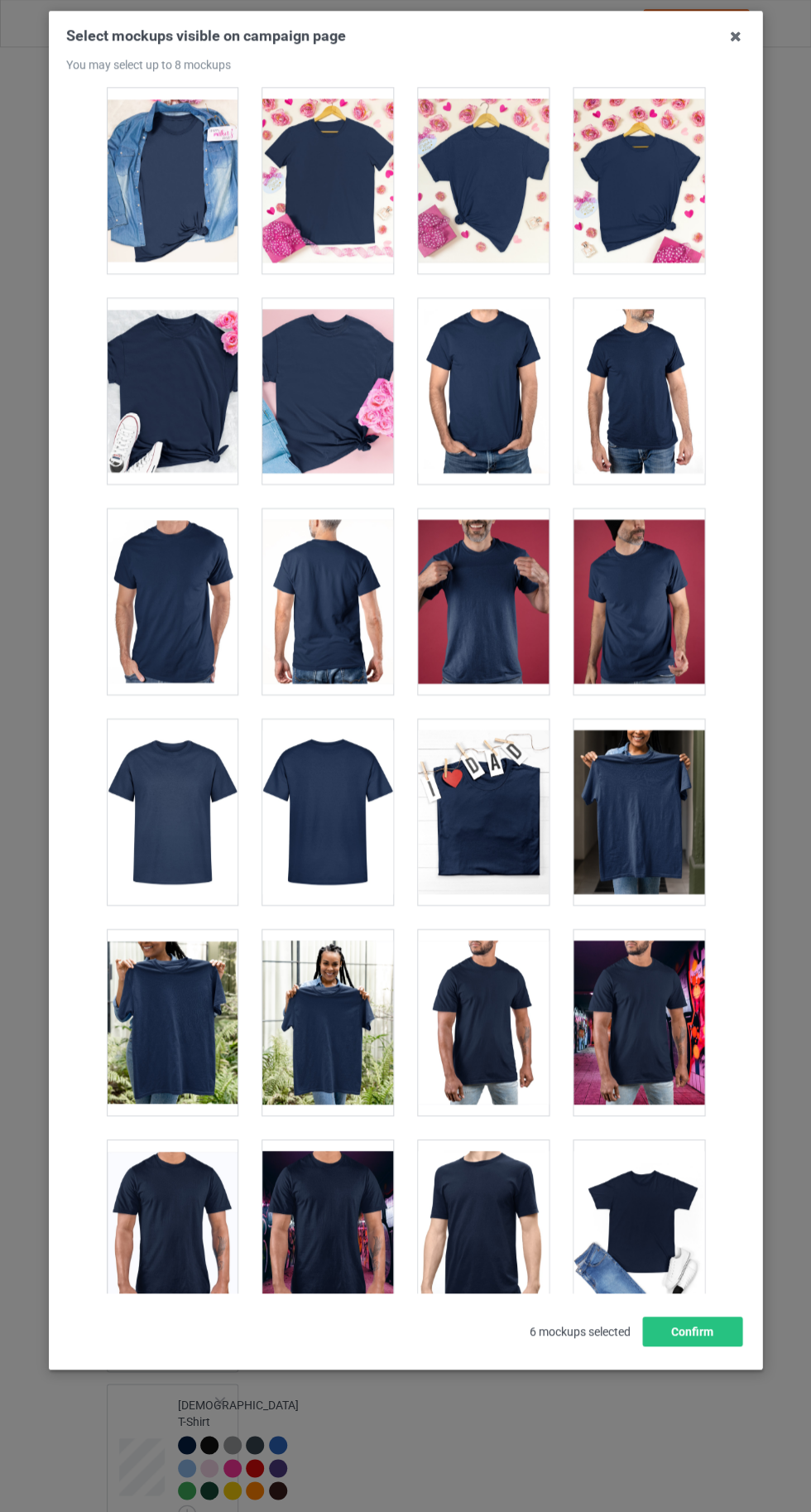
click at [317, 215] on div at bounding box center [328, 181] width 131 height 185
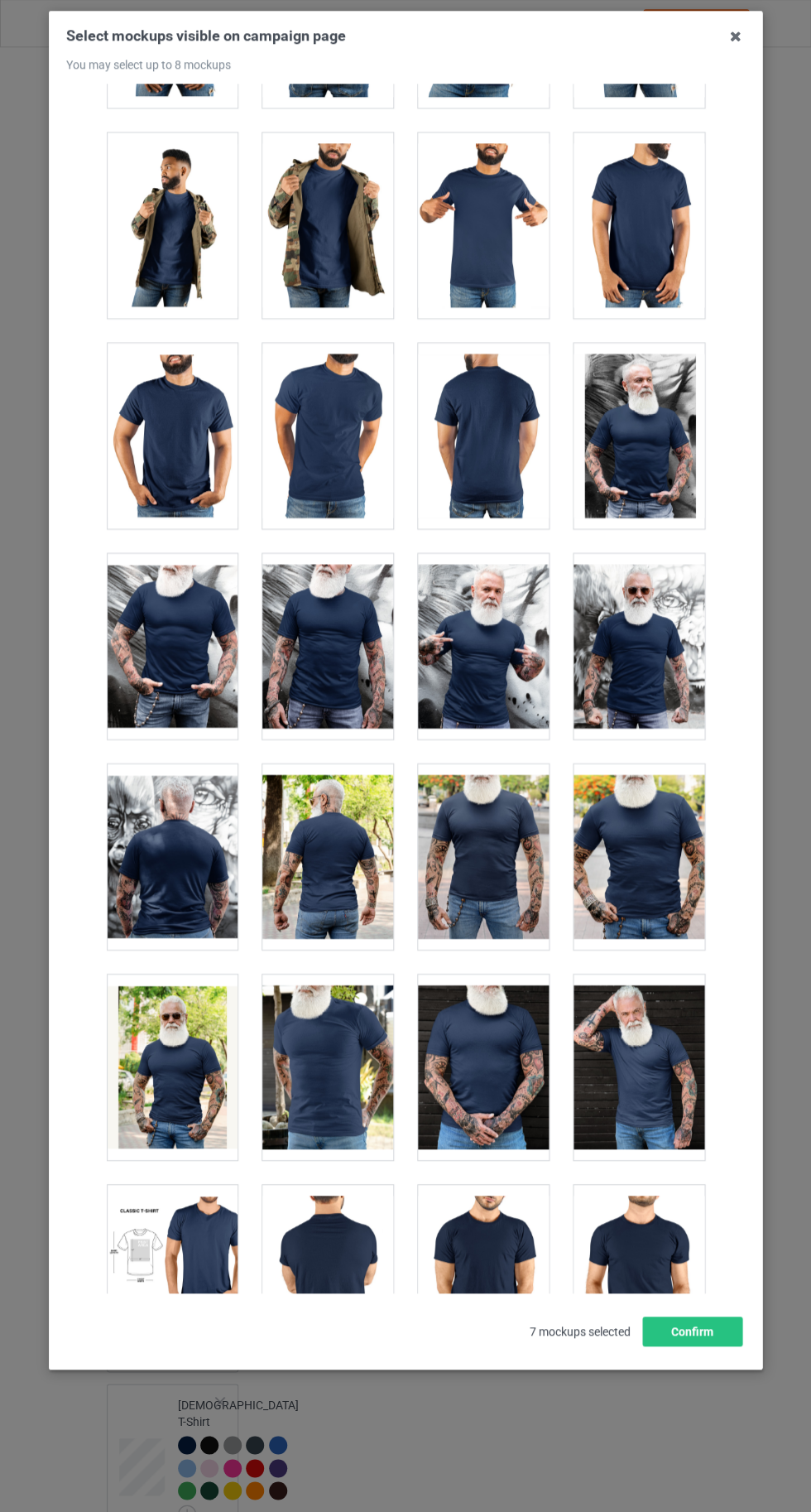
scroll to position [12794, 0]
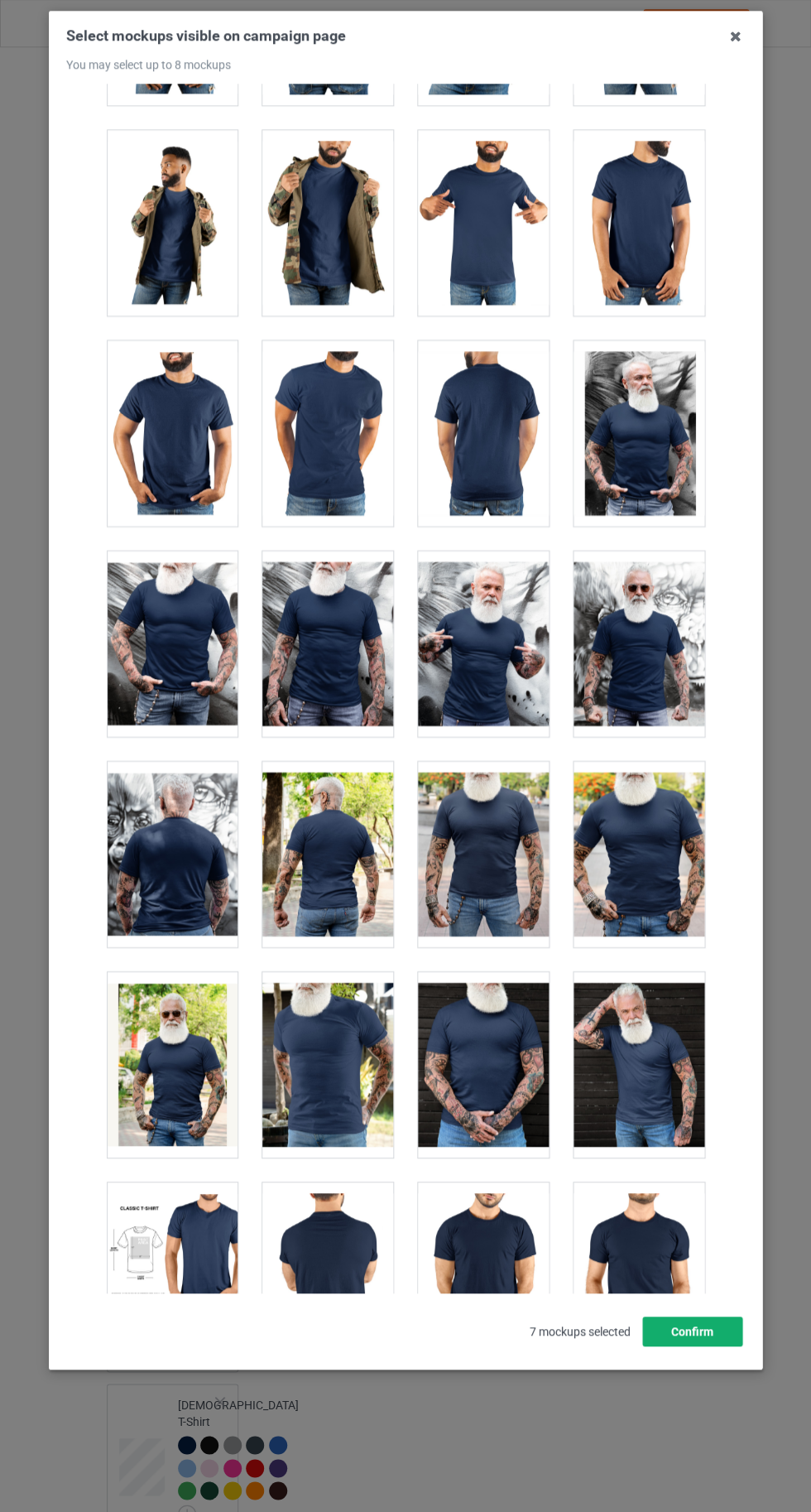
click at [718, 1346] on button "Confirm" at bounding box center [692, 1331] width 100 height 30
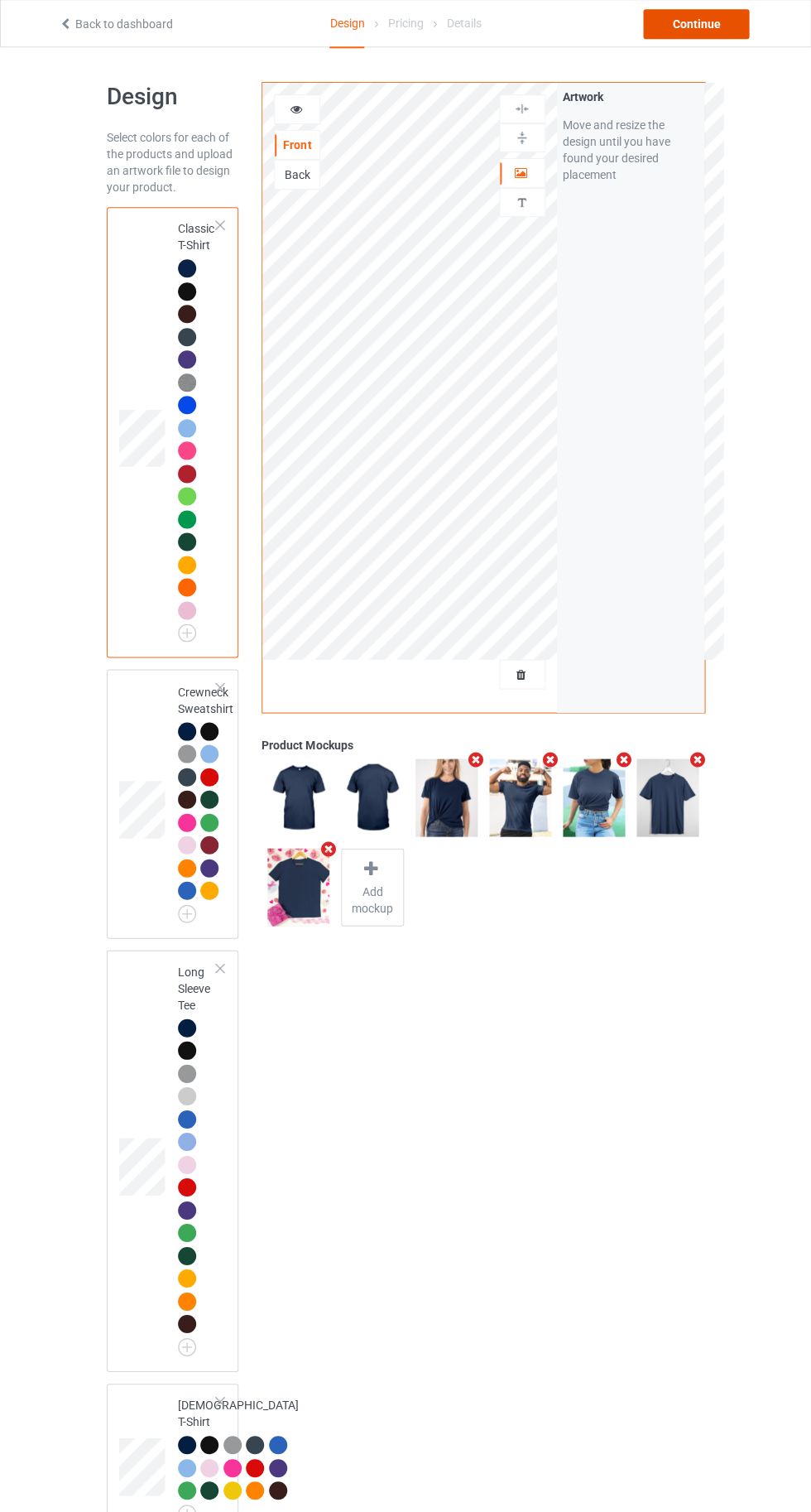
click at [699, 23] on div "Continue" at bounding box center [696, 25] width 106 height 30
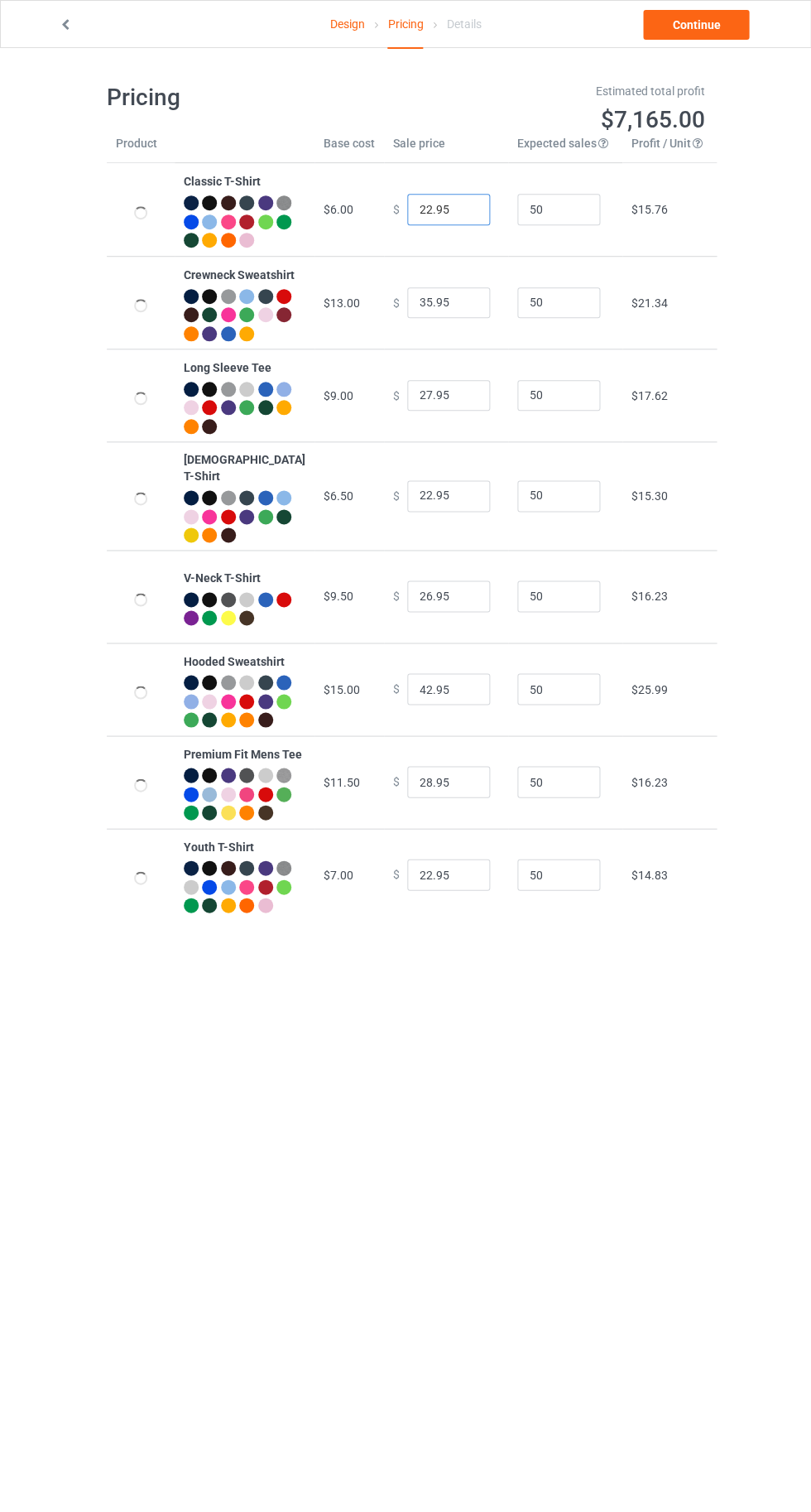
click at [413, 220] on input "22.95" at bounding box center [449, 209] width 83 height 31
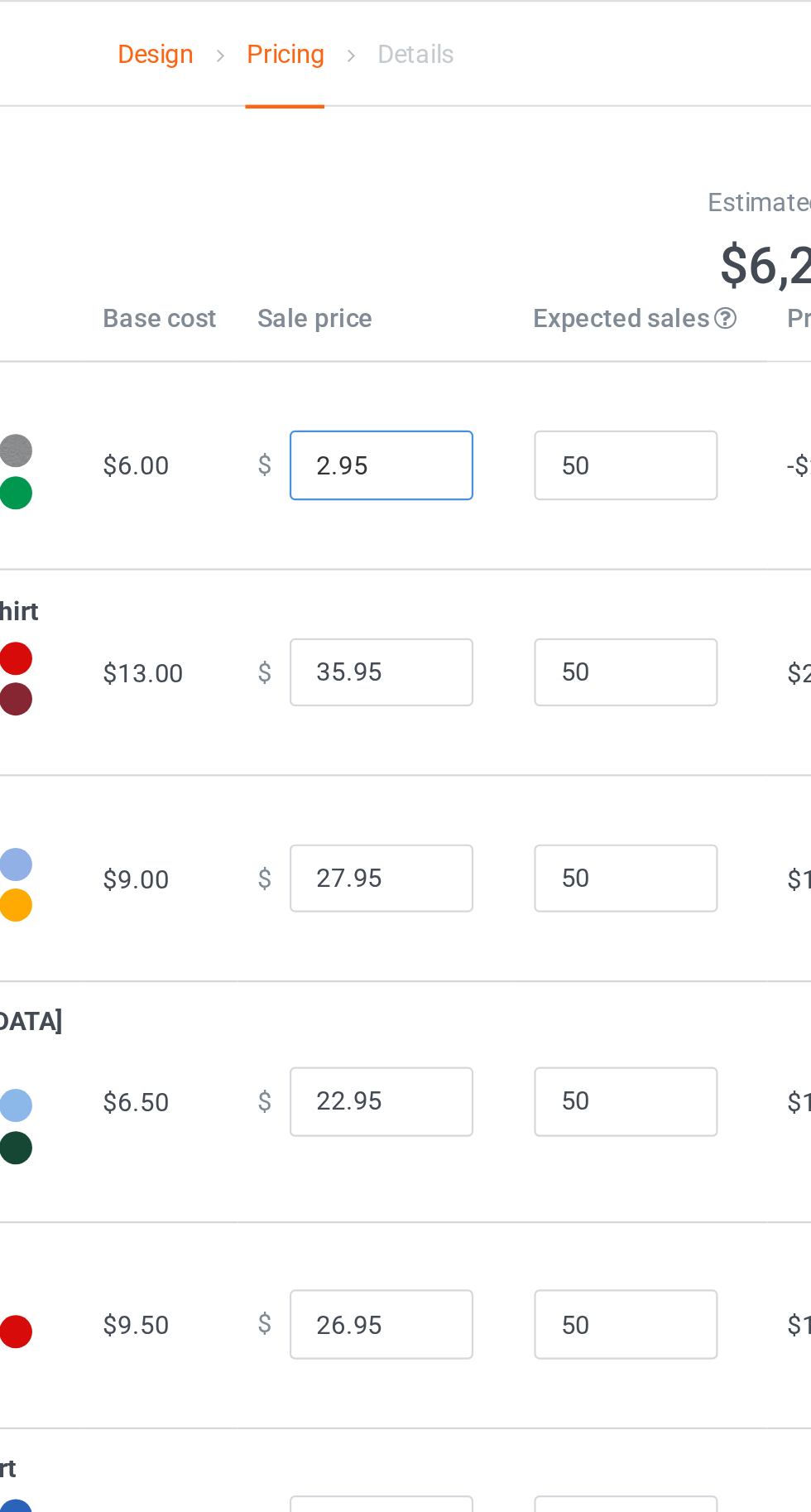
type input "20.95"
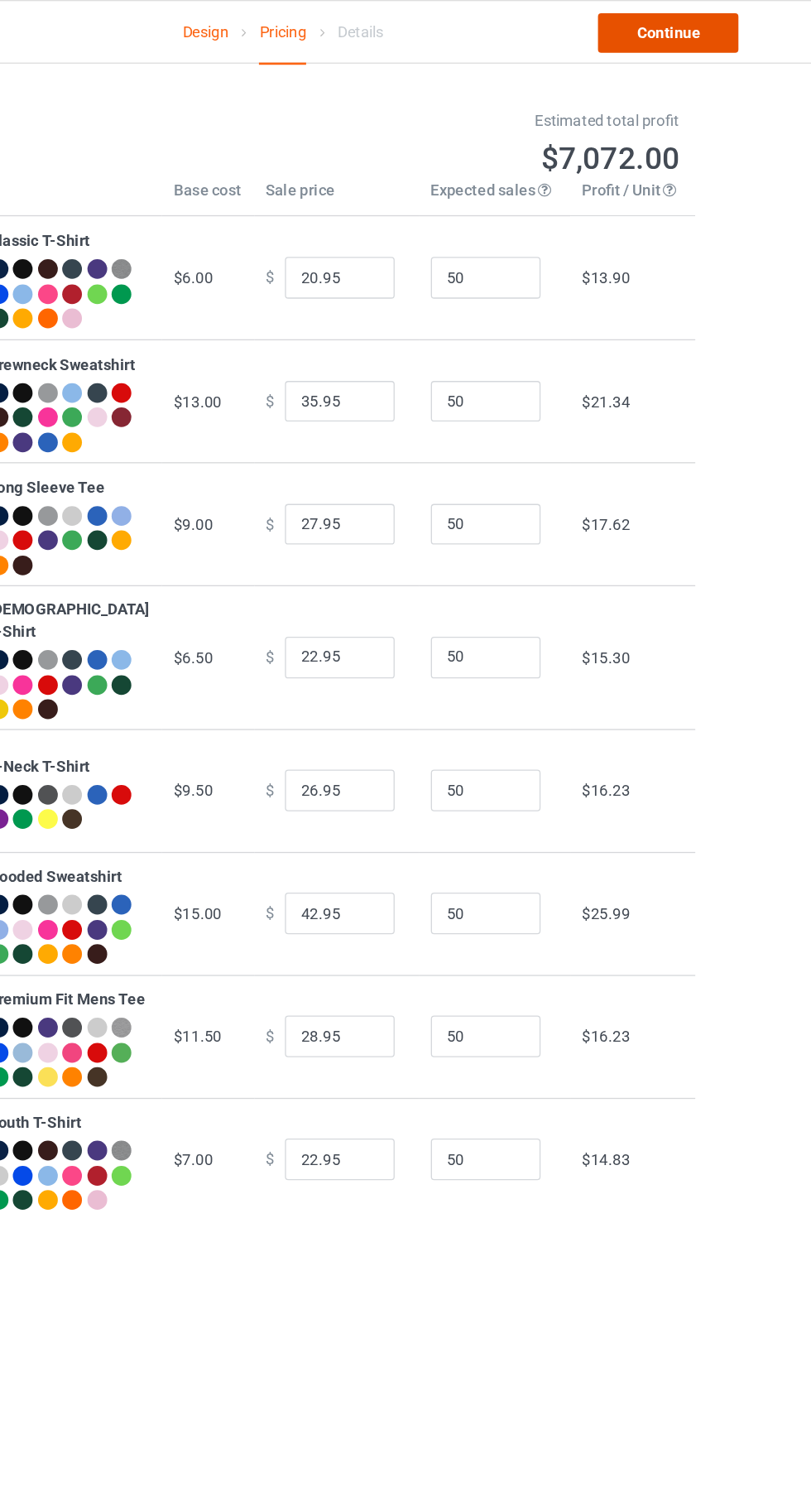
click at [710, 22] on link "Continue" at bounding box center [696, 25] width 106 height 30
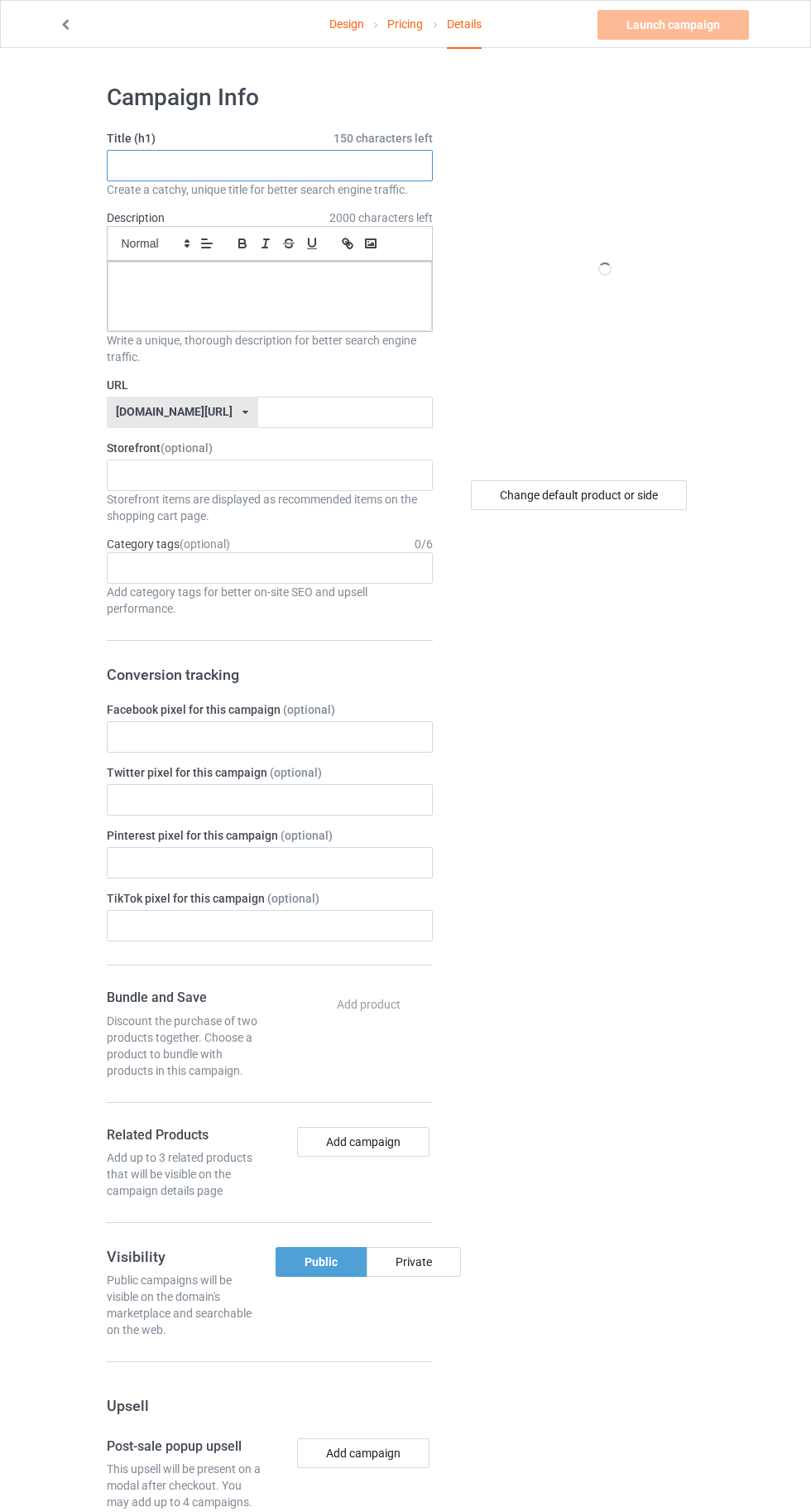
click at [195, 165] on input "text" at bounding box center [270, 166] width 326 height 31
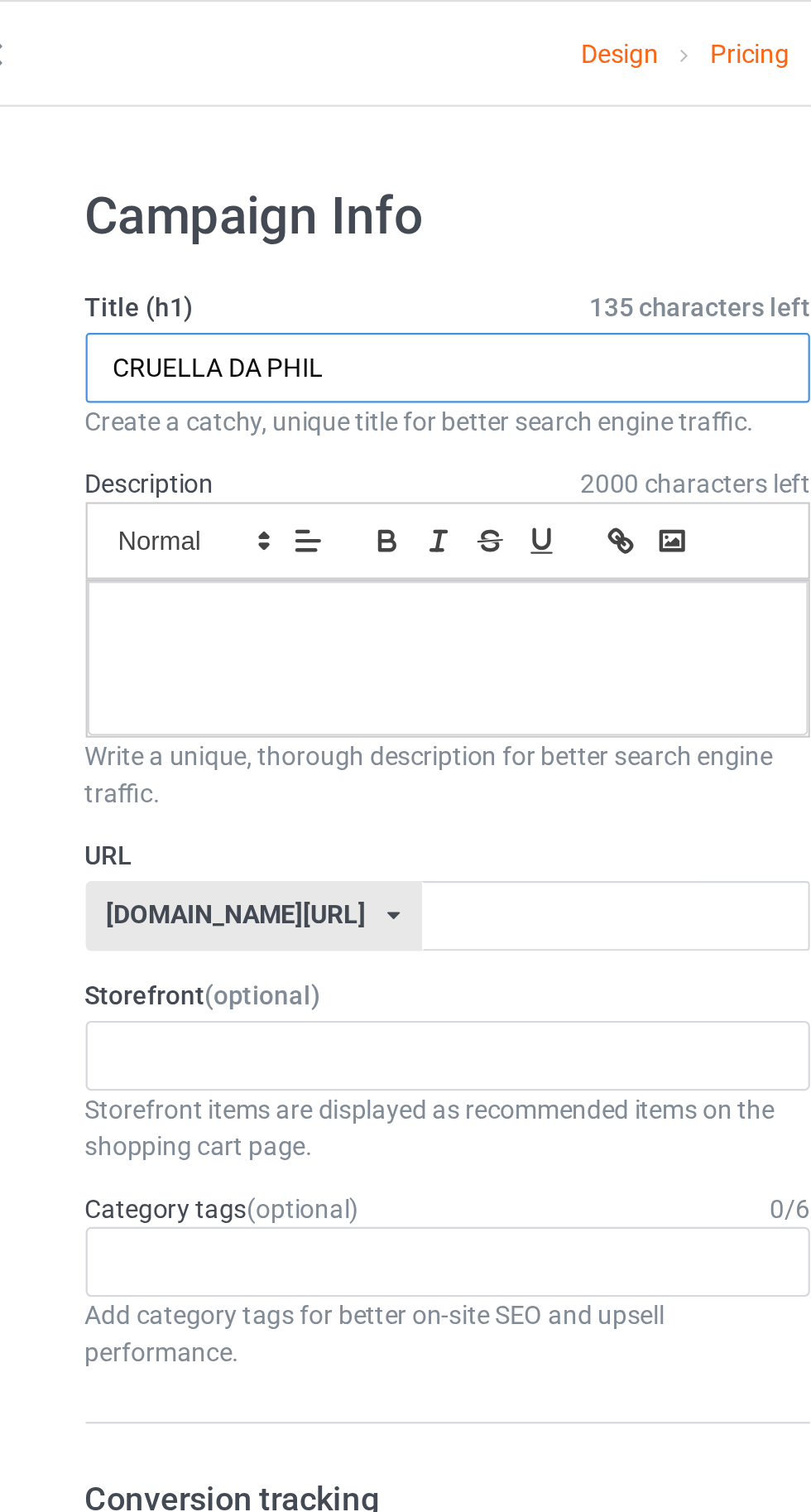
click at [239, 164] on input "CRUELLA DA PHIL" at bounding box center [270, 166] width 326 height 31
type input "CRUELLA DA PHIL"
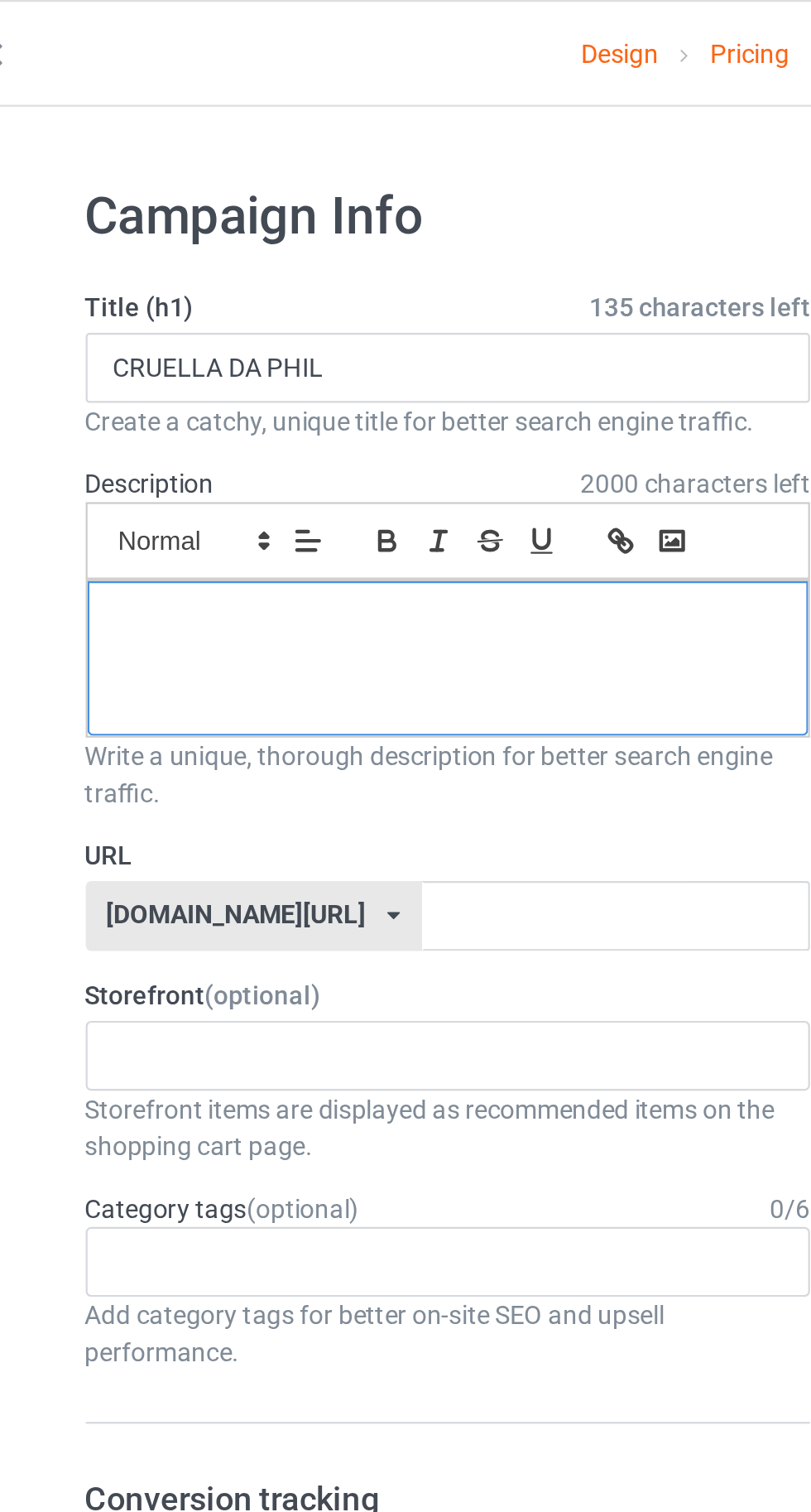
click at [168, 283] on p at bounding box center [270, 280] width 298 height 16
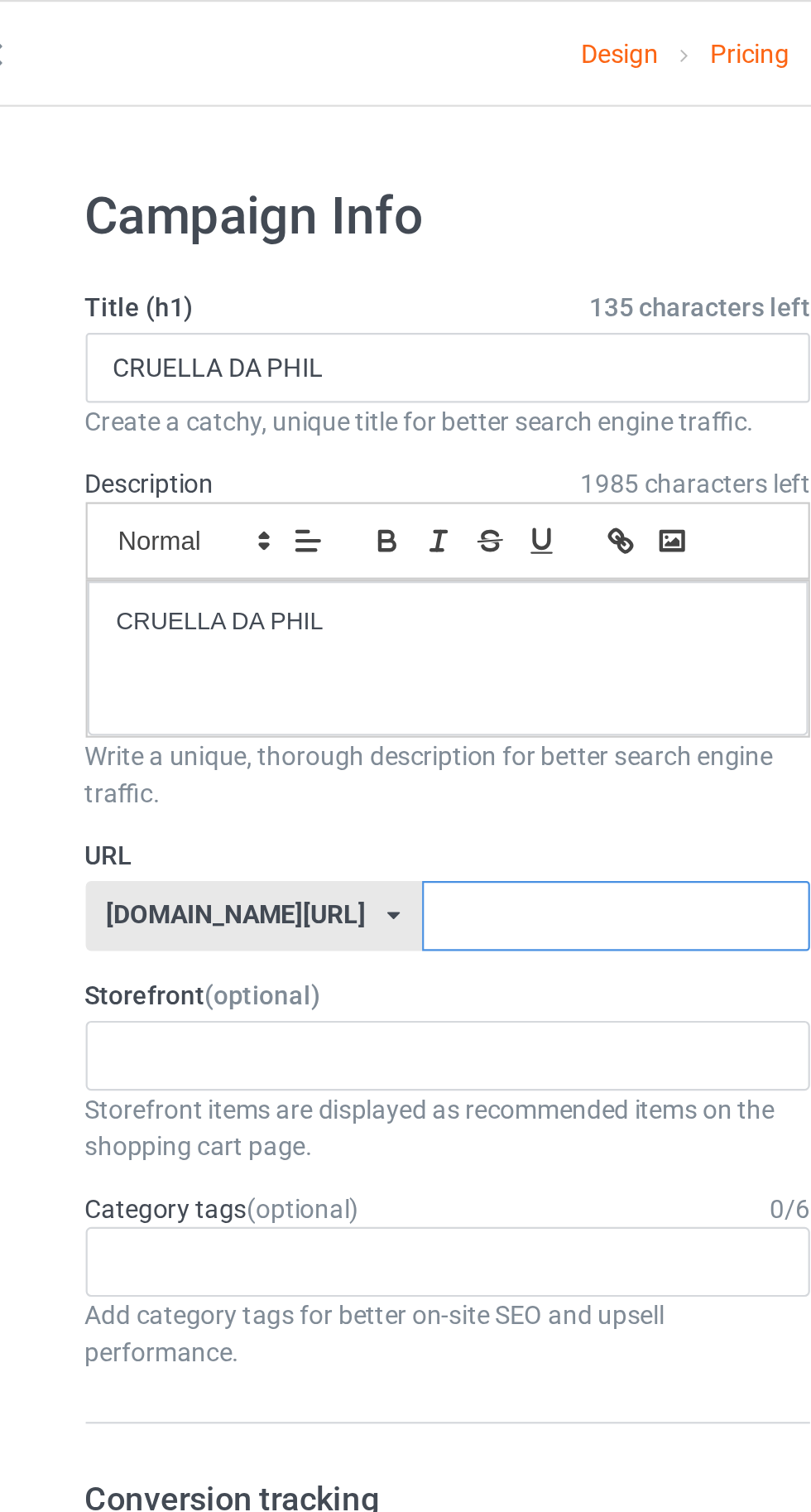
click at [345, 414] on input "text" at bounding box center [345, 412] width 175 height 31
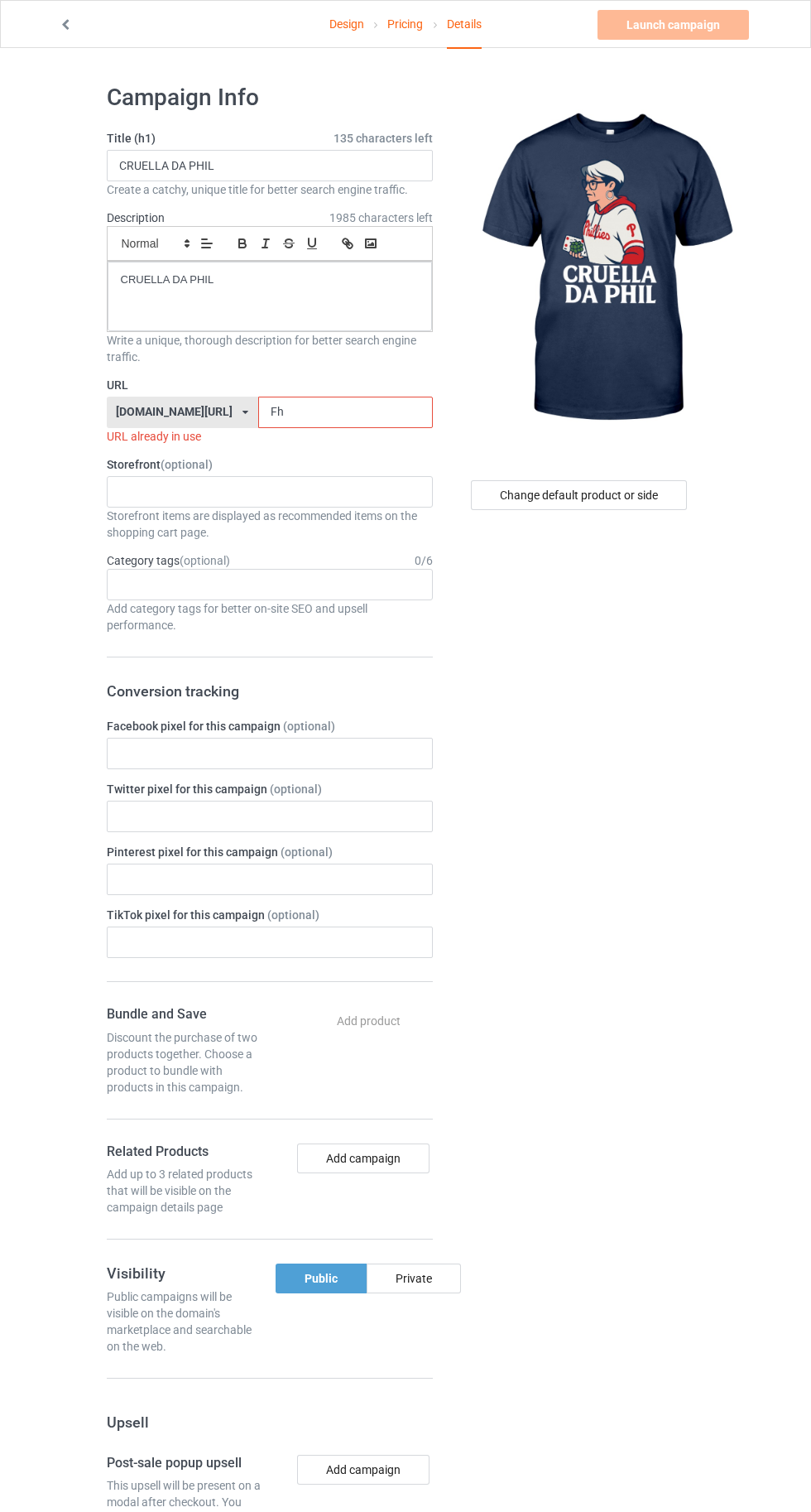
type input "Fhi"
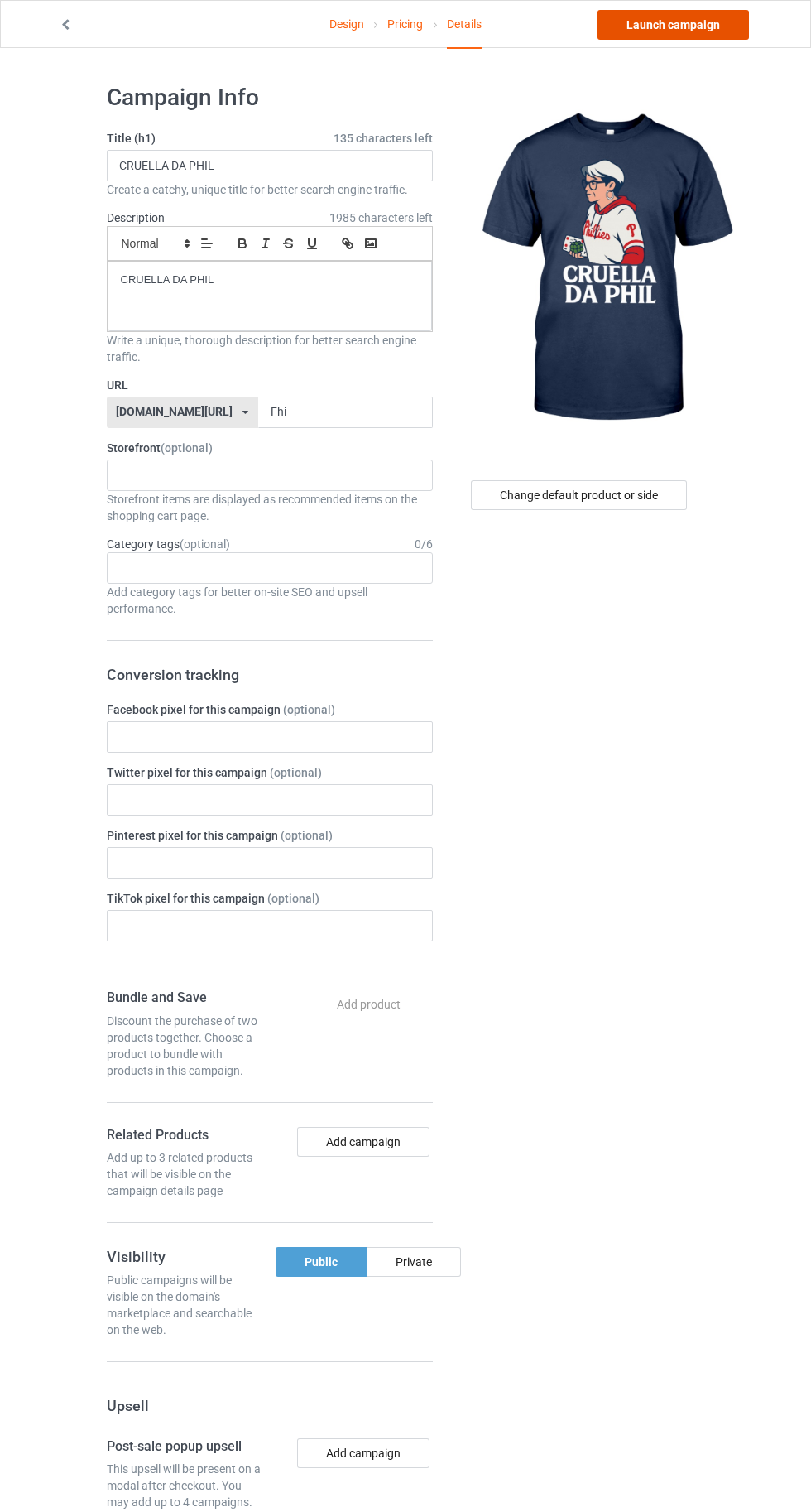
click at [682, 24] on link "Launch campaign" at bounding box center [673, 25] width 151 height 30
